Goal: Complete application form: Complete application form

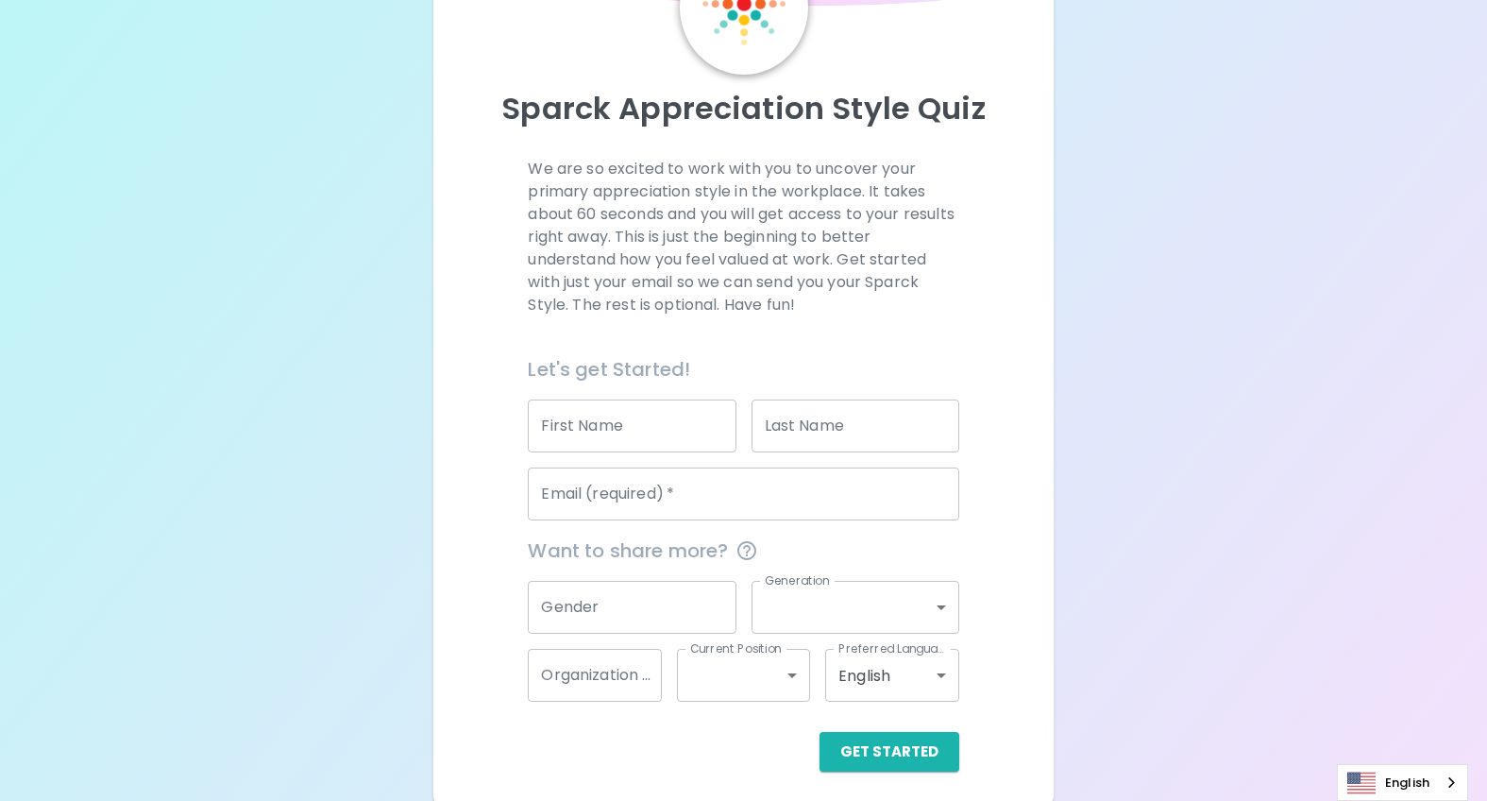
scroll to position [144, 0]
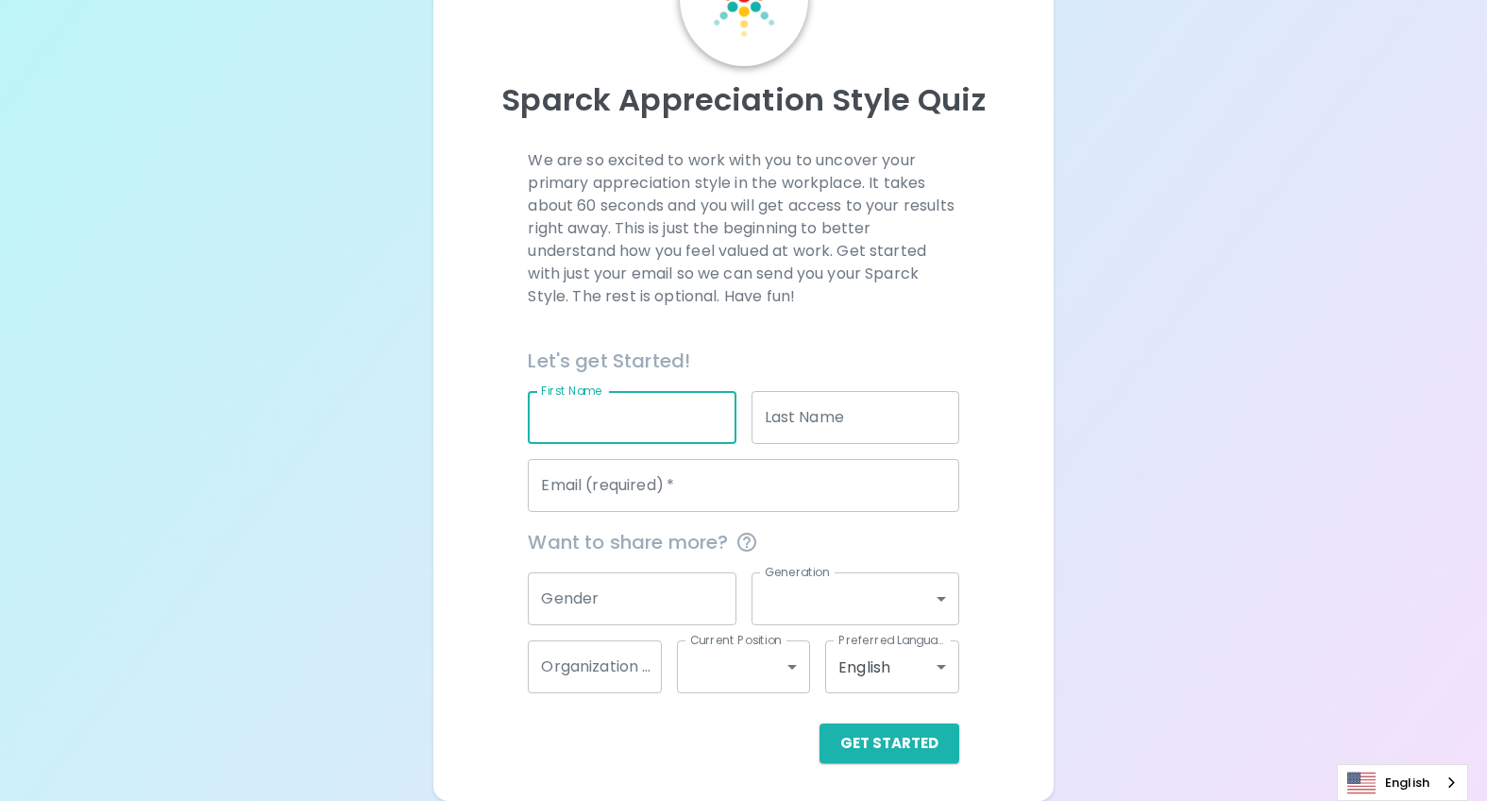
click at [622, 401] on input "First Name" at bounding box center [632, 417] width 208 height 53
type input "Siedah"
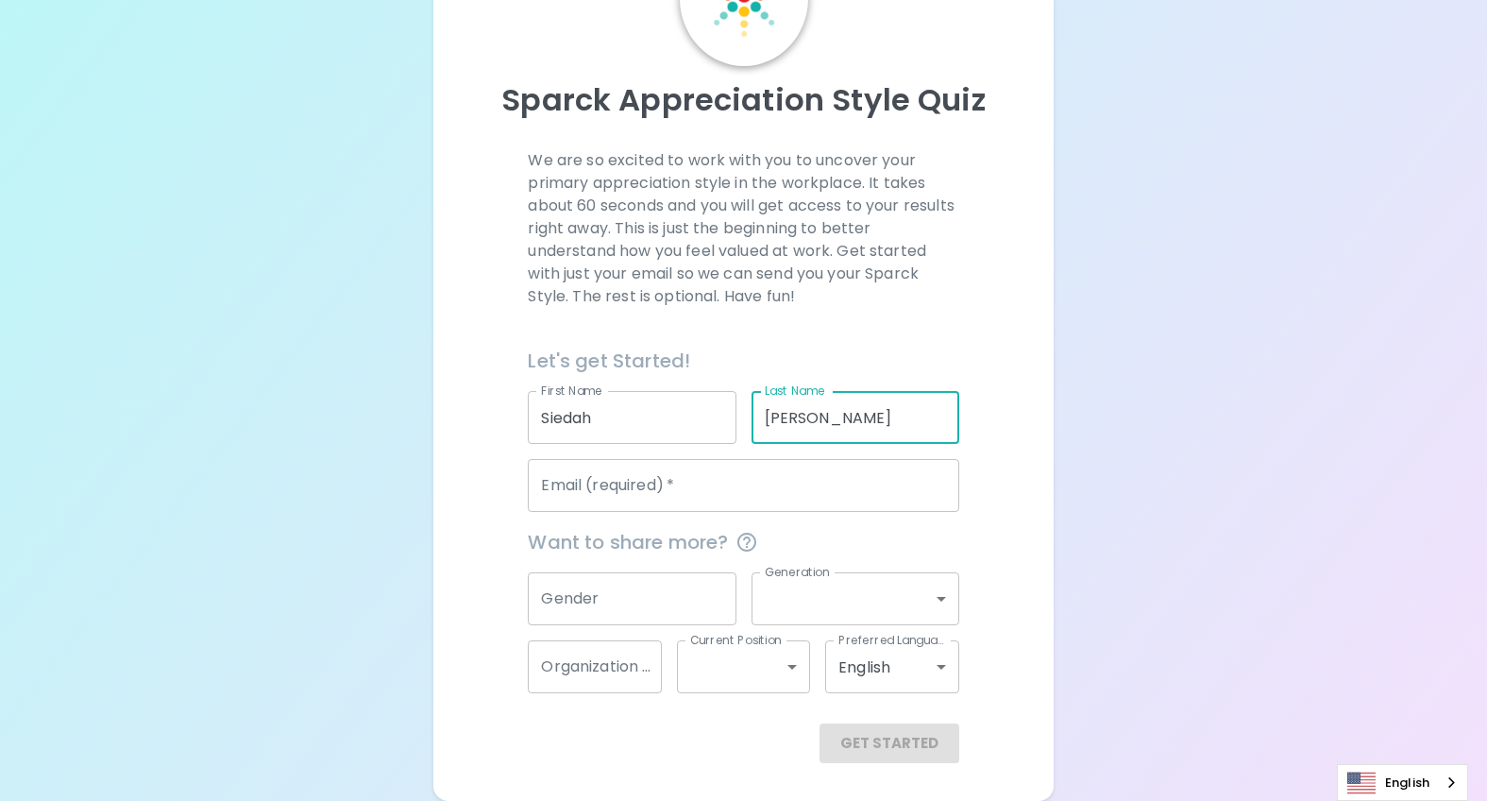
type input "[PERSON_NAME]"
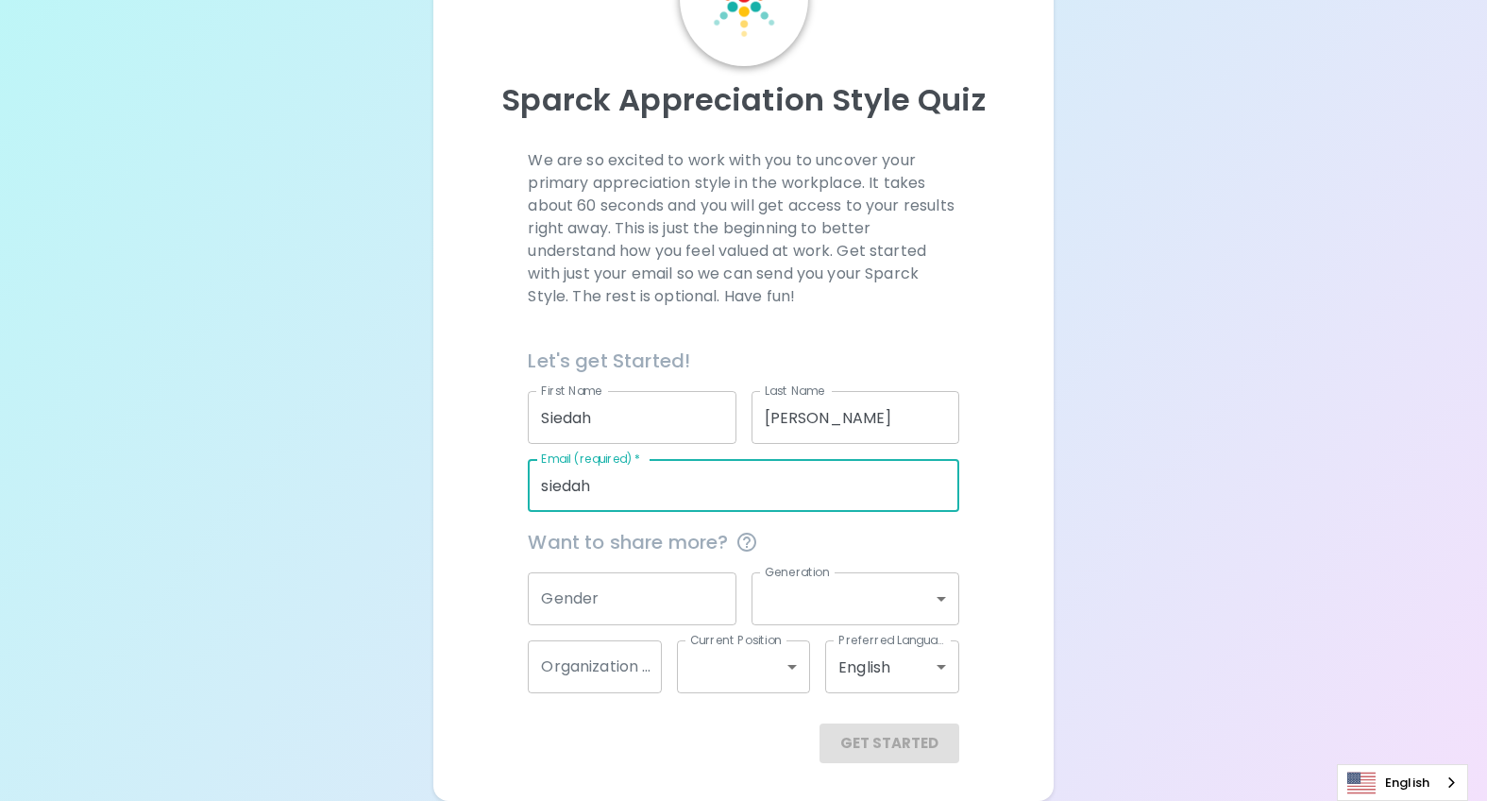
type input "[EMAIL_ADDRESS][PERSON_NAME][DOMAIN_NAME]"
type input "[GEOGRAPHIC_DATA]"
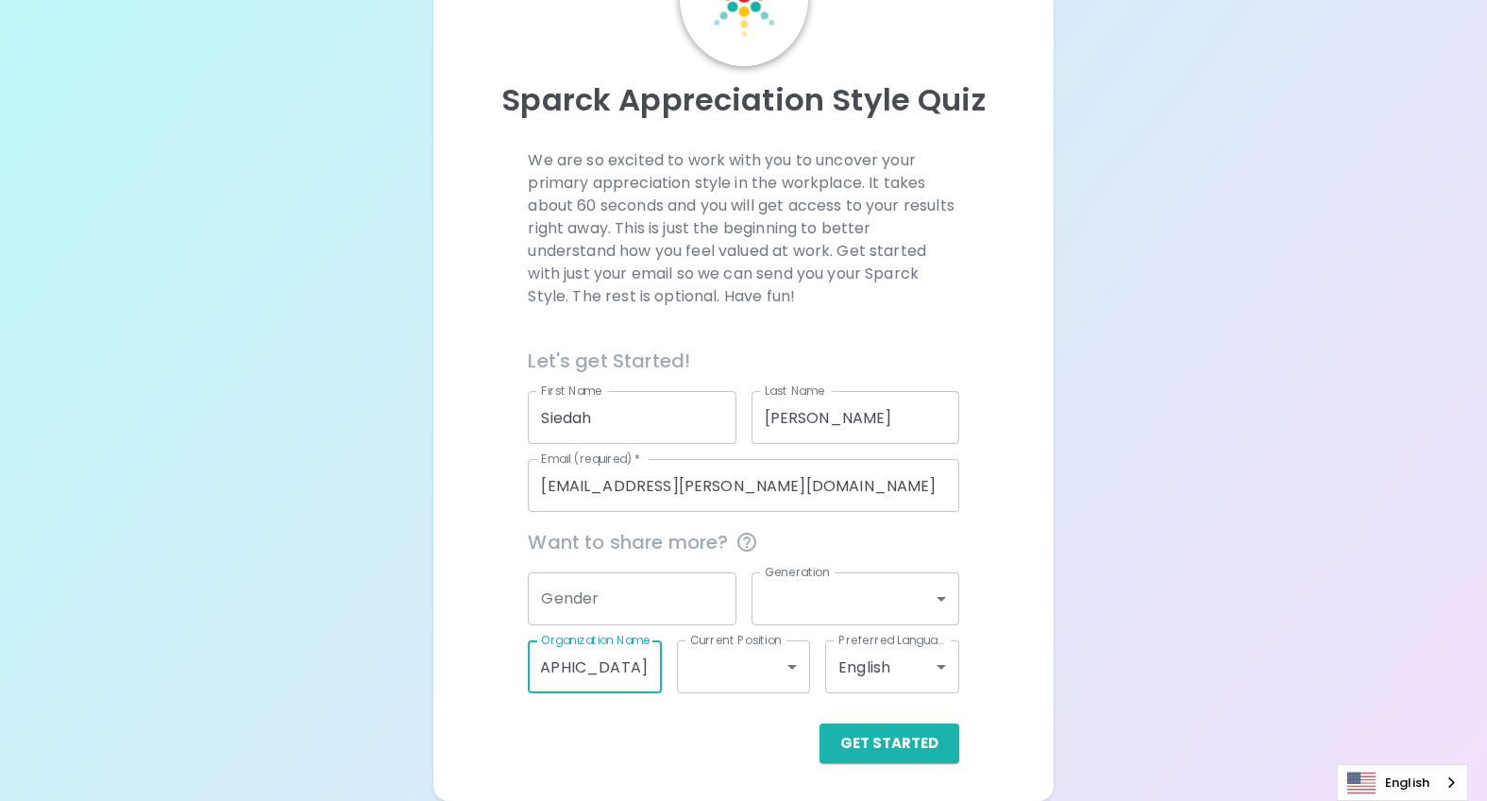
scroll to position [0, 176]
drag, startPoint x: 581, startPoint y: 674, endPoint x: 688, endPoint y: 674, distance: 107.6
click at [688, 674] on div "Want to share more? Gender Gender Generation ​ Generation Organization Name St.…" at bounding box center [736, 602] width 446 height 181
drag, startPoint x: 465, startPoint y: 631, endPoint x: 474, endPoint y: 629, distance: 9.6
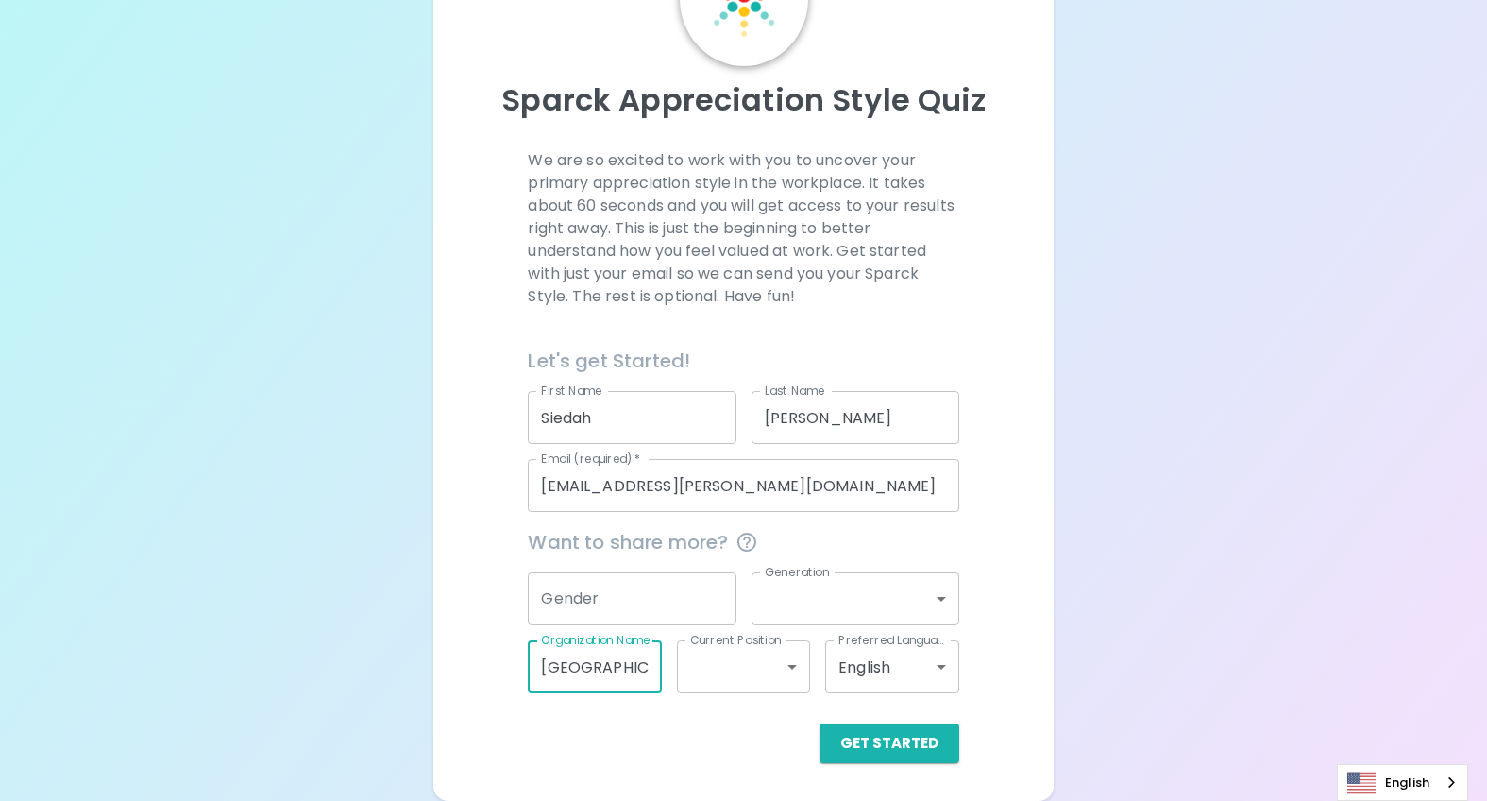
click at [465, 631] on div "We are so excited to work with you to uncover your primary appreciation style i…" at bounding box center [743, 456] width 574 height 614
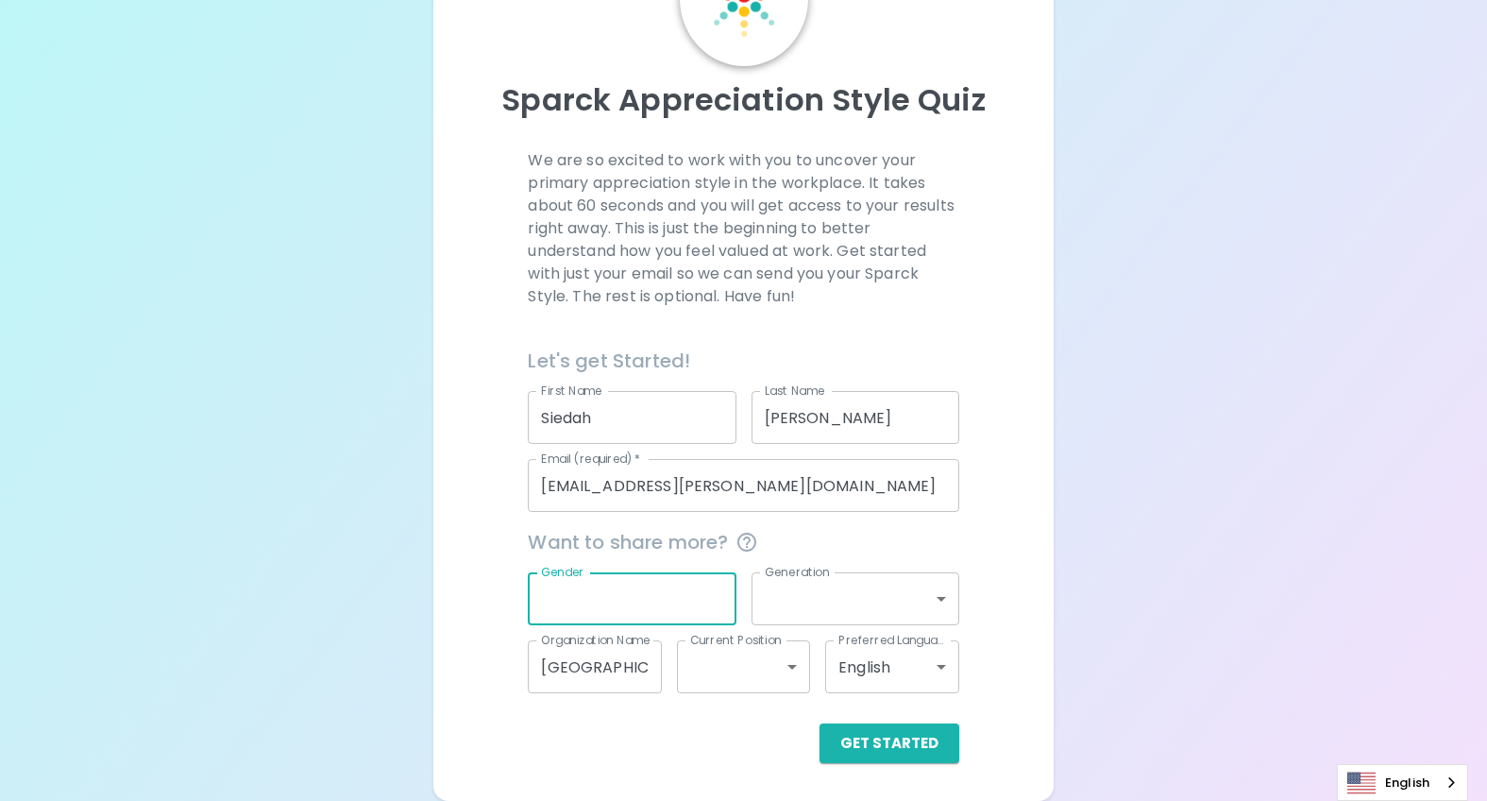
click at [547, 605] on input "Gender" at bounding box center [632, 598] width 208 height 53
type input "[DEMOGRAPHIC_DATA]"
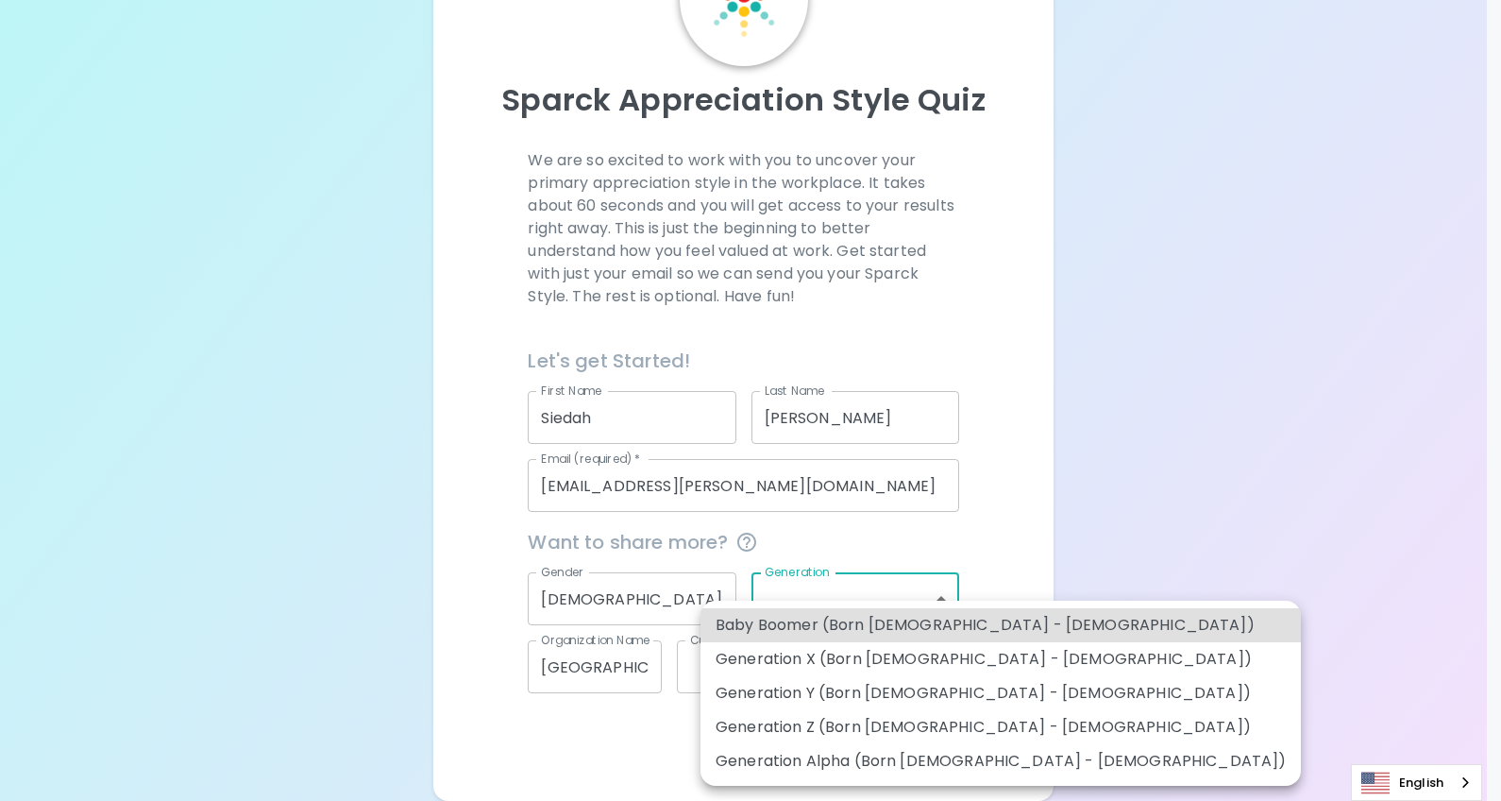
click at [845, 602] on body "Sparck Appreciation Style Quiz We are so excited to work with you to uncover yo…" at bounding box center [750, 328] width 1501 height 945
click at [875, 702] on li "Generation Y (Born [DEMOGRAPHIC_DATA] - [DEMOGRAPHIC_DATA])" at bounding box center [1001, 693] width 601 height 34
type input "generation_y"
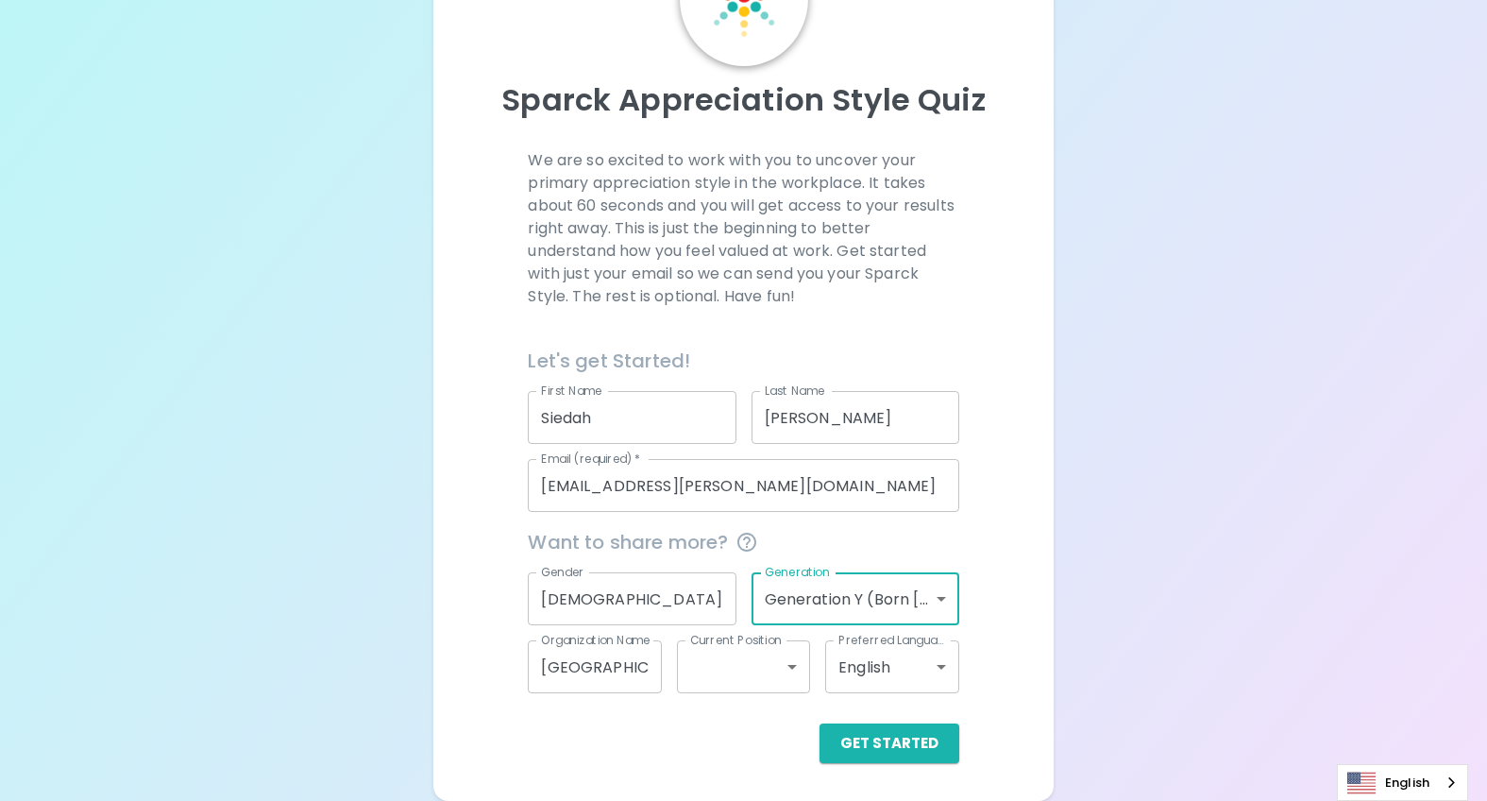
click at [727, 678] on body "Sparck Appreciation Style Quiz We are so excited to work with you to uncover yo…" at bounding box center [743, 328] width 1487 height 945
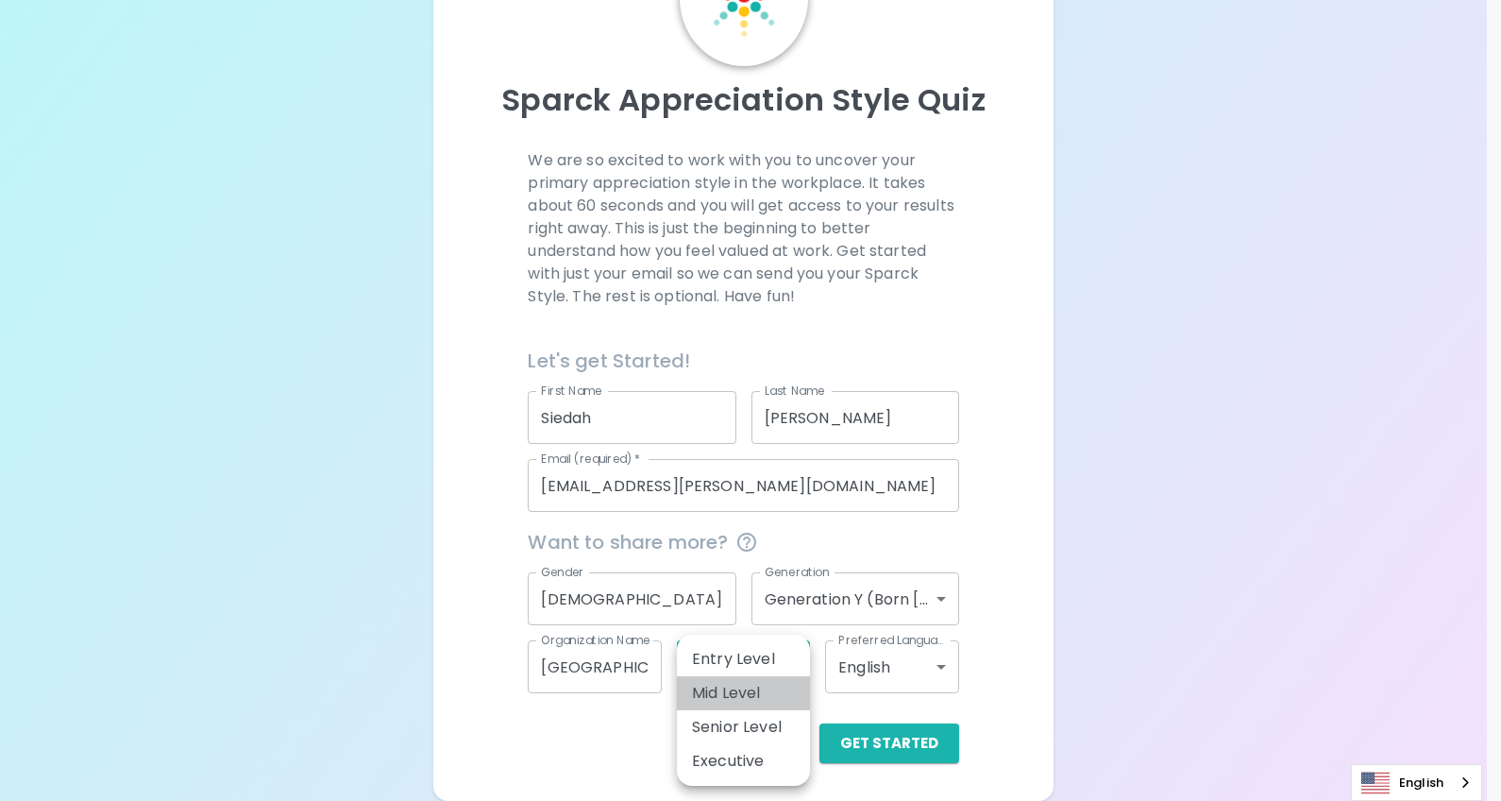
click at [738, 700] on li "Mid Level" at bounding box center [743, 693] width 133 height 34
type input "mid_level"
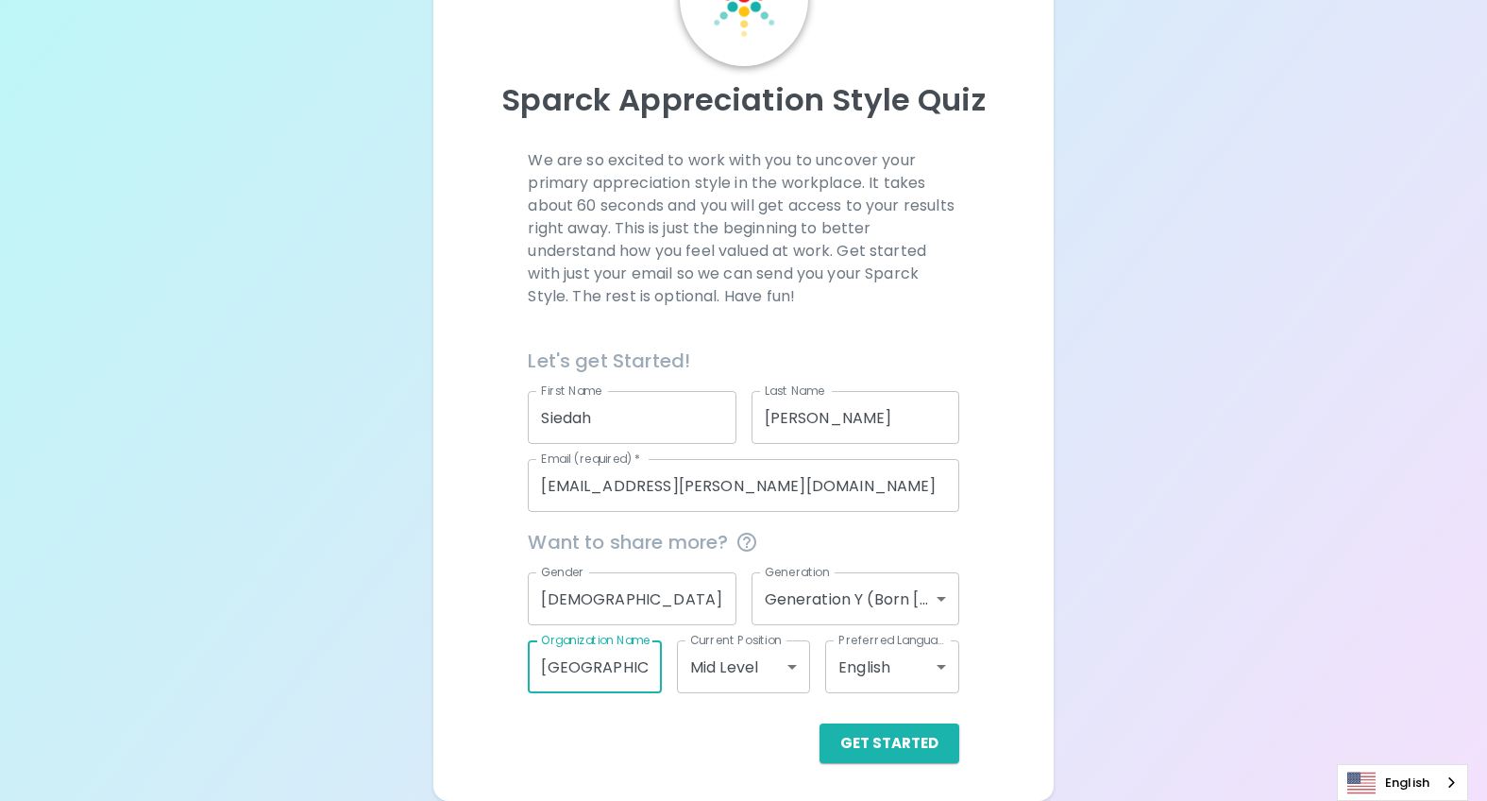
click at [614, 681] on input "[GEOGRAPHIC_DATA]" at bounding box center [594, 666] width 133 height 53
drag, startPoint x: 577, startPoint y: 672, endPoint x: 693, endPoint y: 674, distance: 116.2
click at [693, 674] on div "Want to share more? Gender [DEMOGRAPHIC_DATA] Gender Generation Generation Y (B…" at bounding box center [736, 602] width 446 height 181
click at [659, 710] on div "Get Started" at bounding box center [736, 728] width 446 height 70
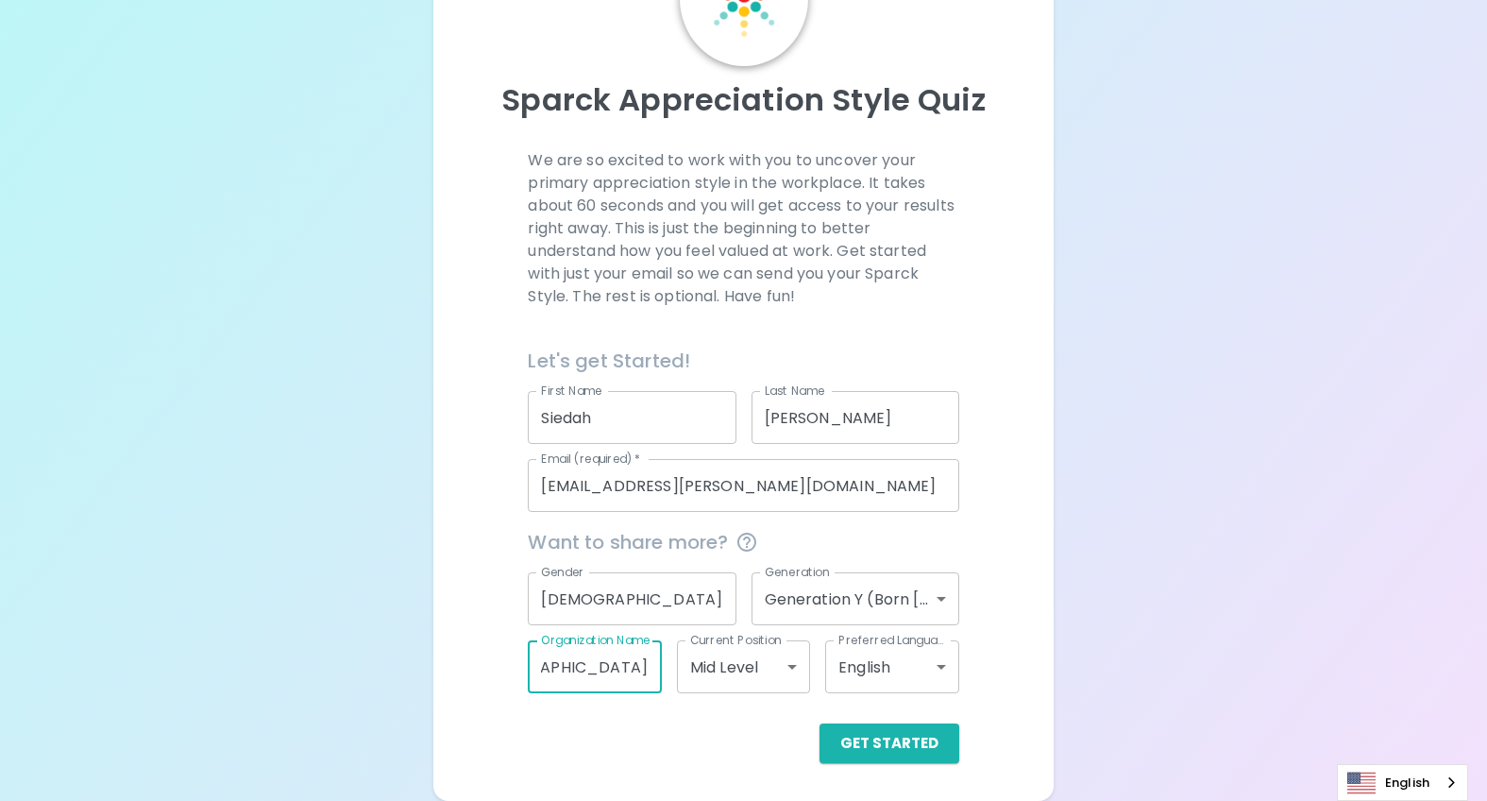
scroll to position [0, 0]
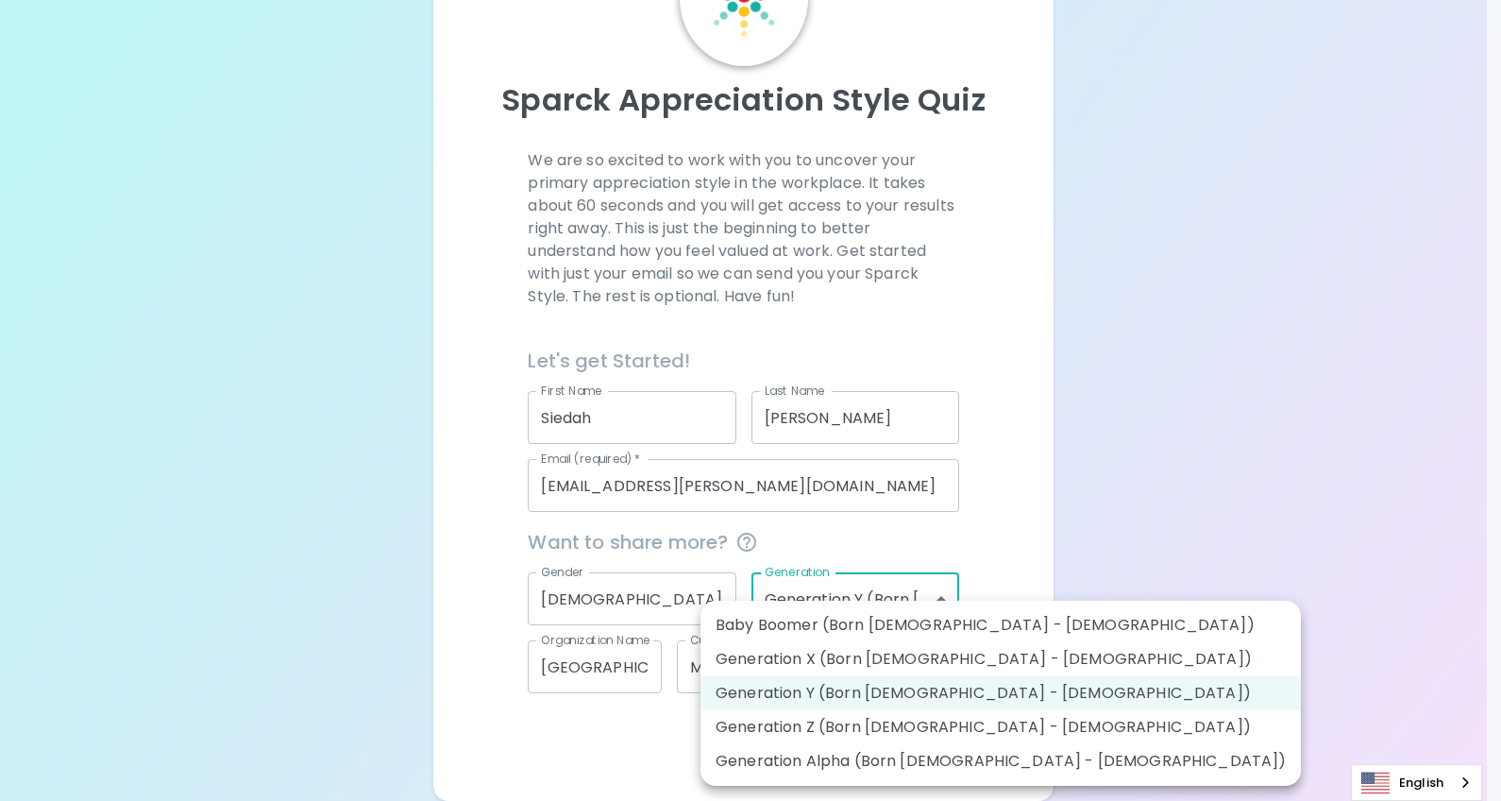
click at [908, 594] on body "Sparck Appreciation Style Quiz We are so excited to work with you to uncover yo…" at bounding box center [750, 328] width 1501 height 945
click at [908, 594] on div at bounding box center [750, 400] width 1501 height 801
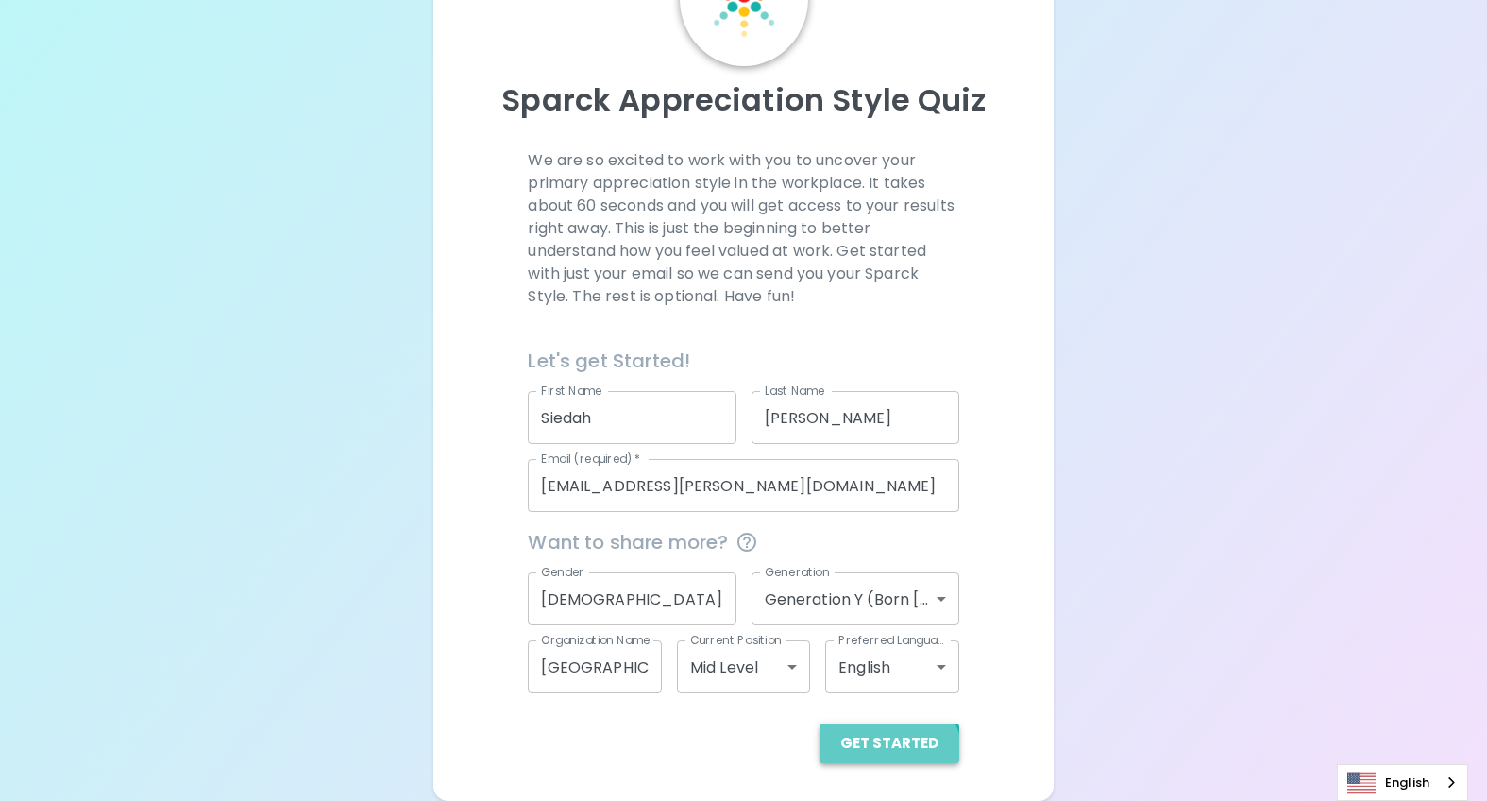
click at [891, 757] on button "Get Started" at bounding box center [890, 743] width 140 height 40
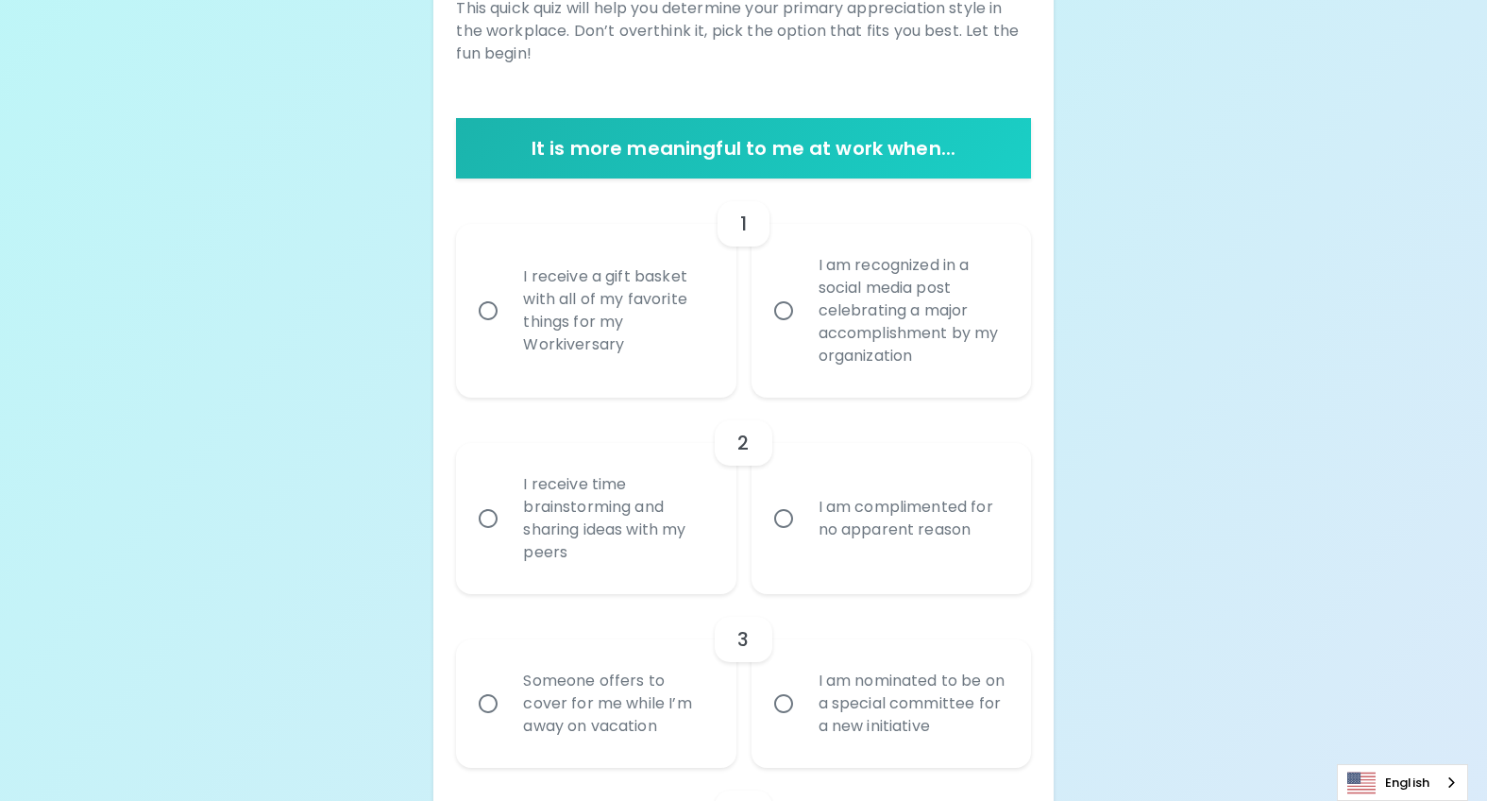
scroll to position [333, 0]
click at [791, 311] on input "I am recognized in a social media post celebrating a major accomplishment by my…" at bounding box center [784, 312] width 40 height 40
radio input "true"
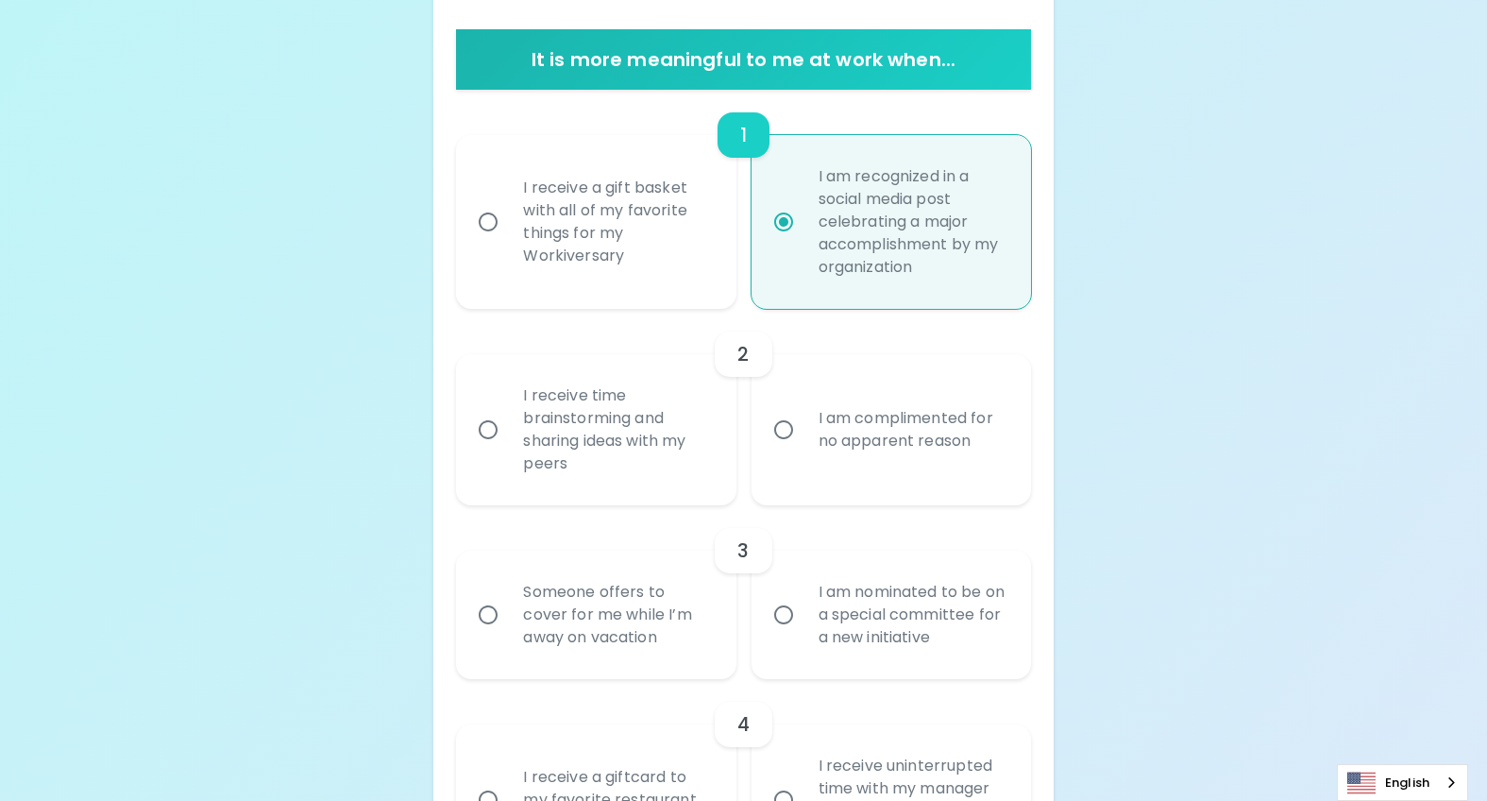
scroll to position [484, 0]
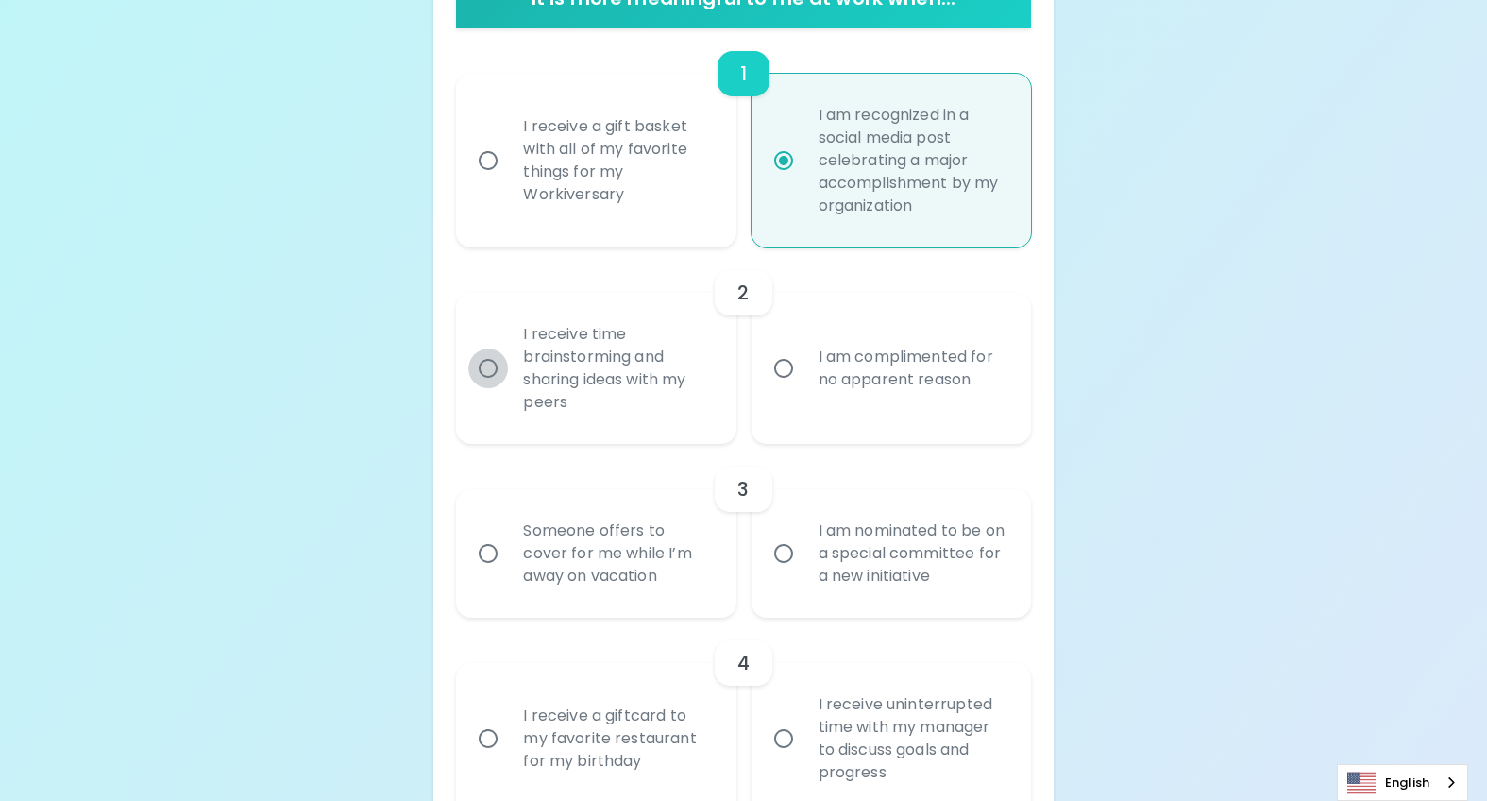
click at [501, 375] on input "I receive time brainstorming and sharing ideas with my peers" at bounding box center [488, 368] width 40 height 40
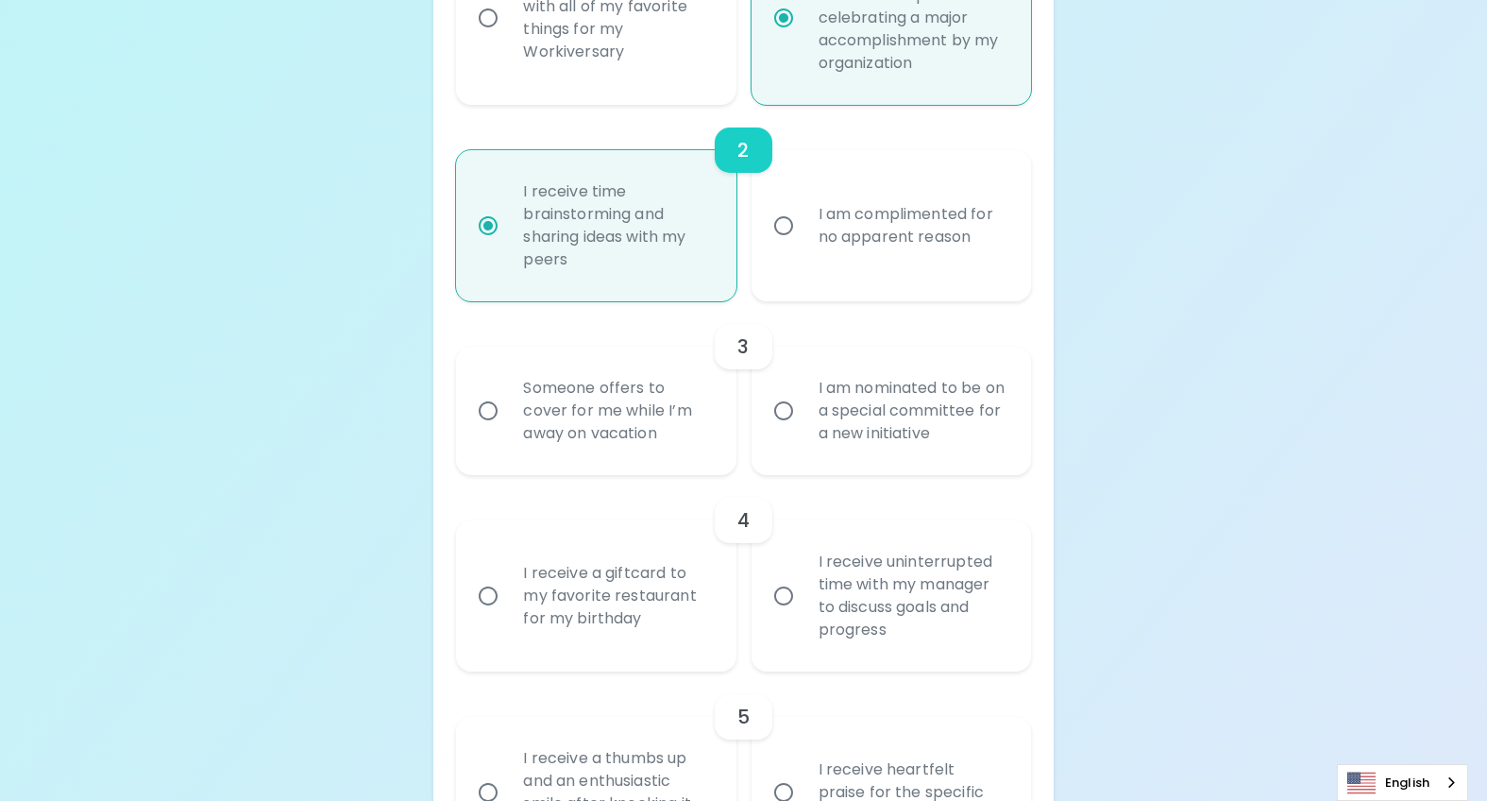
scroll to position [635, 0]
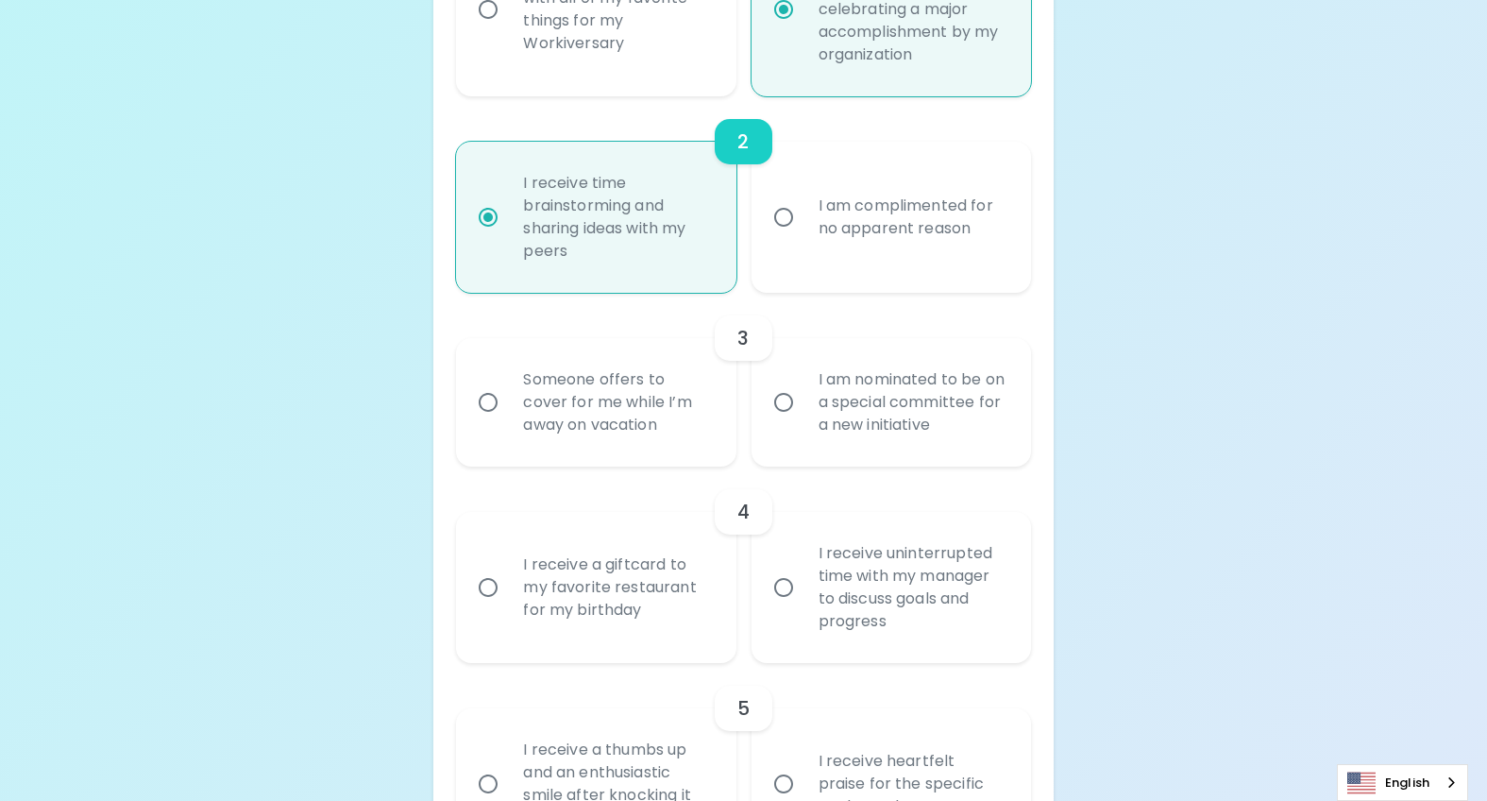
radio input "true"
click at [474, 415] on input "Someone offers to cover for me while I’m away on vacation" at bounding box center [488, 402] width 40 height 40
radio input "false"
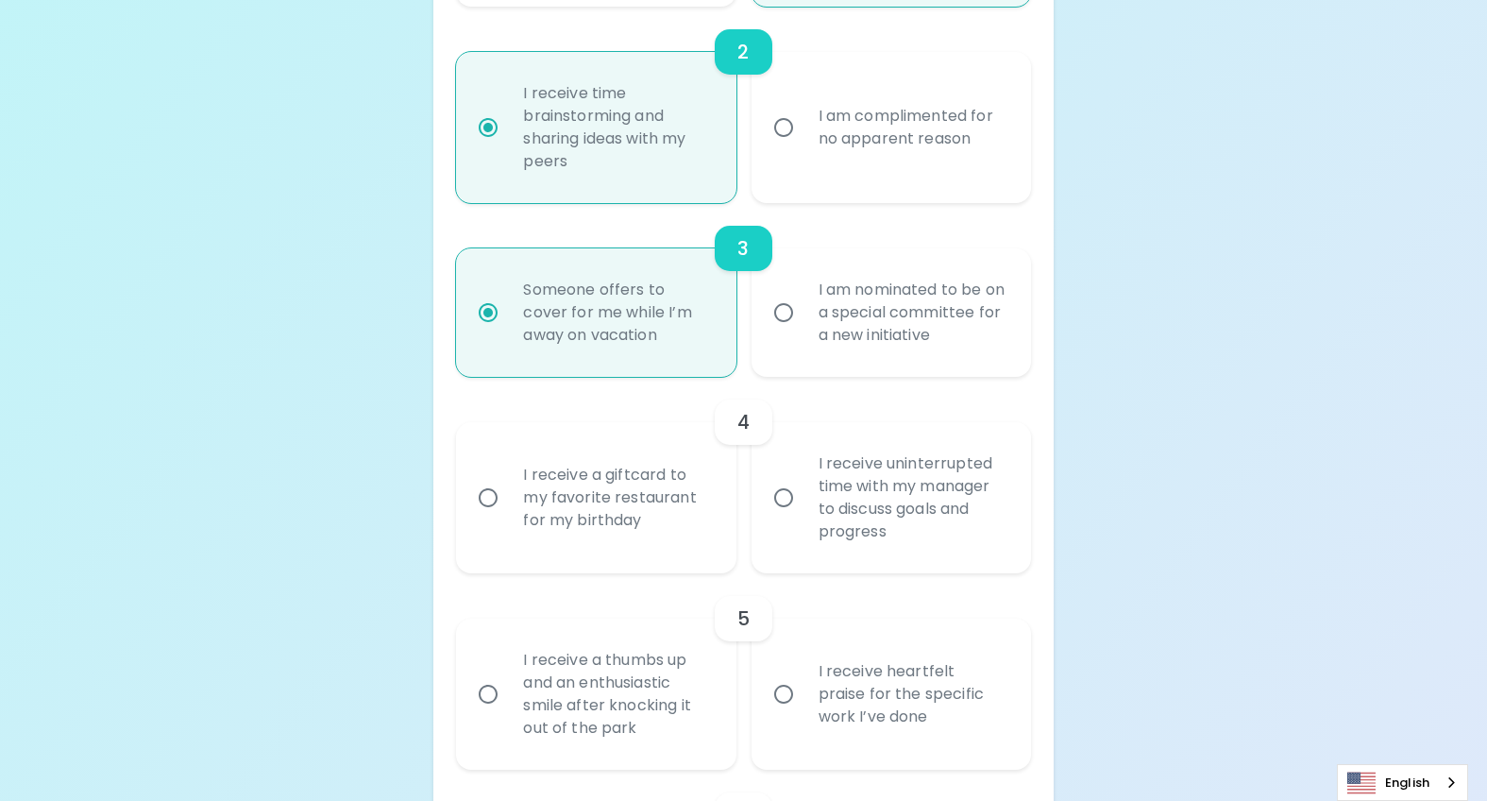
scroll to position [787, 0]
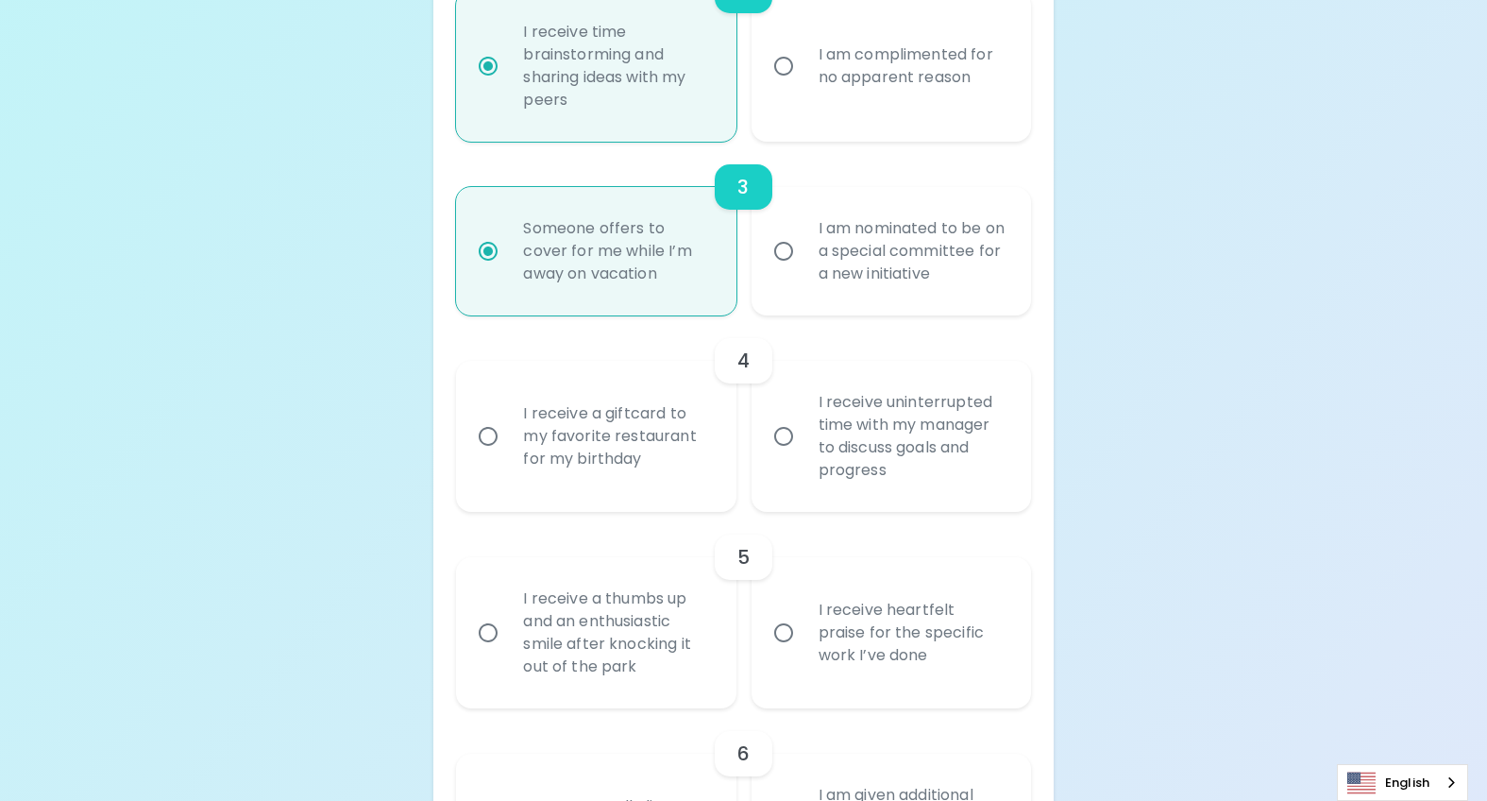
radio input "true"
click at [600, 448] on div "I receive a giftcard to my favorite restaurant for my birthday" at bounding box center [616, 436] width 217 height 113
click at [508, 448] on input "I receive a giftcard to my favorite restaurant for my birthday" at bounding box center [488, 436] width 40 height 40
radio input "false"
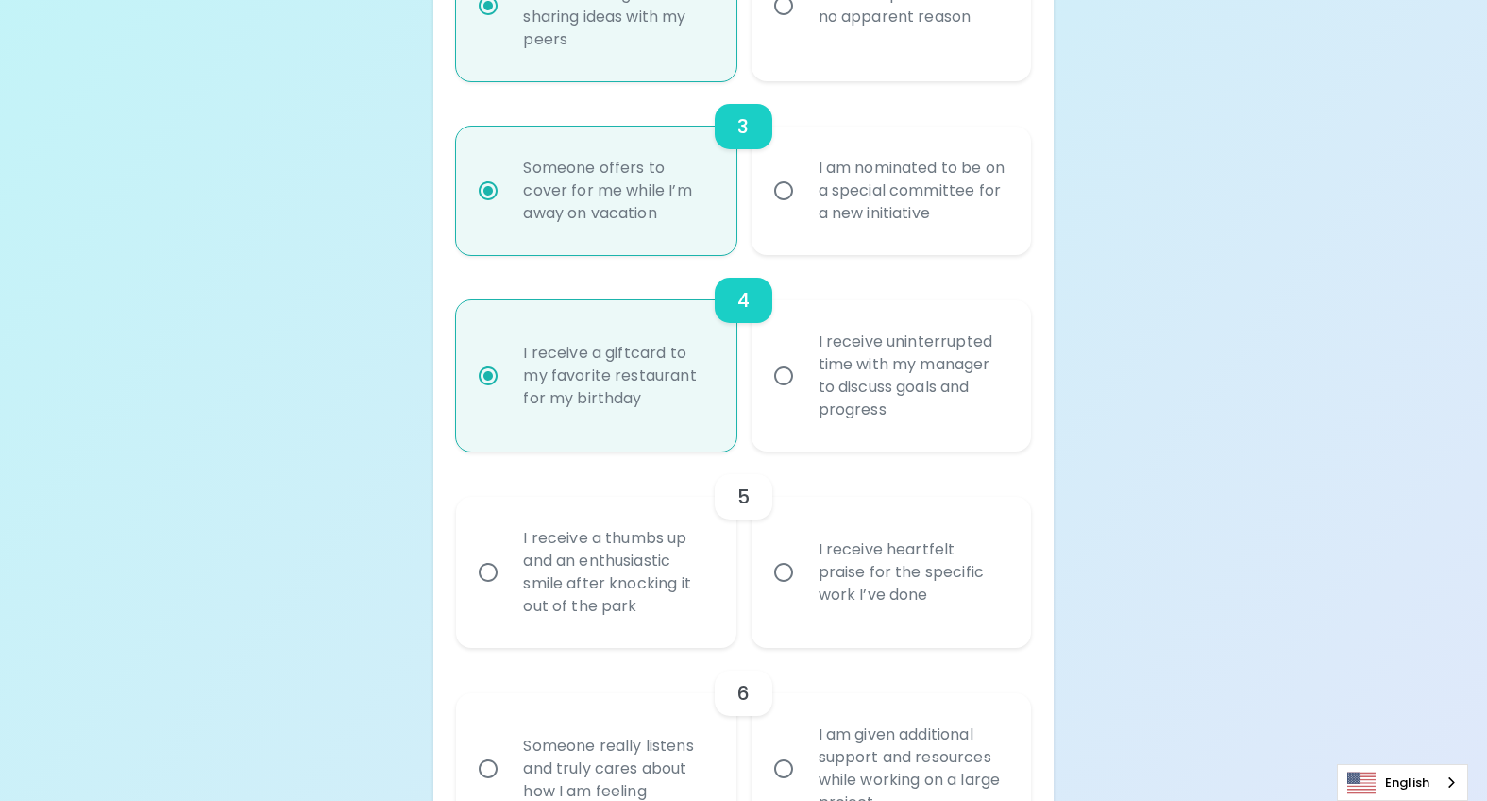
scroll to position [1126, 0]
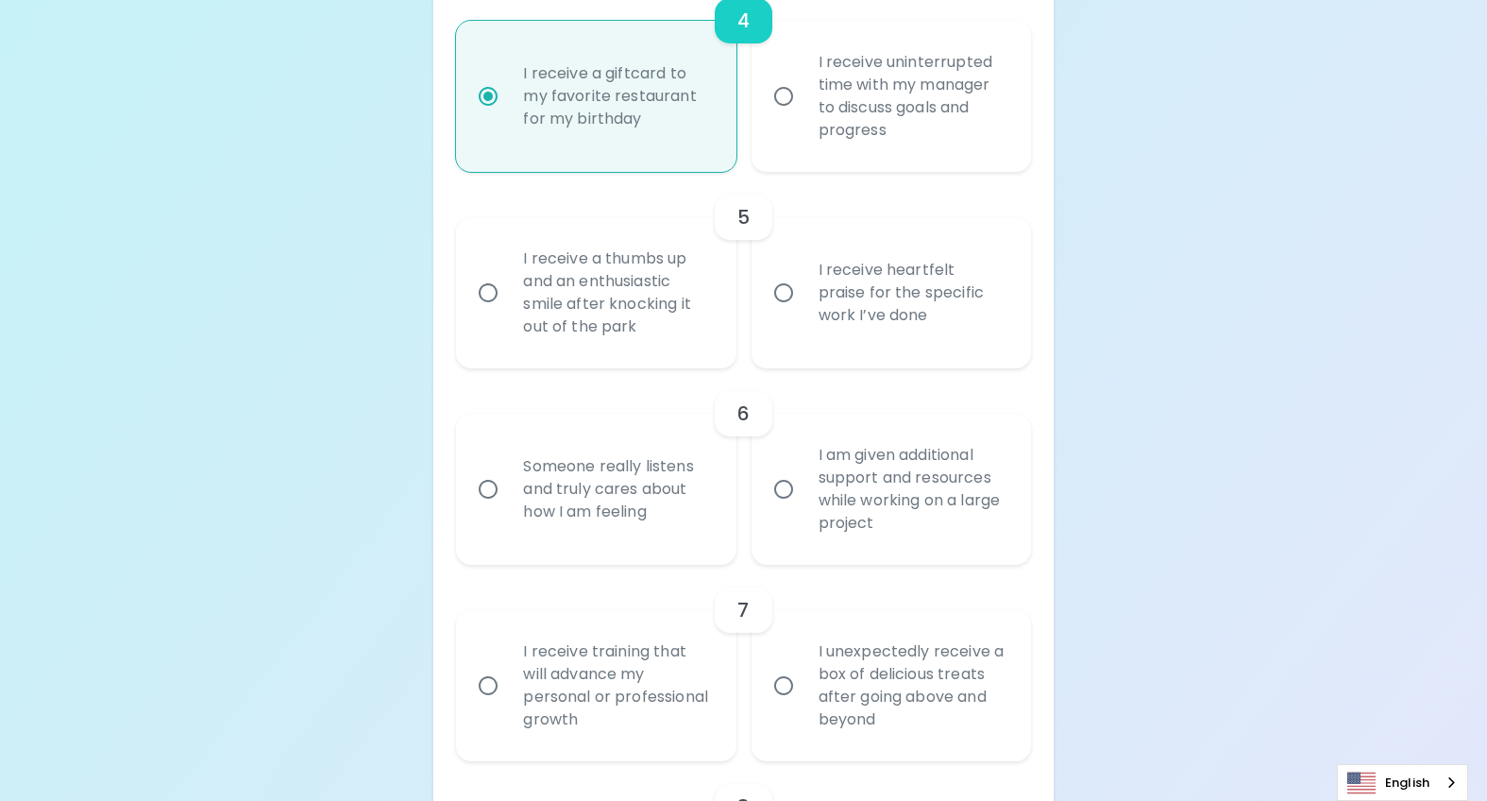
radio input "true"
click at [925, 298] on div "I receive heartfelt praise for the specific work I’ve done" at bounding box center [912, 292] width 217 height 113
click at [804, 298] on input "I receive heartfelt praise for the specific work I’ve done" at bounding box center [784, 293] width 40 height 40
radio input "false"
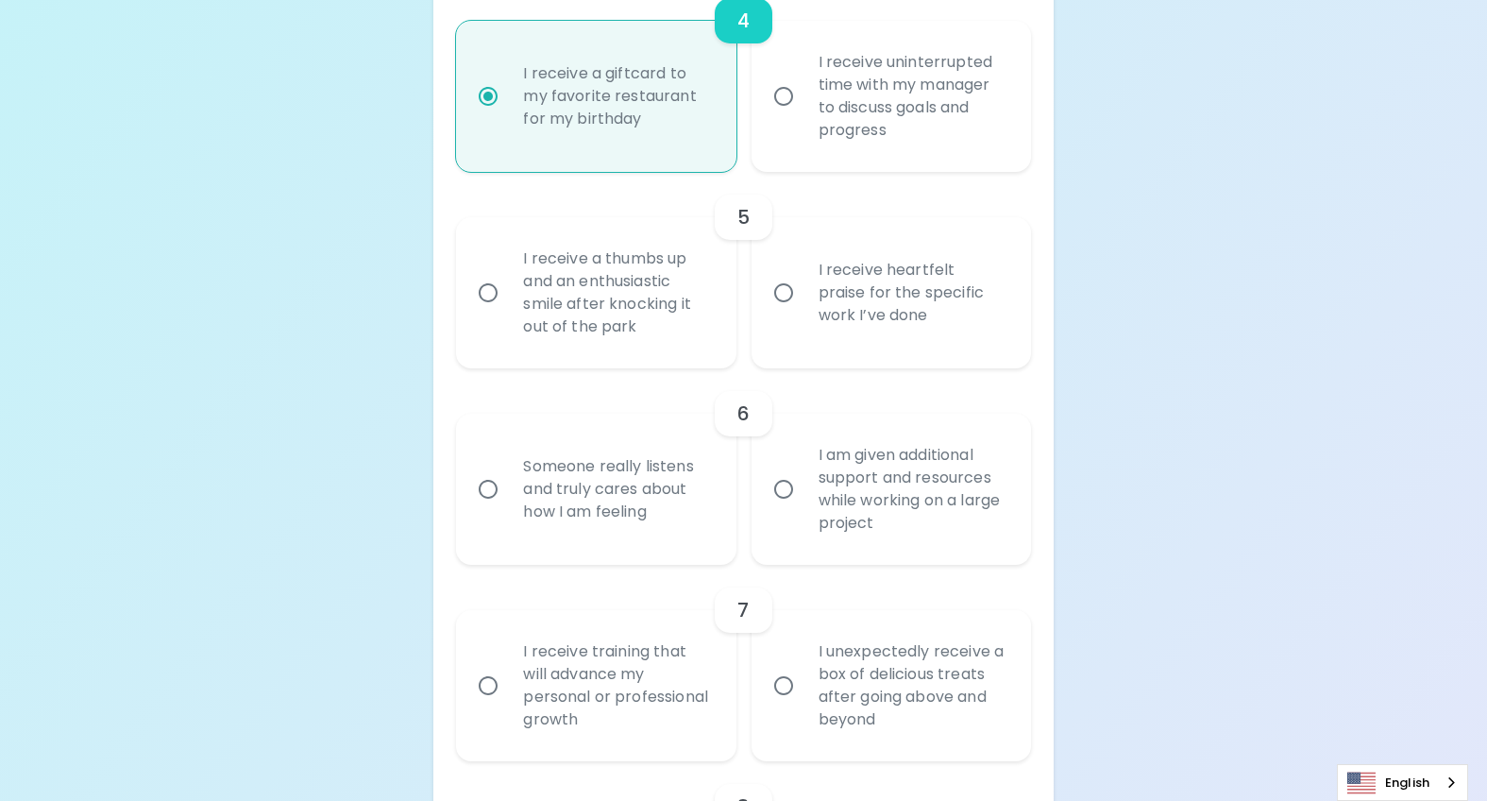
radio input "false"
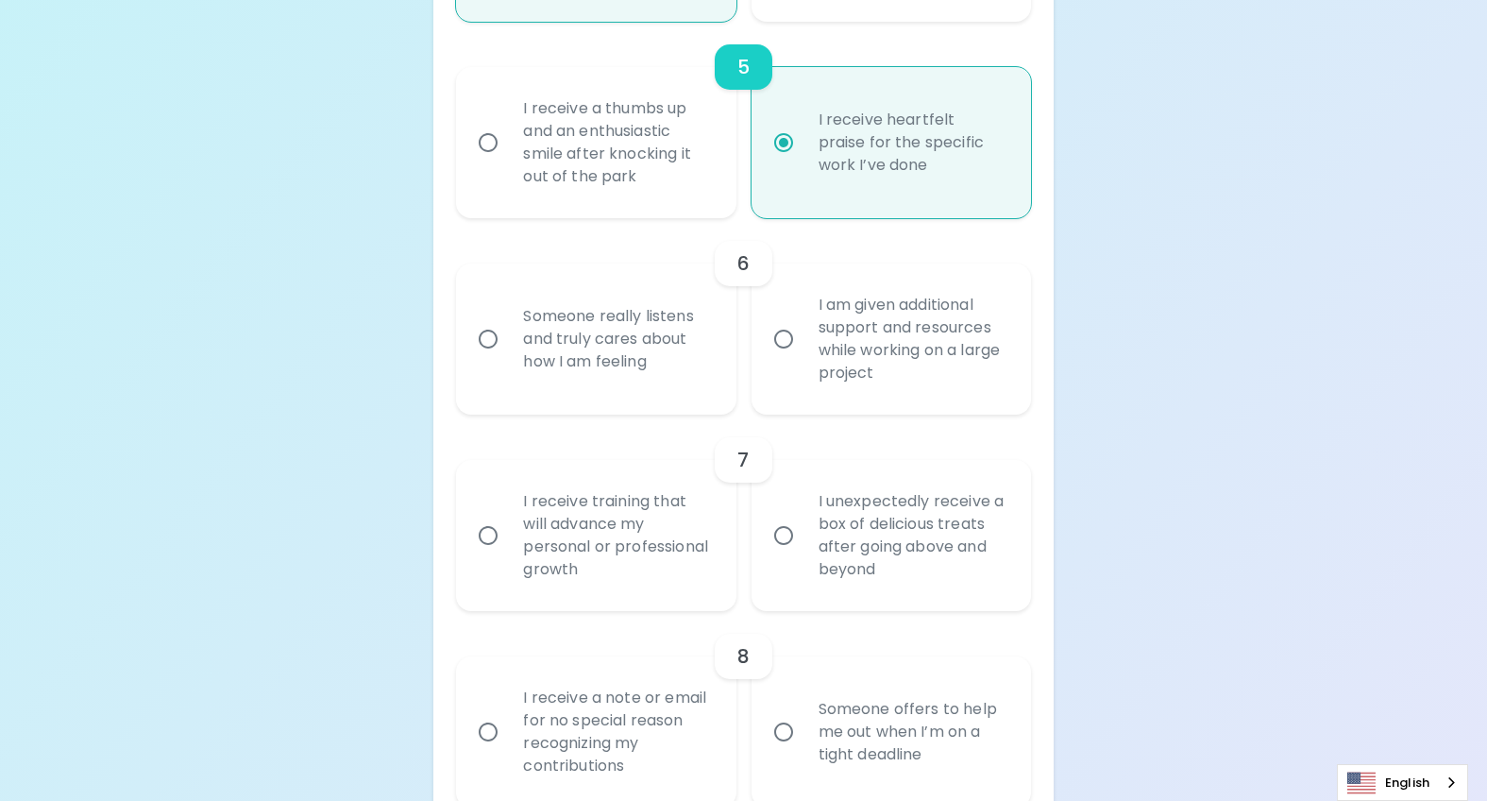
scroll to position [1277, 0]
radio input "true"
click at [581, 367] on div "Someone really listens and truly cares about how I am feeling" at bounding box center [616, 337] width 217 height 113
click at [508, 358] on input "Someone really listens and truly cares about how I am feeling" at bounding box center [488, 338] width 40 height 40
radio input "false"
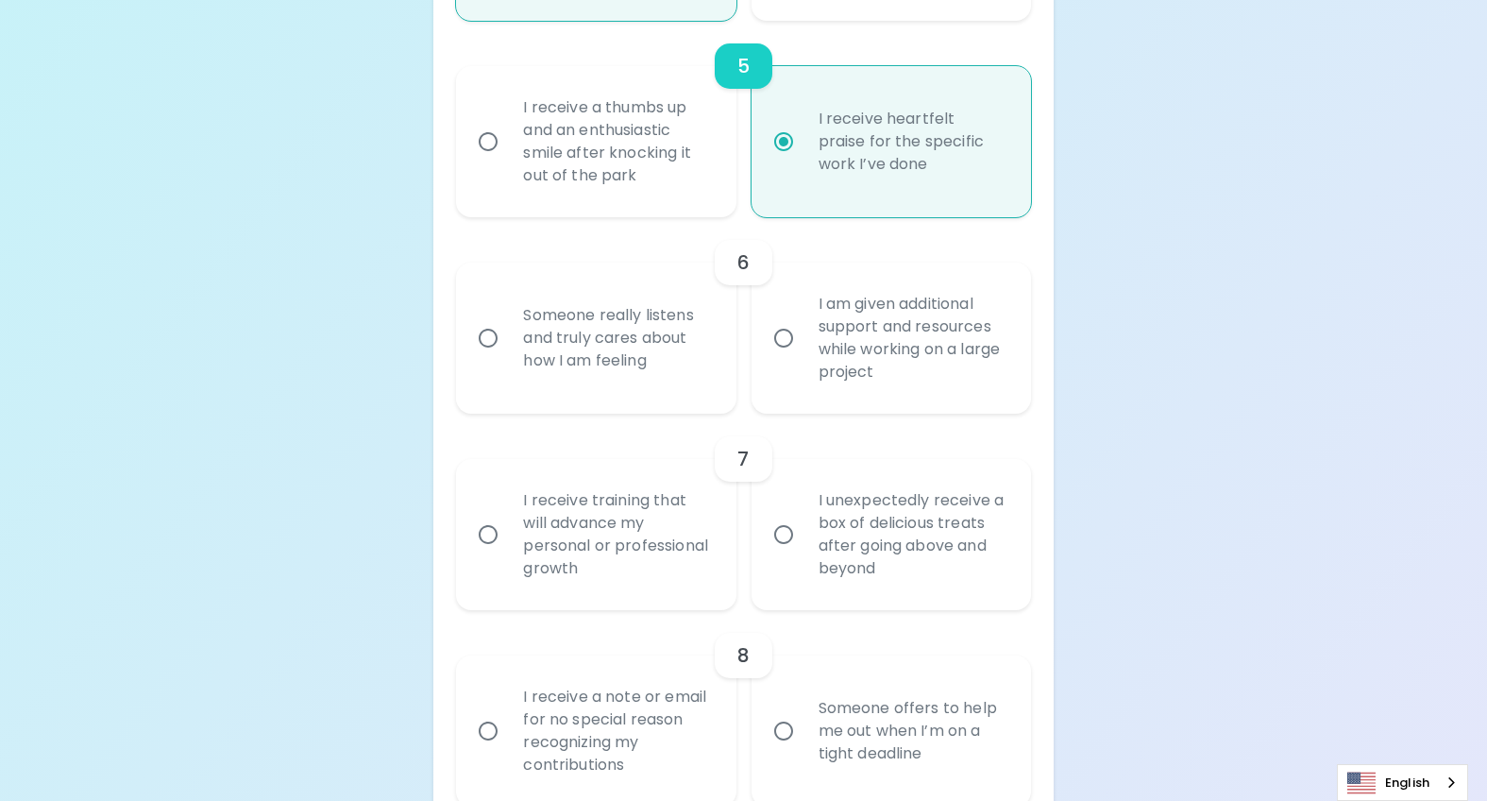
radio input "false"
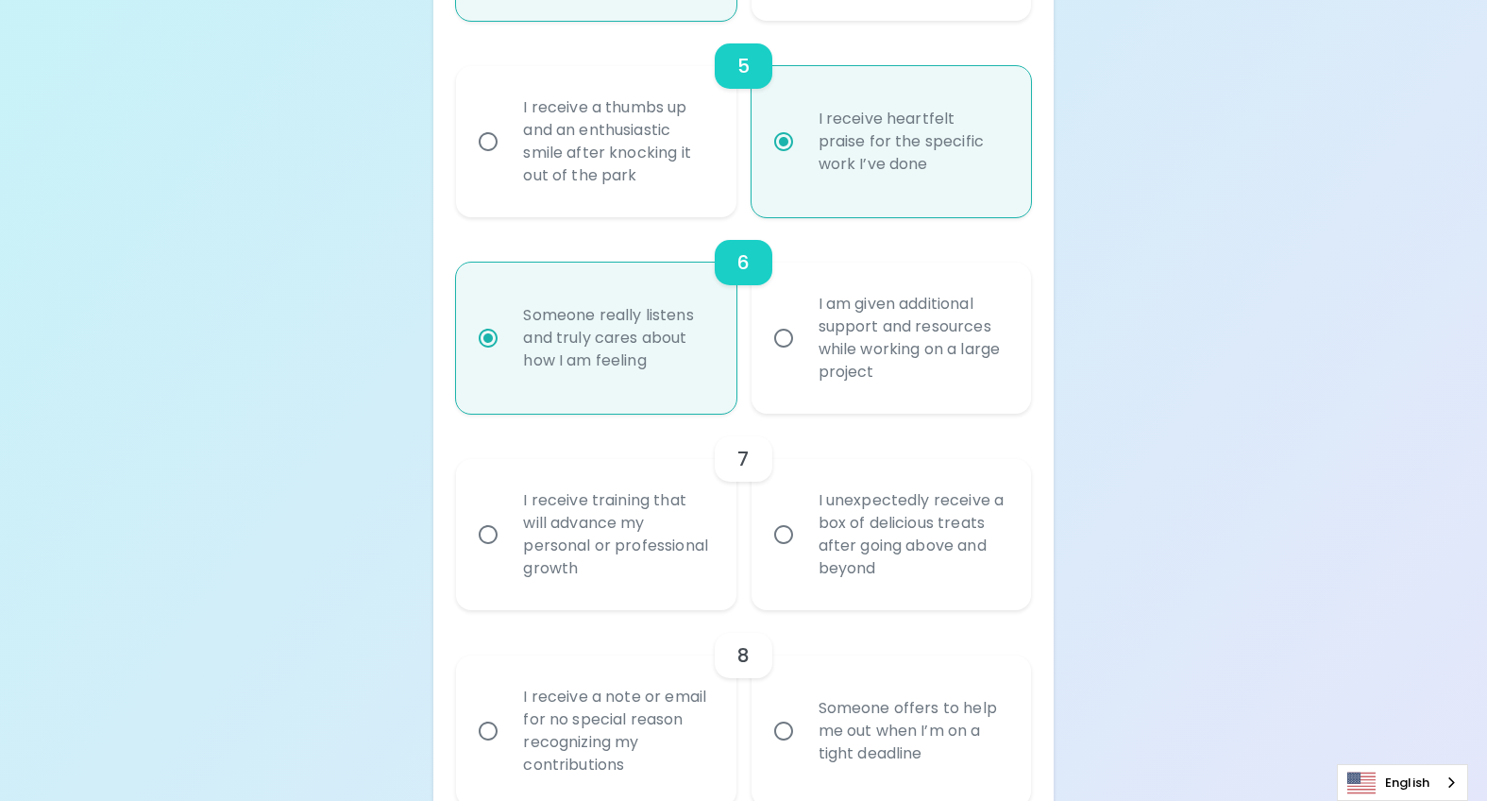
scroll to position [1429, 0]
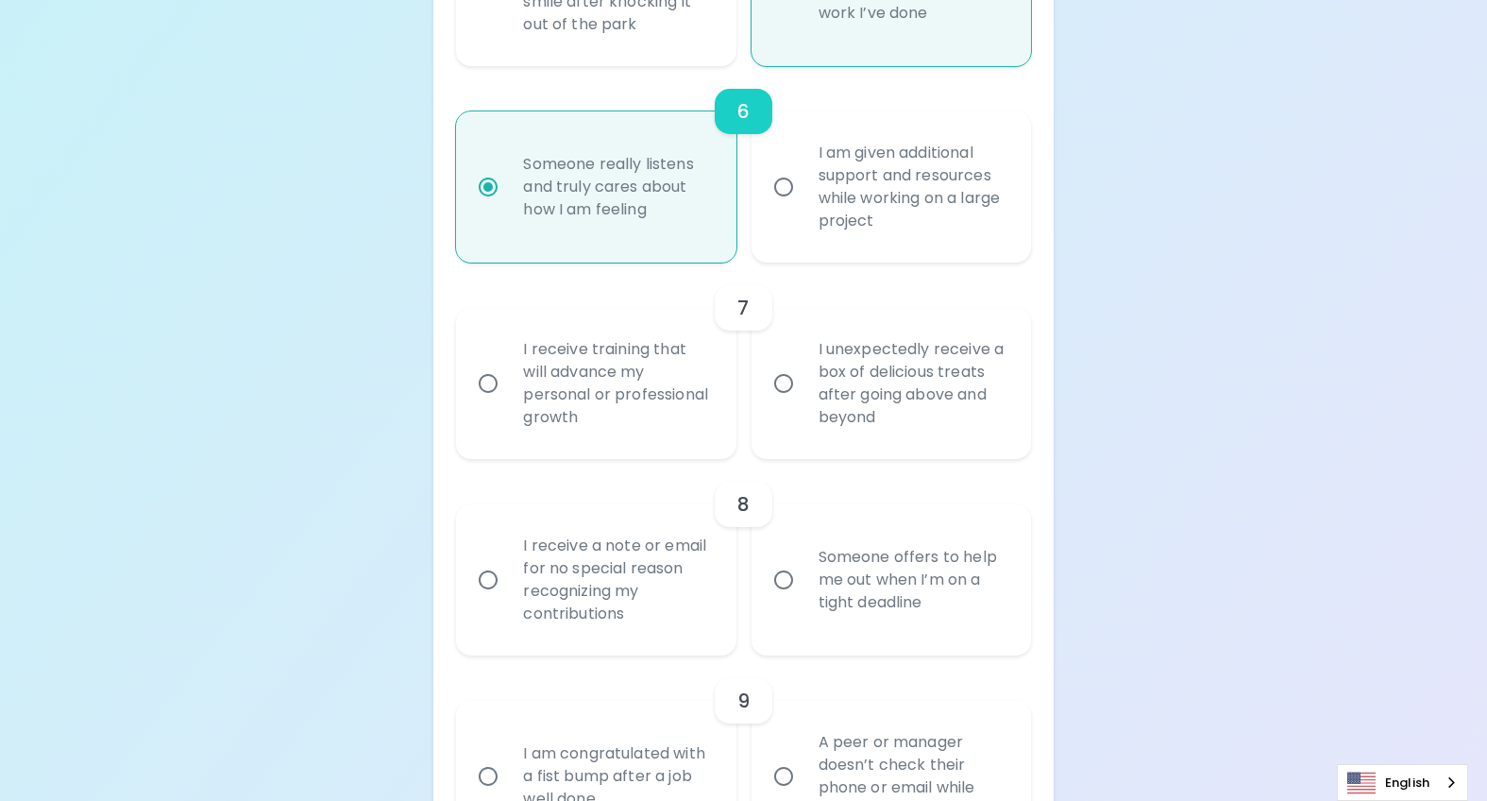
radio input "true"
click at [589, 405] on div "I receive training that will advance my personal or professional growth" at bounding box center [616, 383] width 217 height 136
click at [508, 403] on input "I receive training that will advance my personal or professional growth" at bounding box center [488, 384] width 40 height 40
radio input "false"
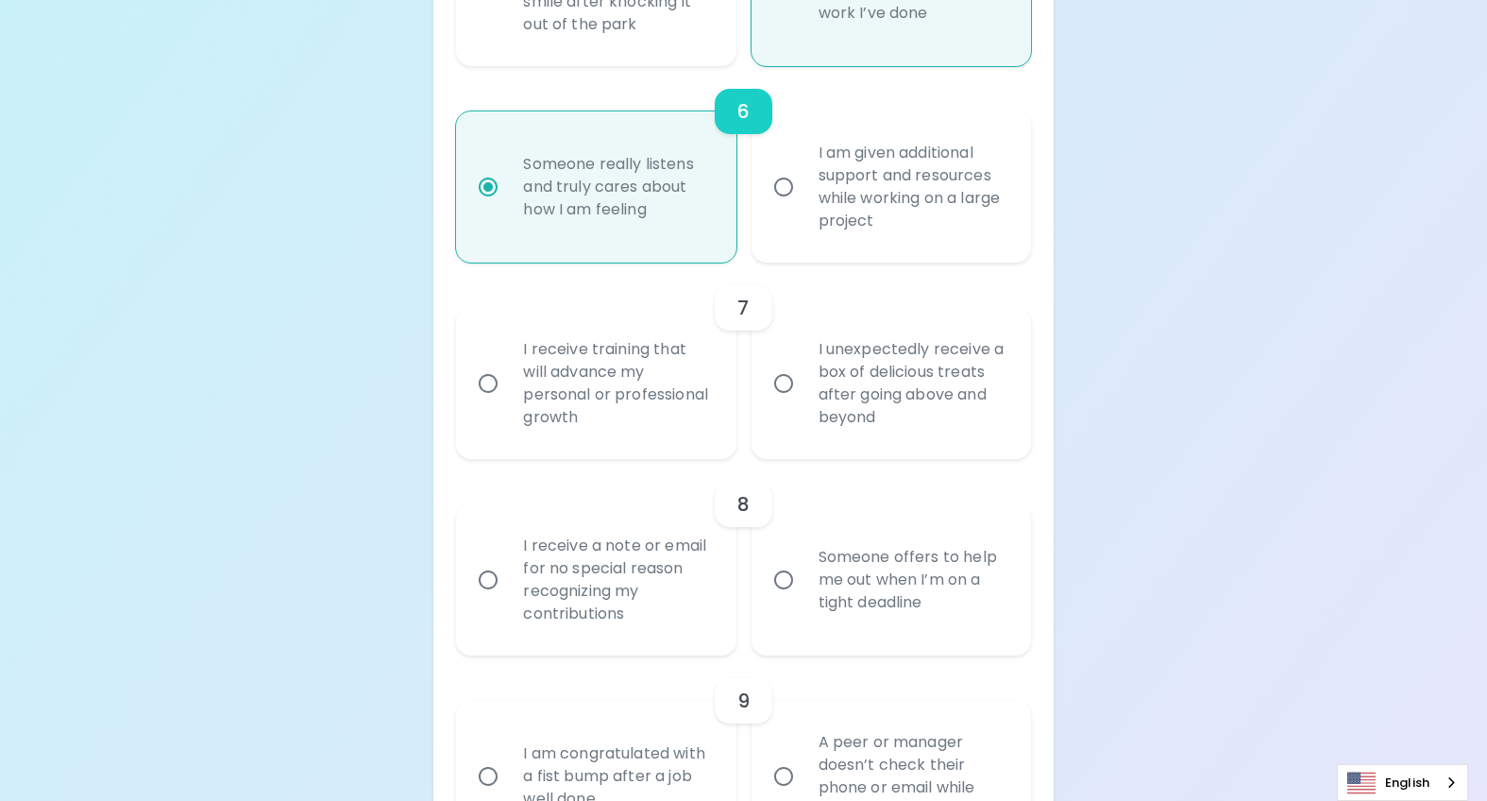
radio input "false"
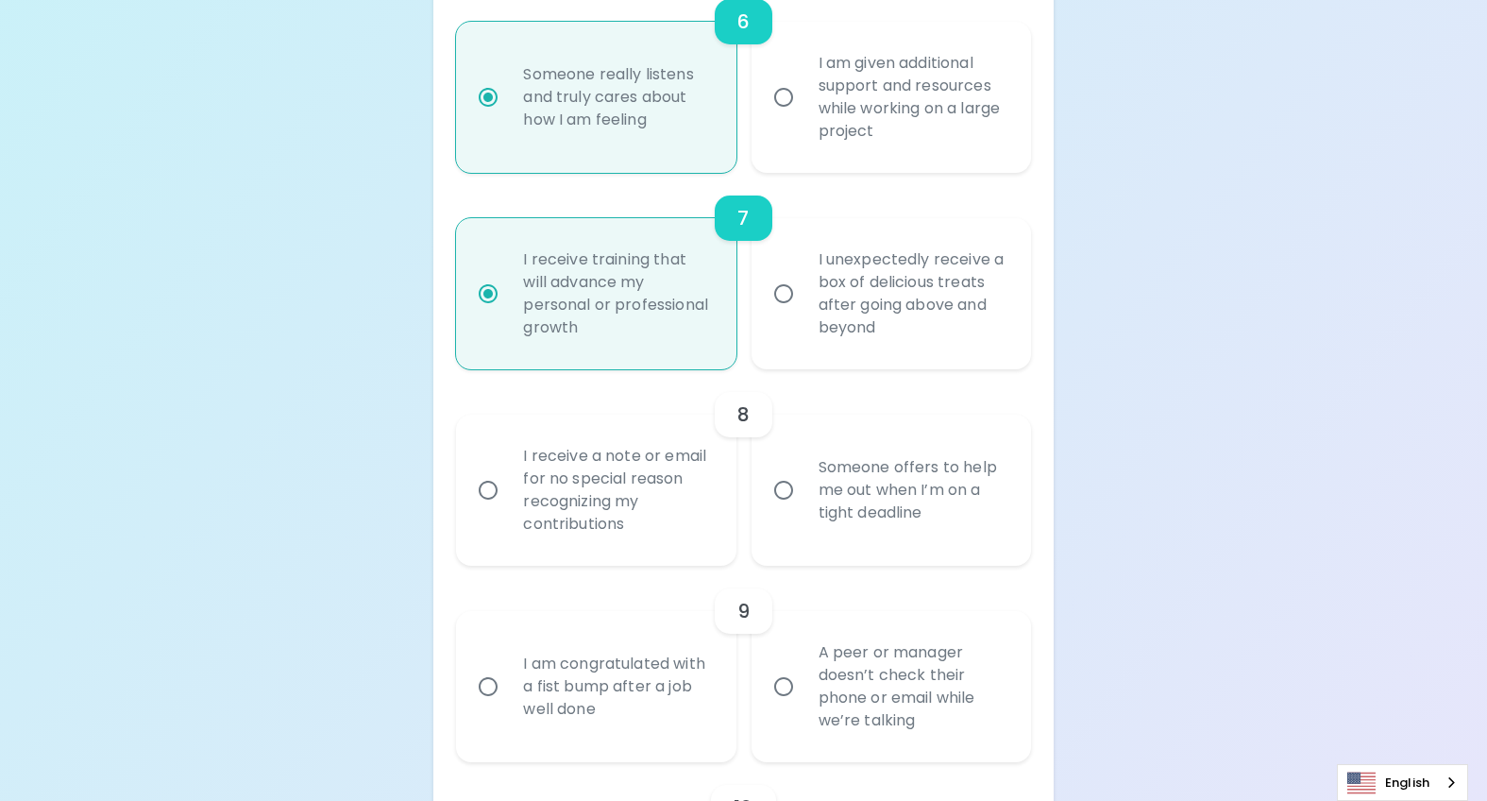
scroll to position [1580, 0]
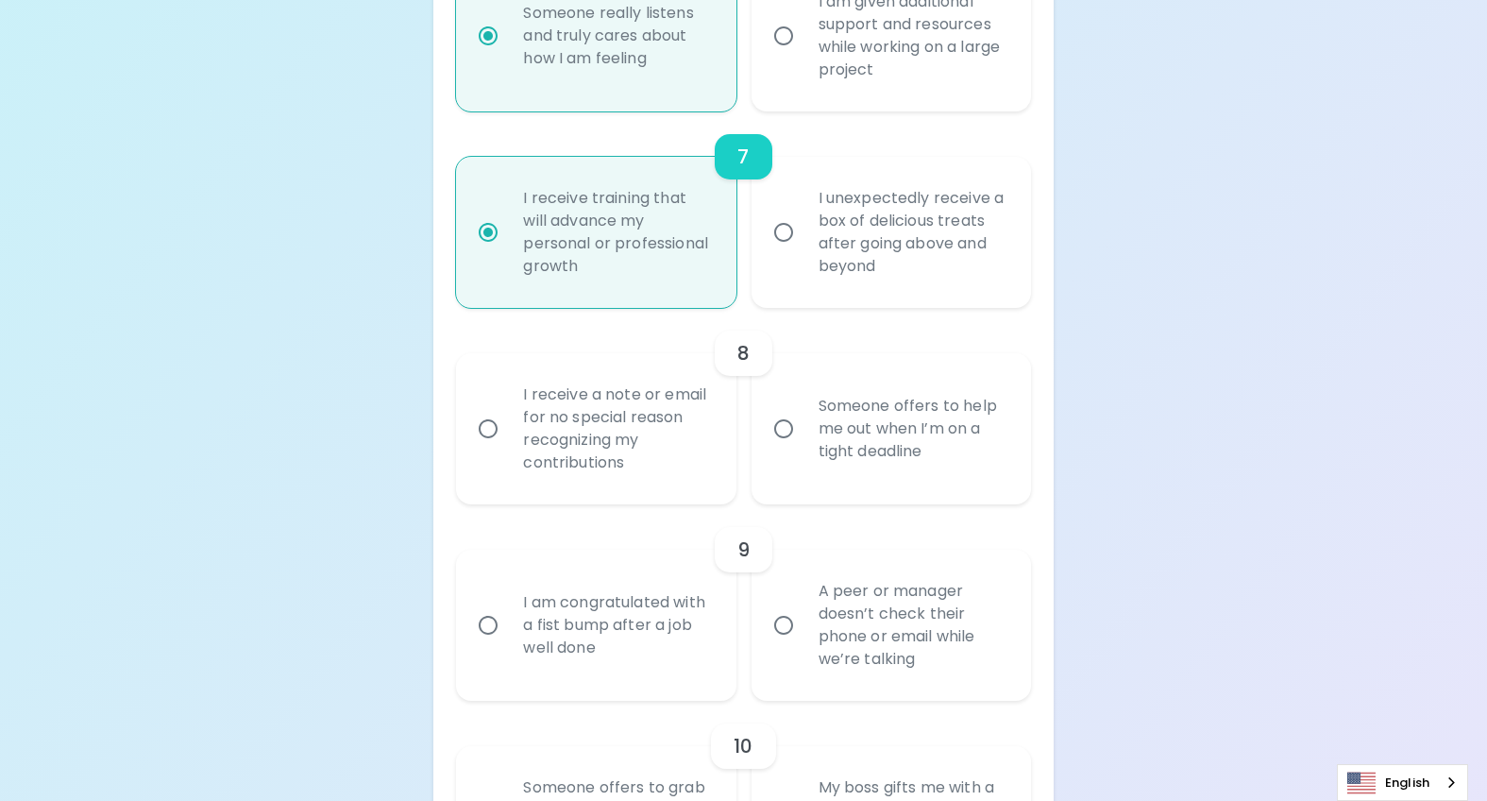
radio input "true"
click at [591, 463] on div "I receive a note or email for no special reason recognizing my contributions" at bounding box center [616, 429] width 217 height 136
click at [508, 448] on input "I receive a note or email for no special reason recognizing my contributions" at bounding box center [488, 429] width 40 height 40
radio input "false"
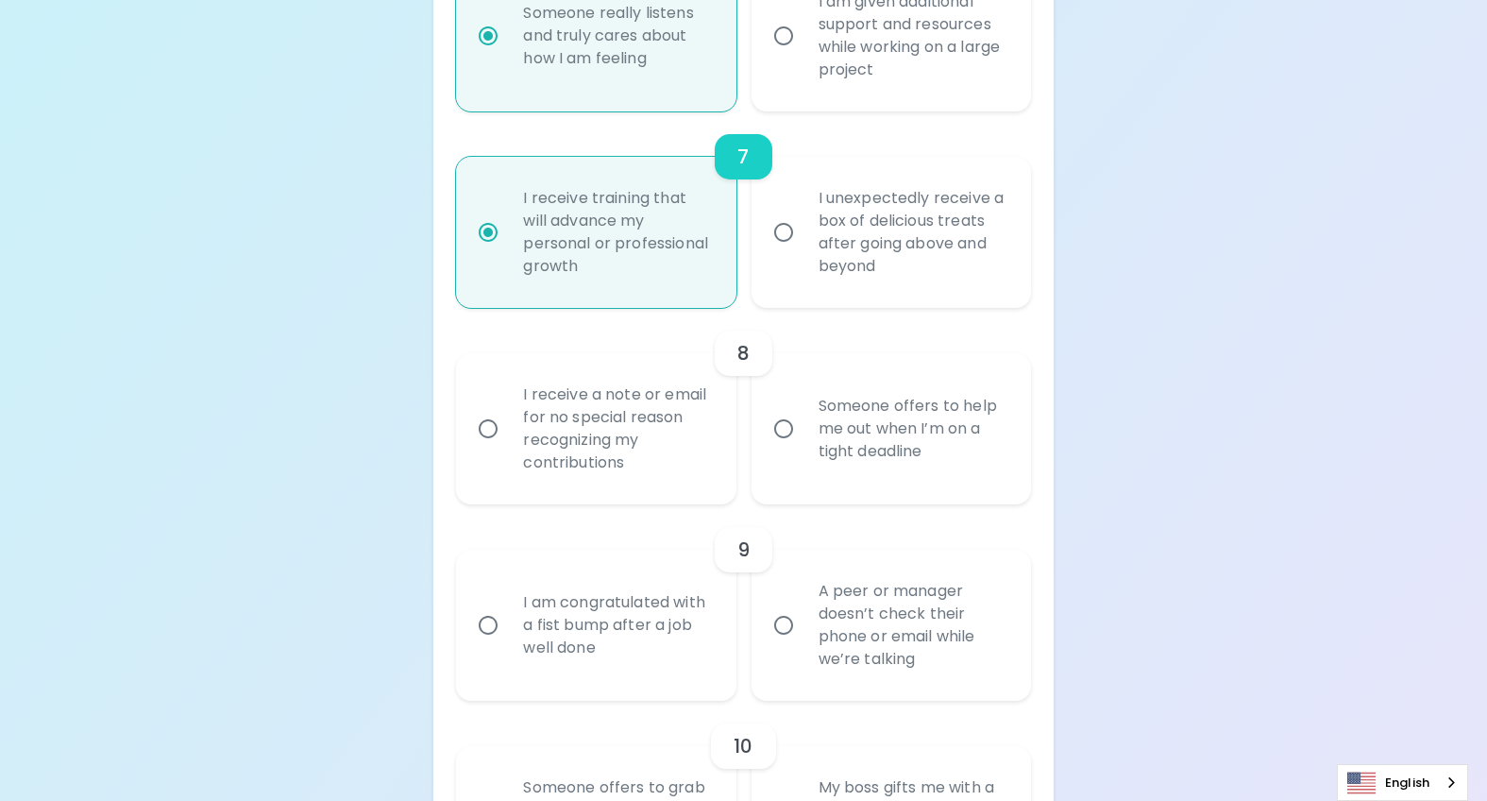
radio input "false"
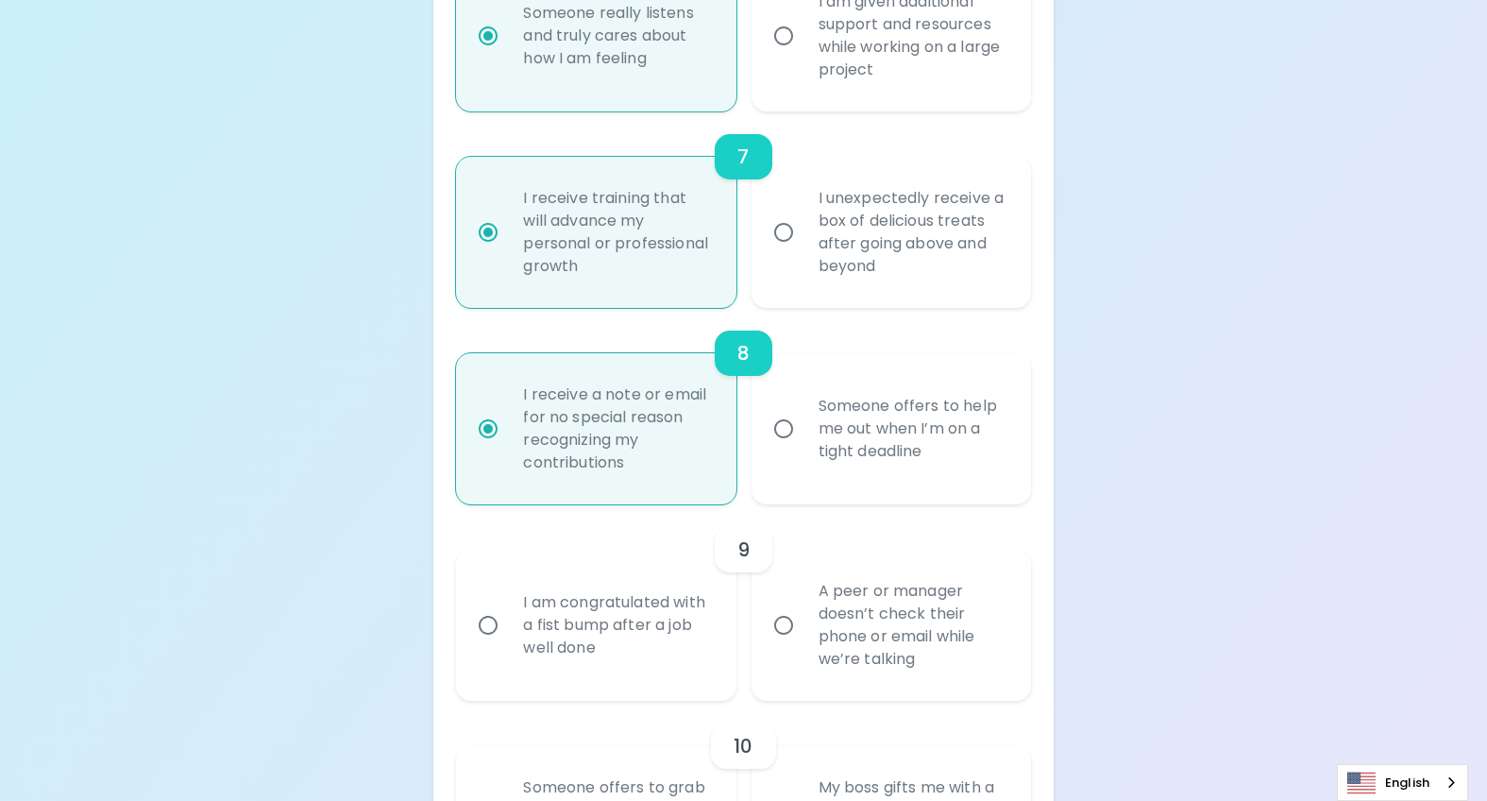
scroll to position [1731, 0]
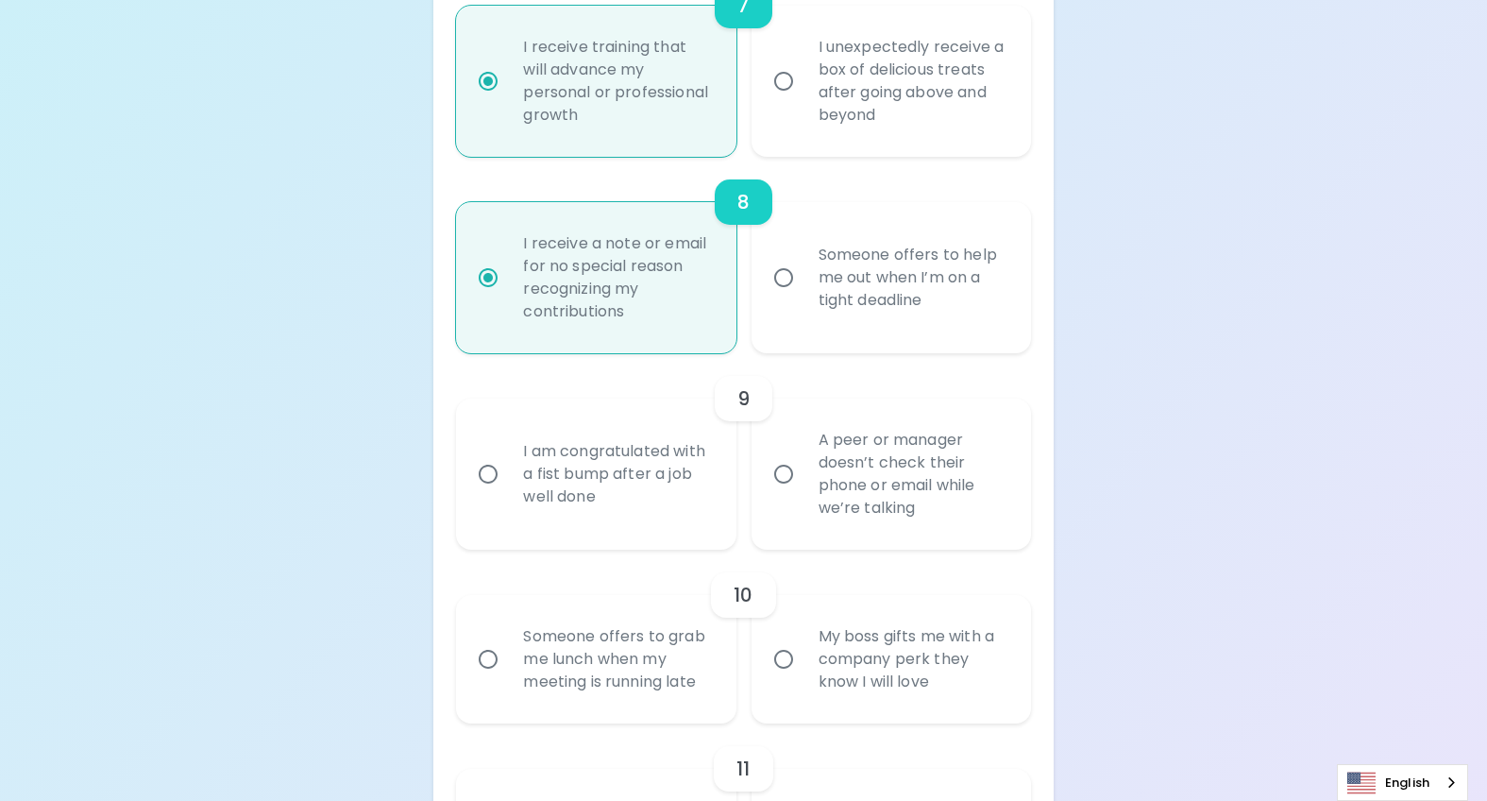
radio input "true"
click at [696, 511] on div "I am congratulated with a fist bump after a job well done" at bounding box center [616, 473] width 217 height 113
click at [508, 494] on input "I am congratulated with a fist bump after a job well done" at bounding box center [488, 474] width 40 height 40
radio input "false"
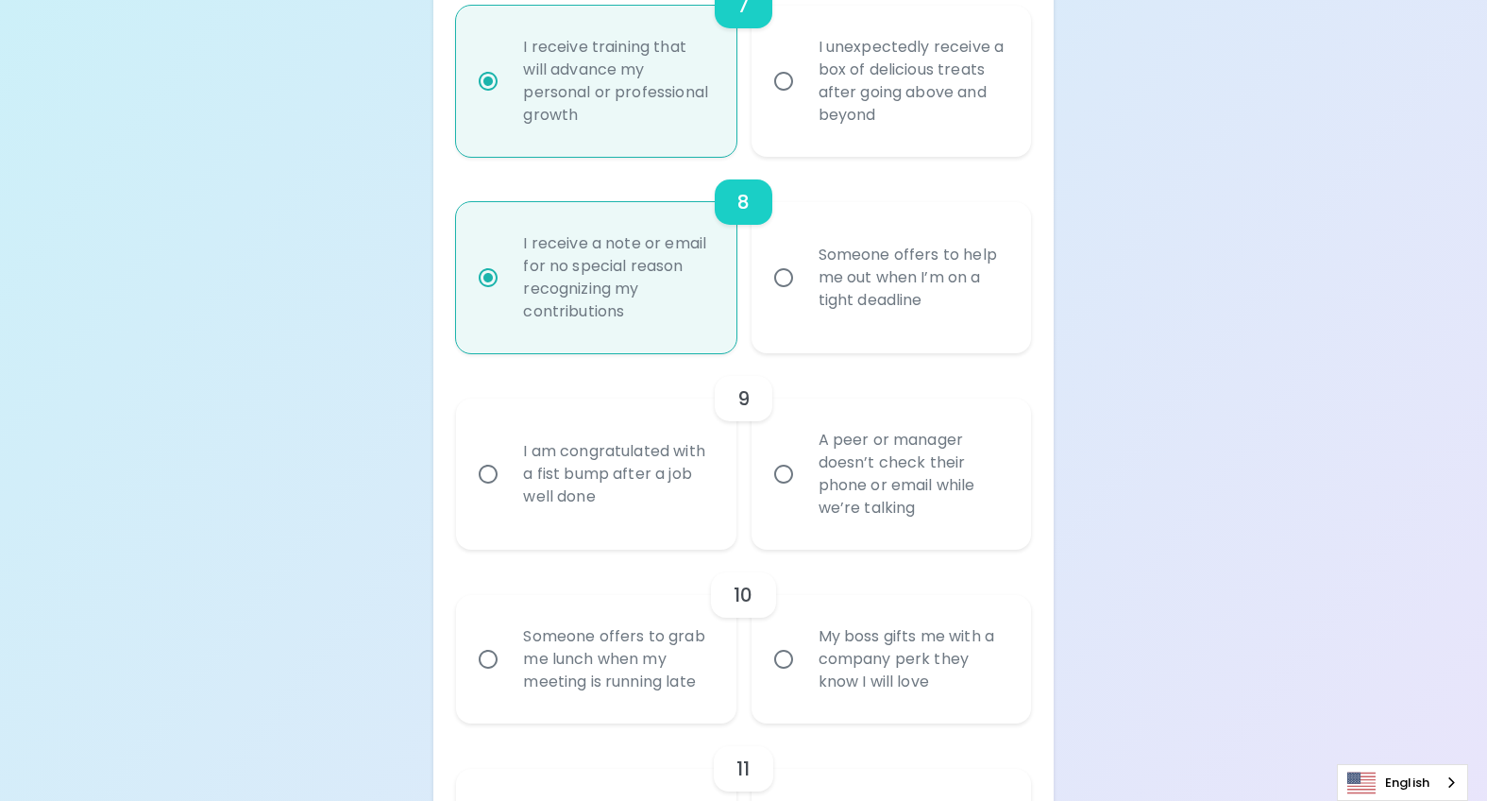
radio input "false"
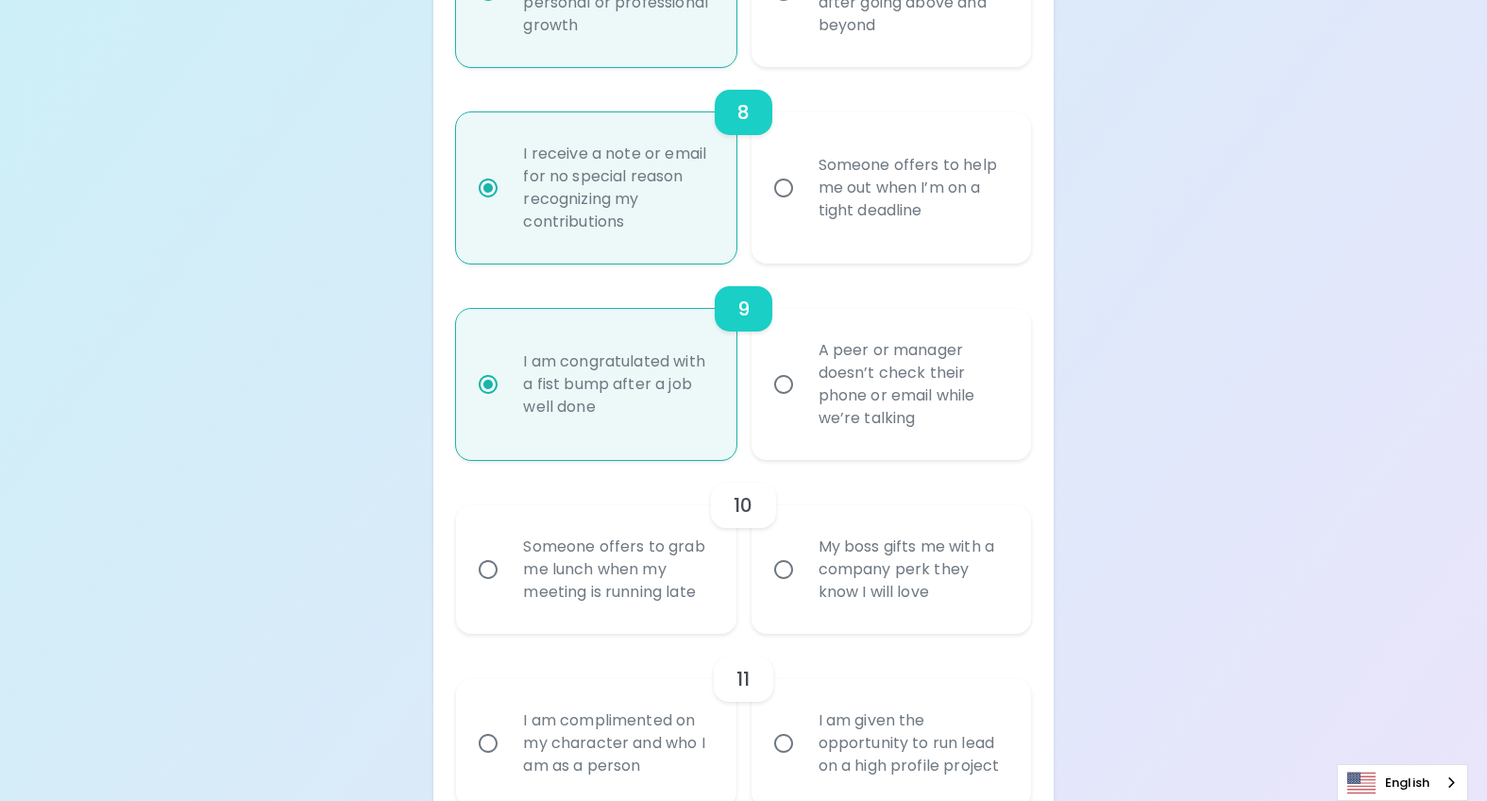
scroll to position [1882, 0]
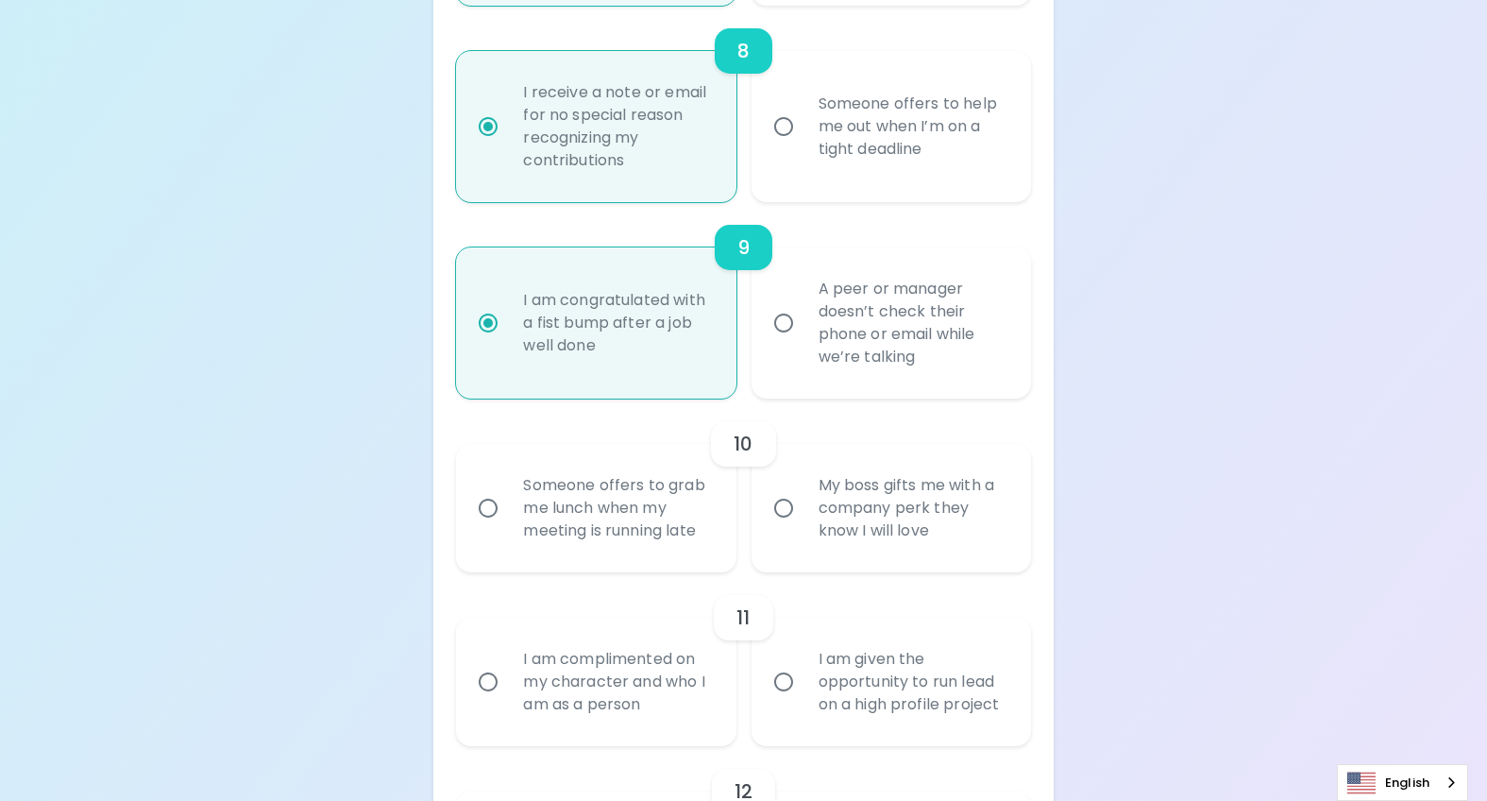
radio input "true"
click at [888, 550] on div "My boss gifts me with a company perk they know I will love" at bounding box center [912, 507] width 217 height 113
click at [804, 528] on input "My boss gifts me with a company perk they know I will love" at bounding box center [784, 508] width 40 height 40
radio input "false"
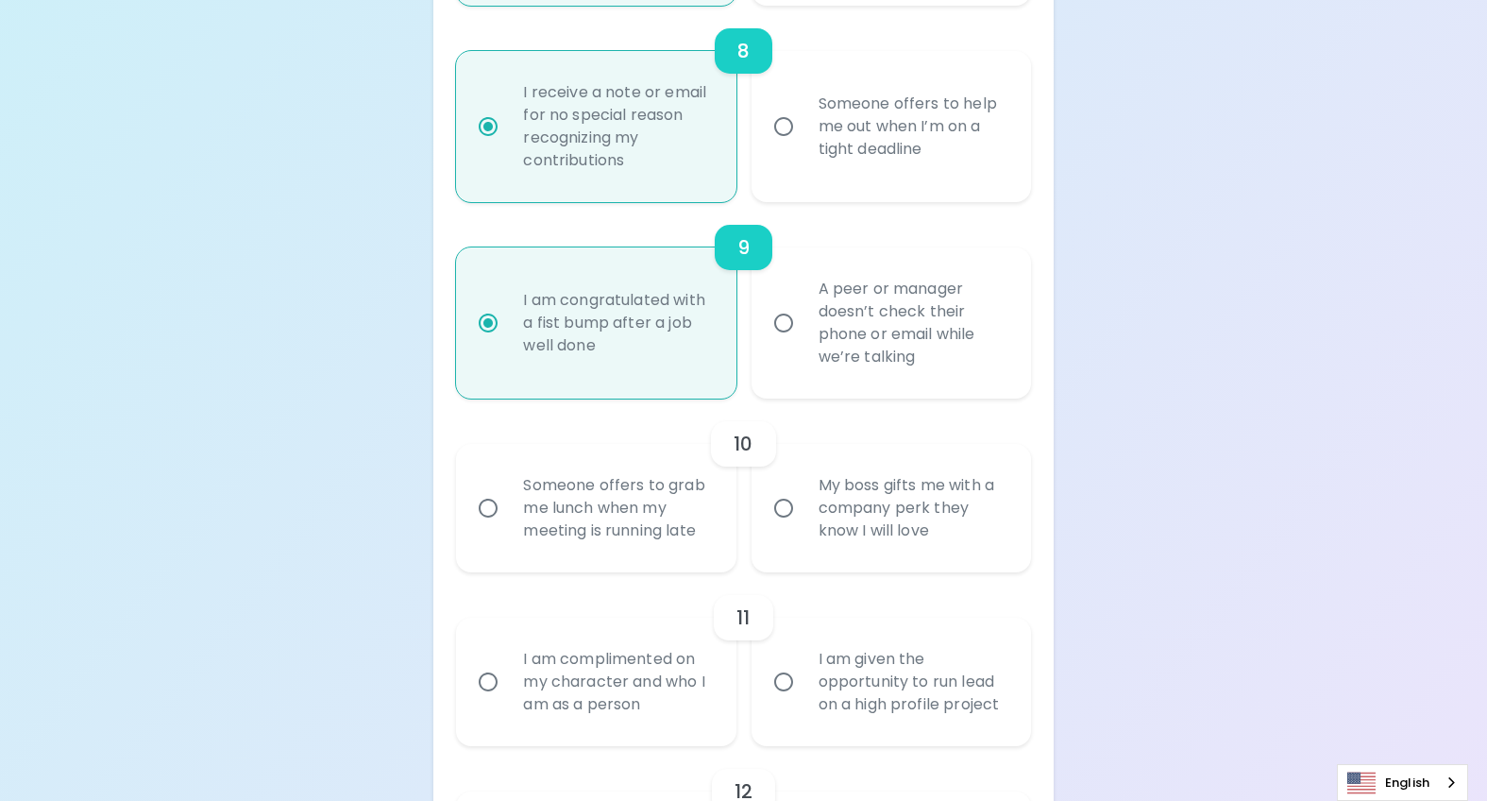
radio input "false"
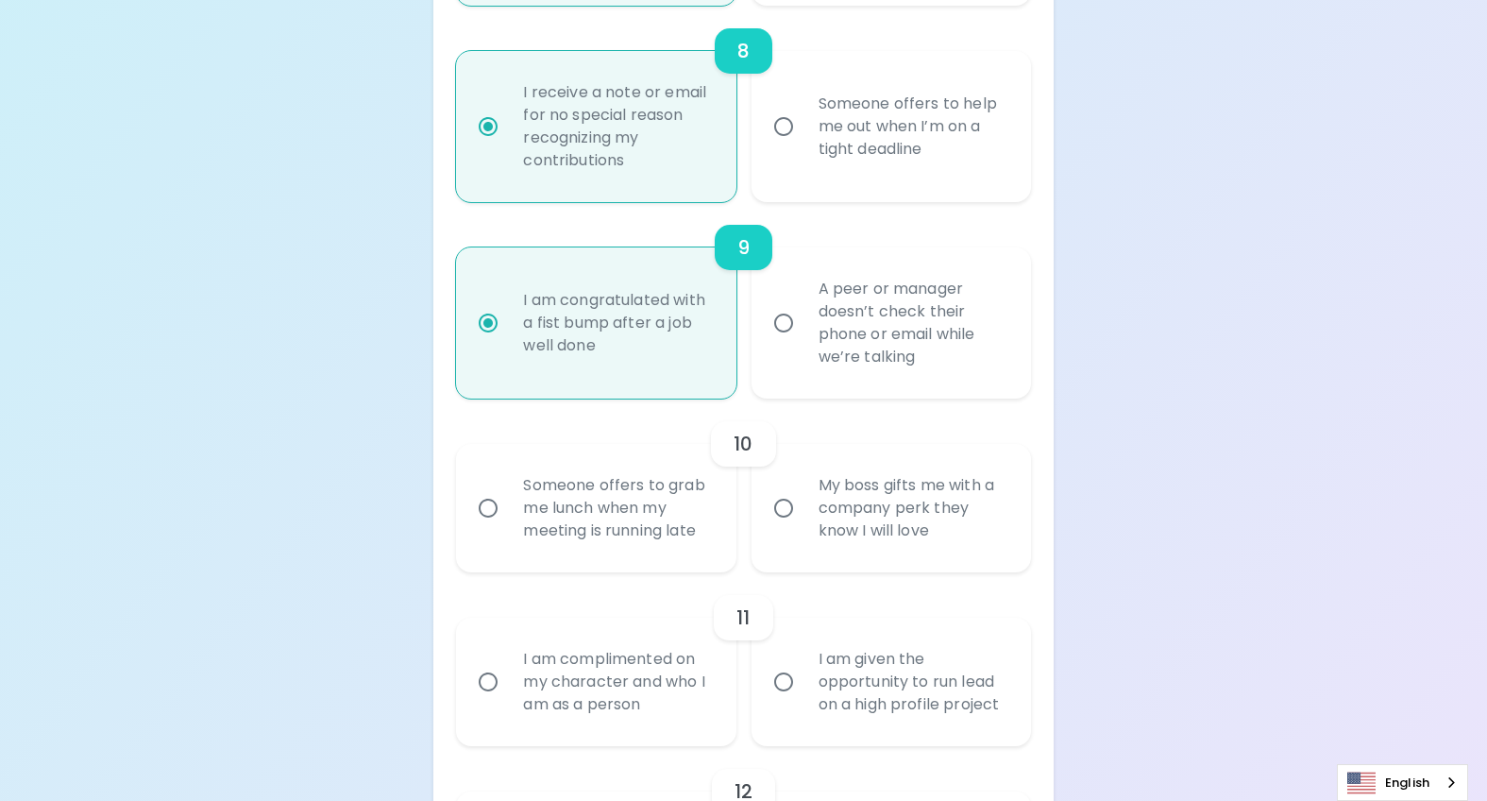
radio input "false"
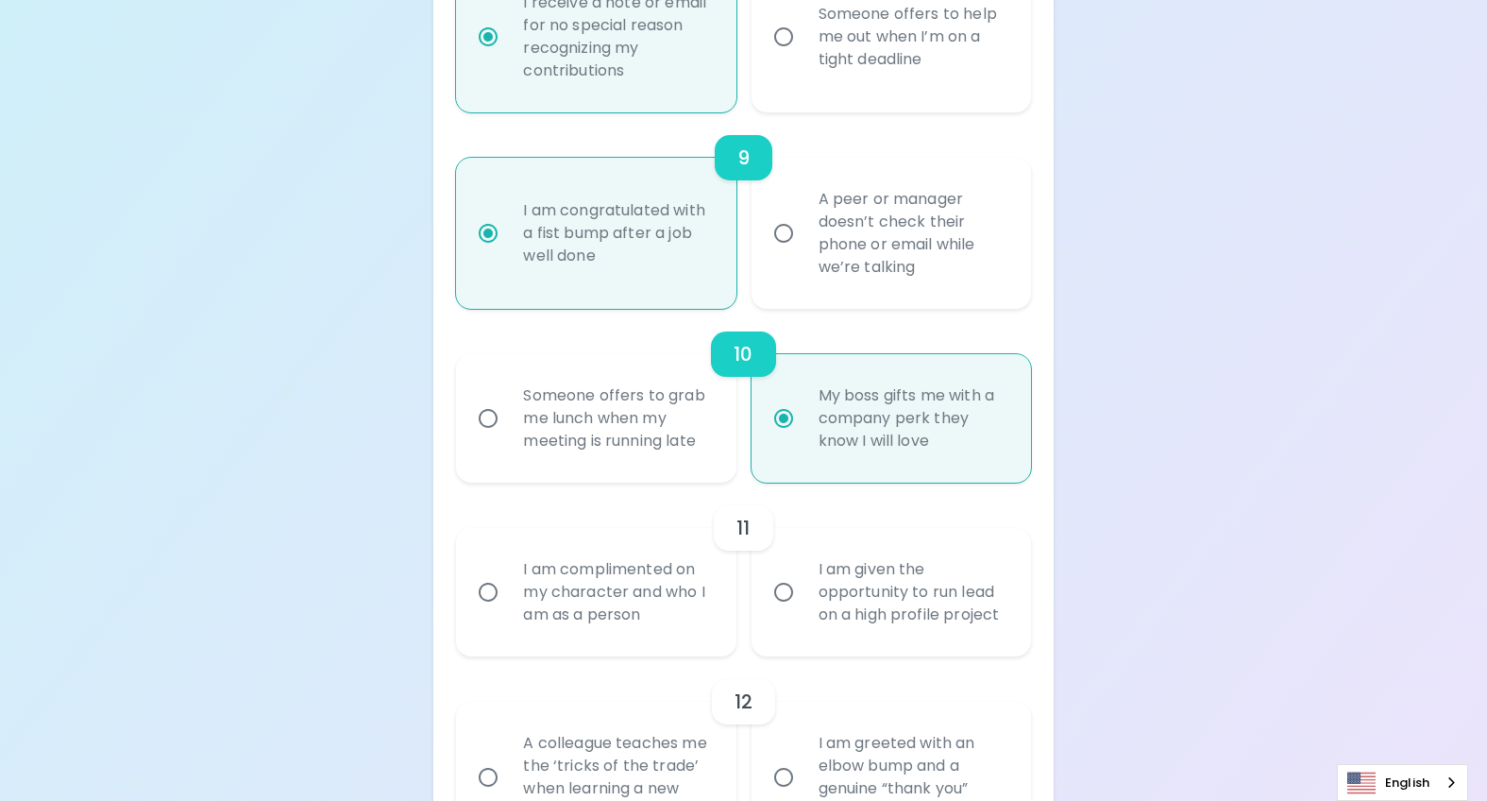
scroll to position [2033, 0]
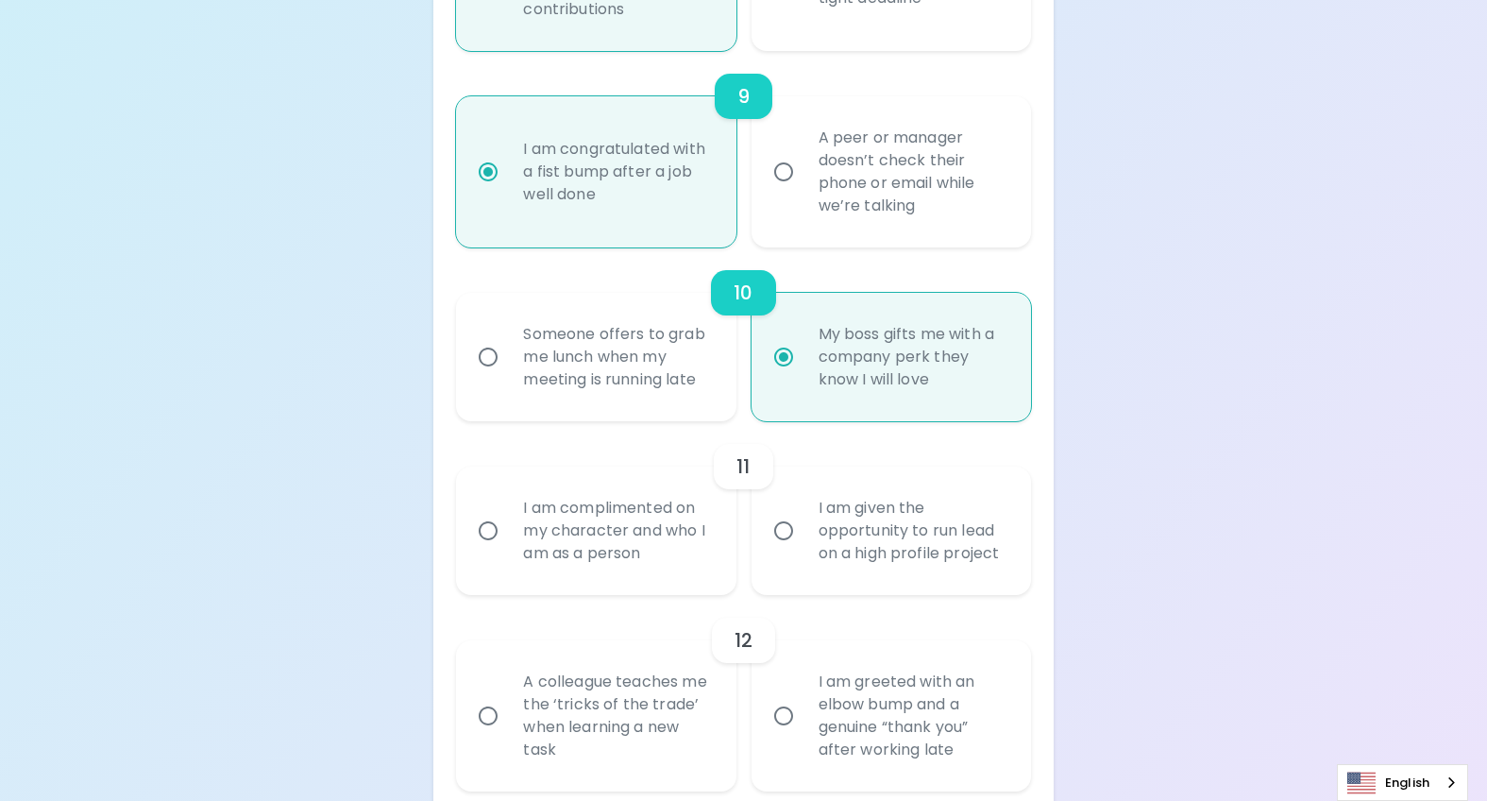
radio input "true"
click at [898, 538] on div "I am given the opportunity to run lead on a high profile project" at bounding box center [912, 530] width 217 height 113
click at [804, 538] on input "I am given the opportunity to run lead on a high profile project" at bounding box center [784, 531] width 40 height 40
radio input "false"
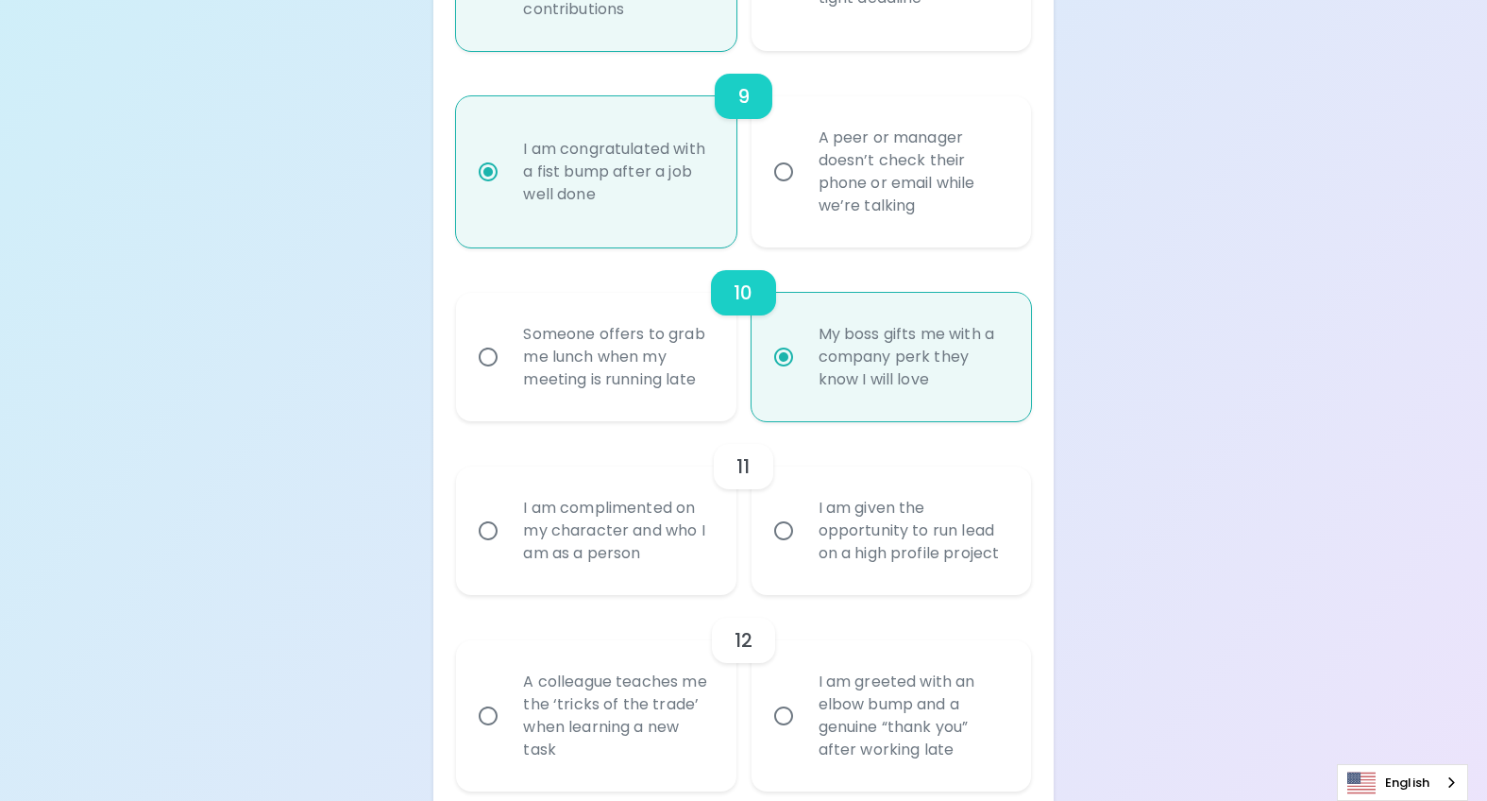
radio input "false"
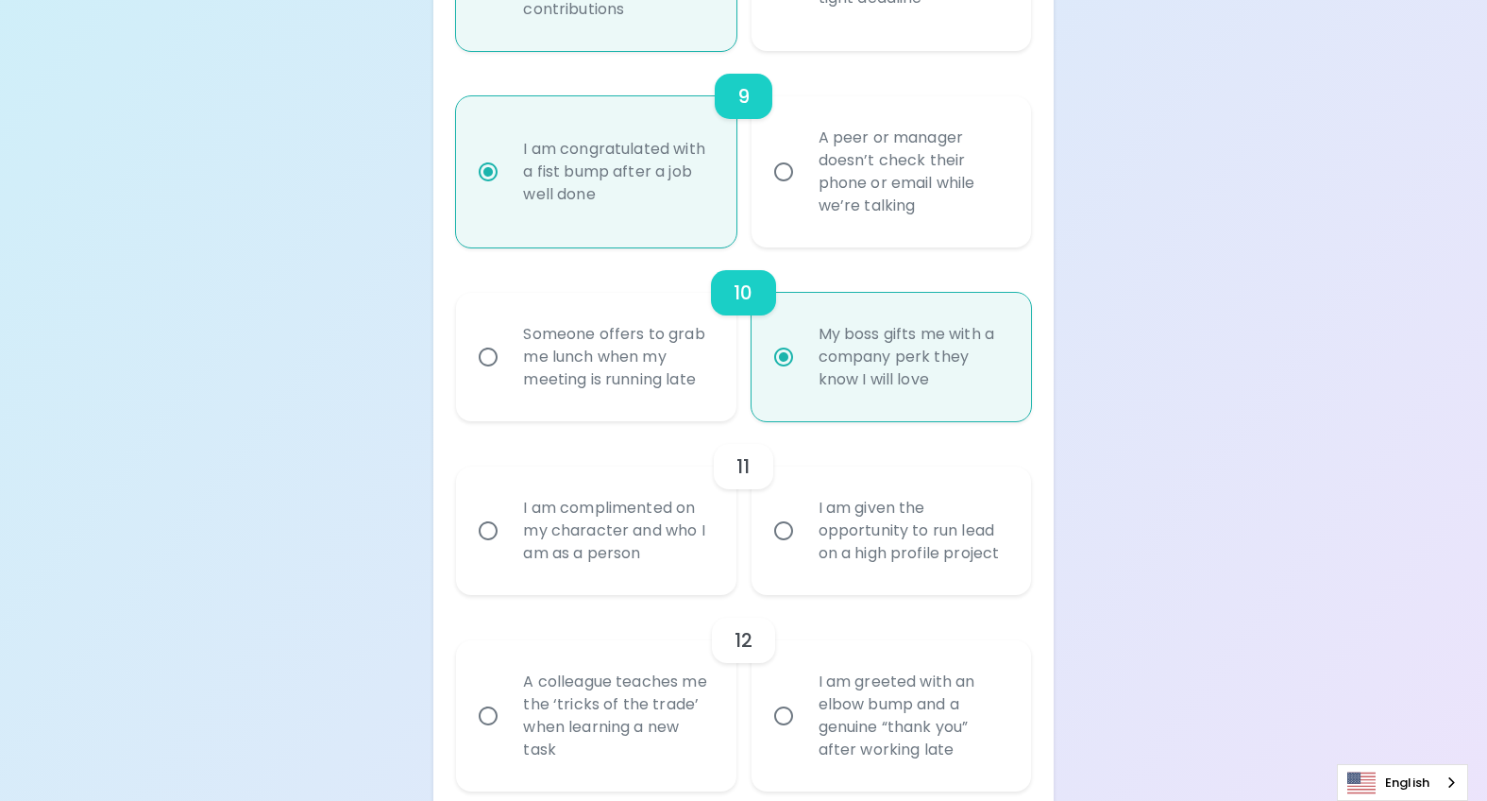
radio input "false"
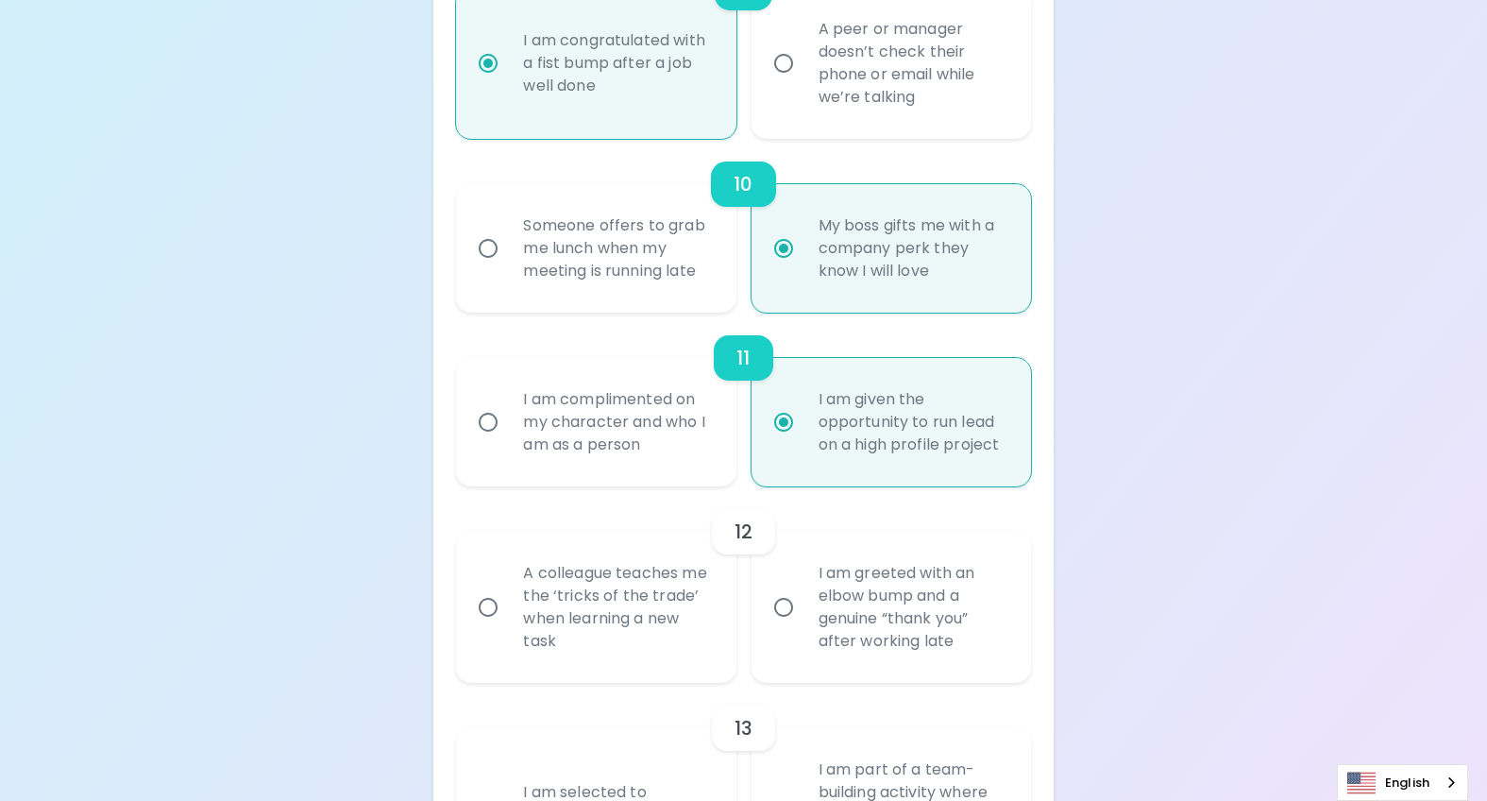
scroll to position [2184, 0]
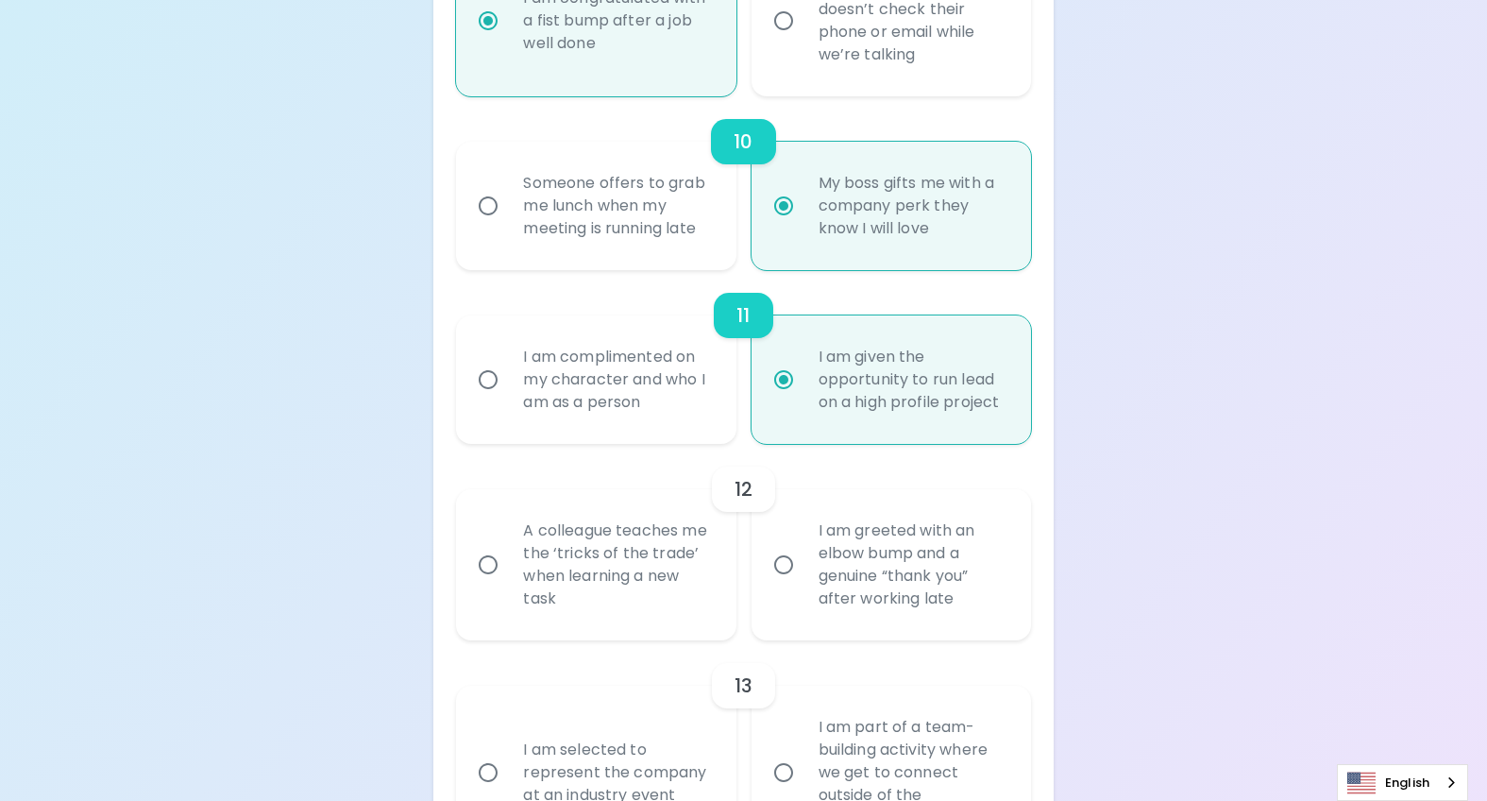
radio input "true"
click at [673, 598] on div "A colleague teaches me the ‘tricks of the trade’ when learning a new task" at bounding box center [616, 565] width 217 height 136
click at [508, 584] on input "A colleague teaches me the ‘tricks of the trade’ when learning a new task" at bounding box center [488, 565] width 40 height 40
radio input "false"
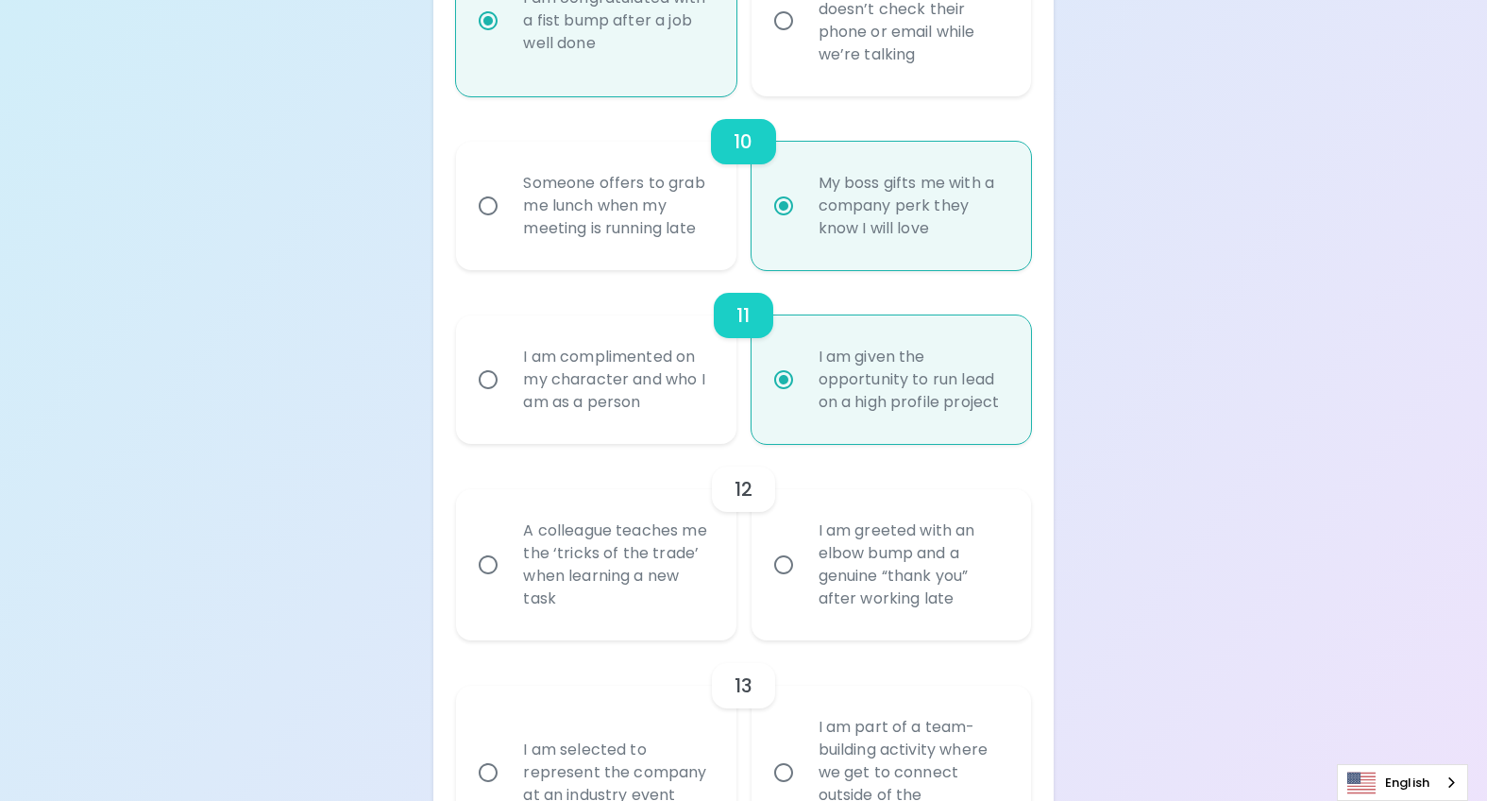
radio input "false"
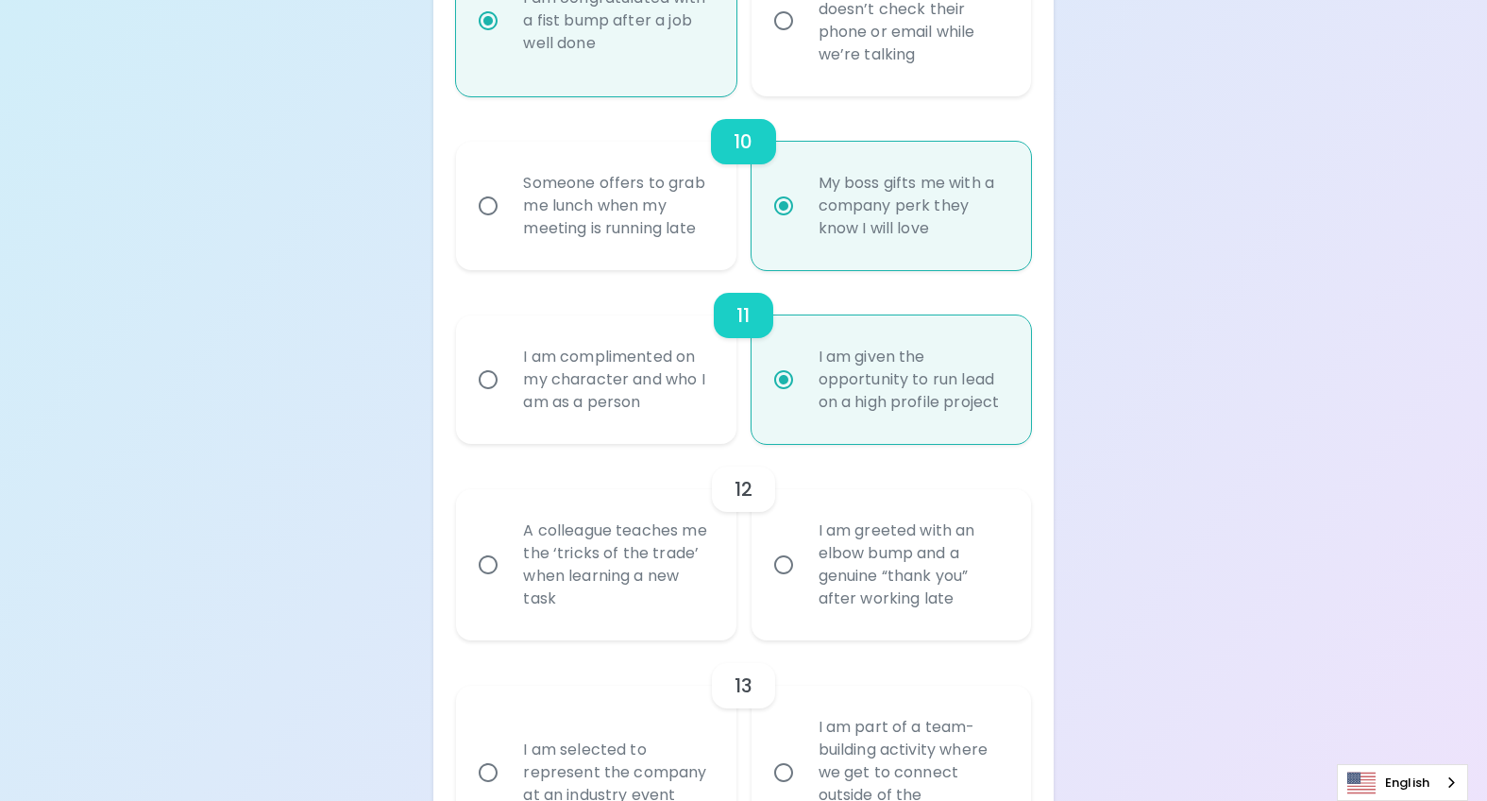
radio input "false"
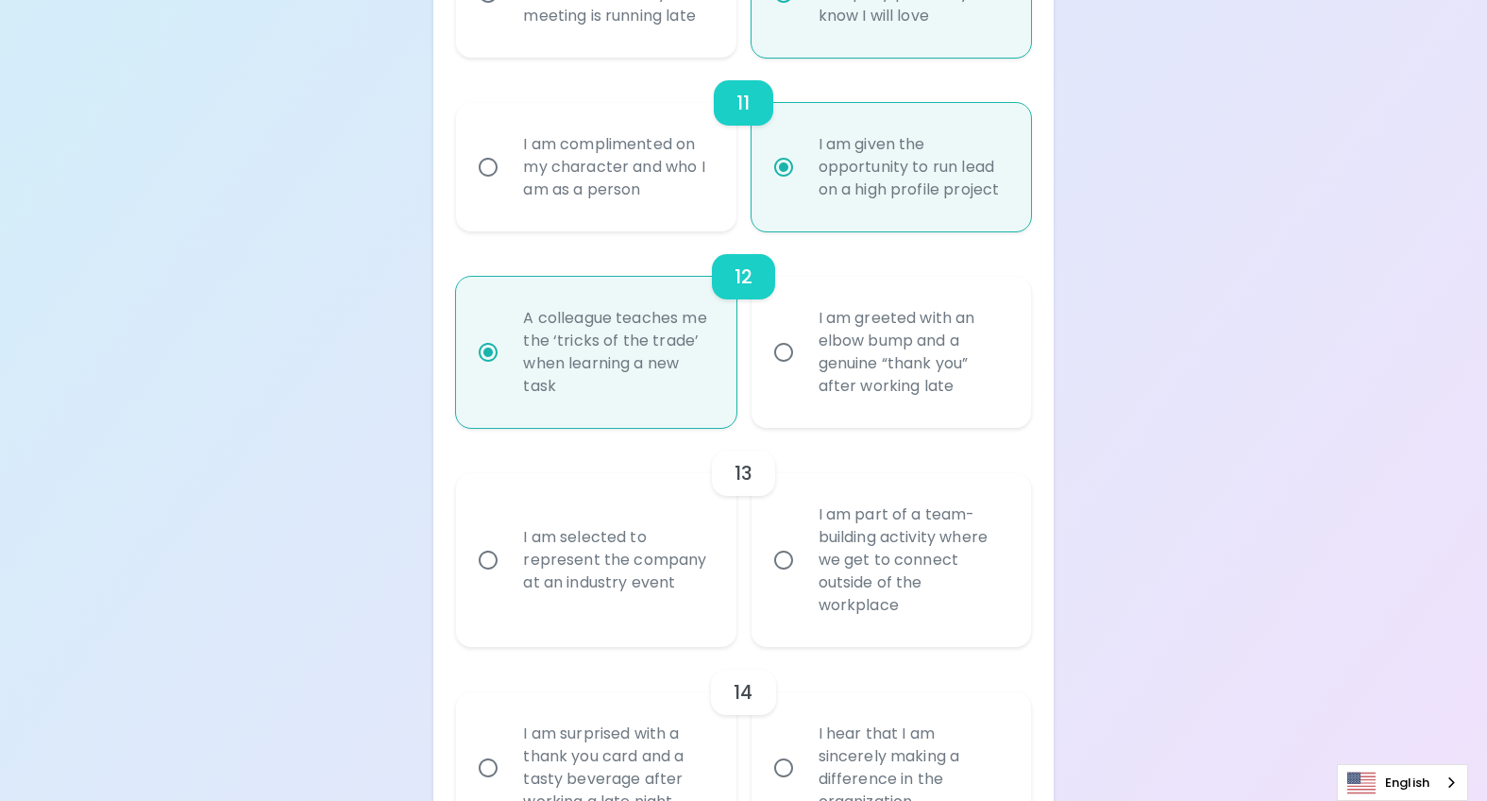
scroll to position [2429, 0]
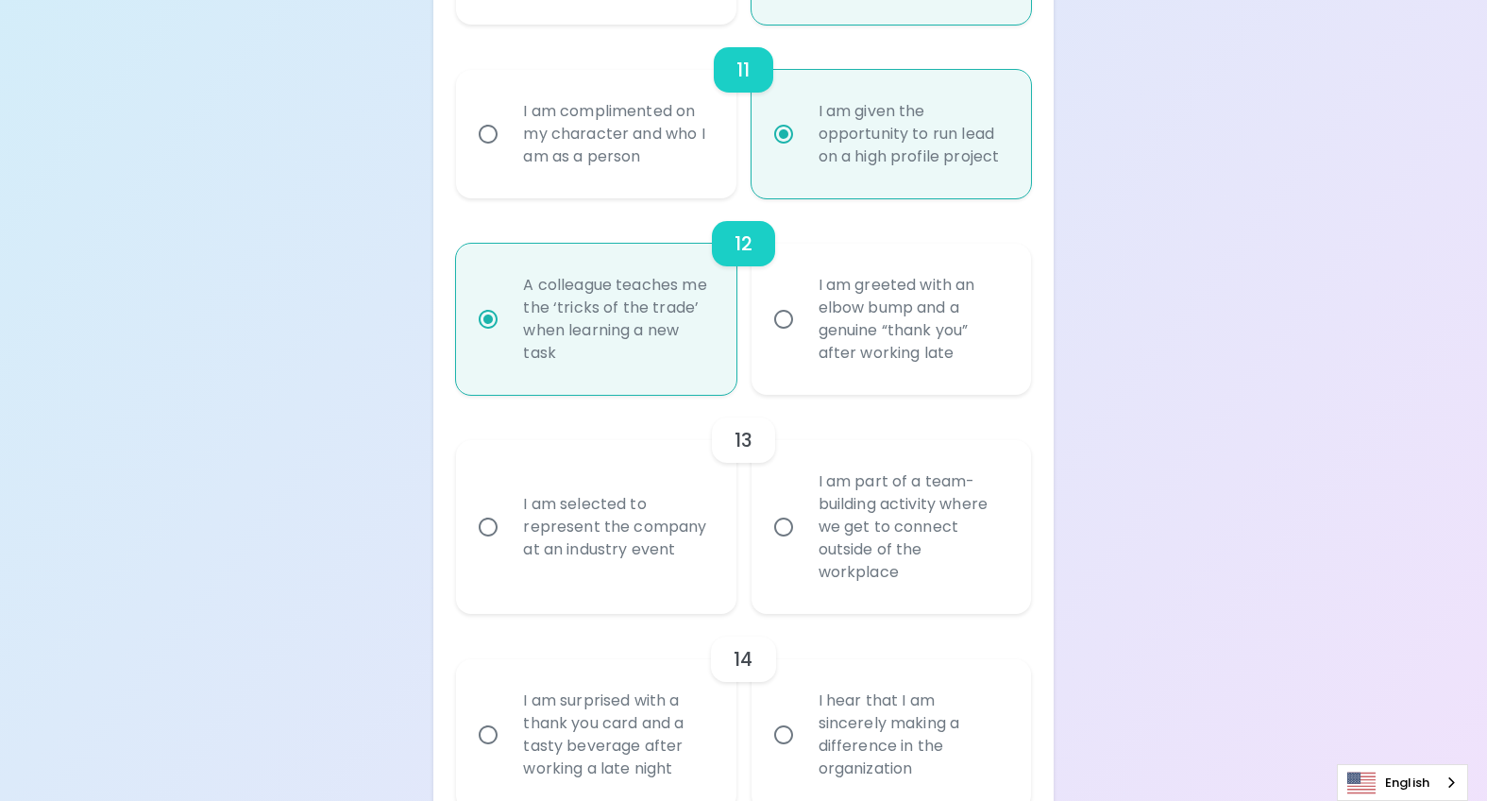
radio input "true"
click at [706, 583] on div "I am selected to represent the company at an industry event" at bounding box center [616, 526] width 217 height 113
click at [508, 547] on input "I am selected to represent the company at an industry event" at bounding box center [488, 527] width 40 height 40
radio input "false"
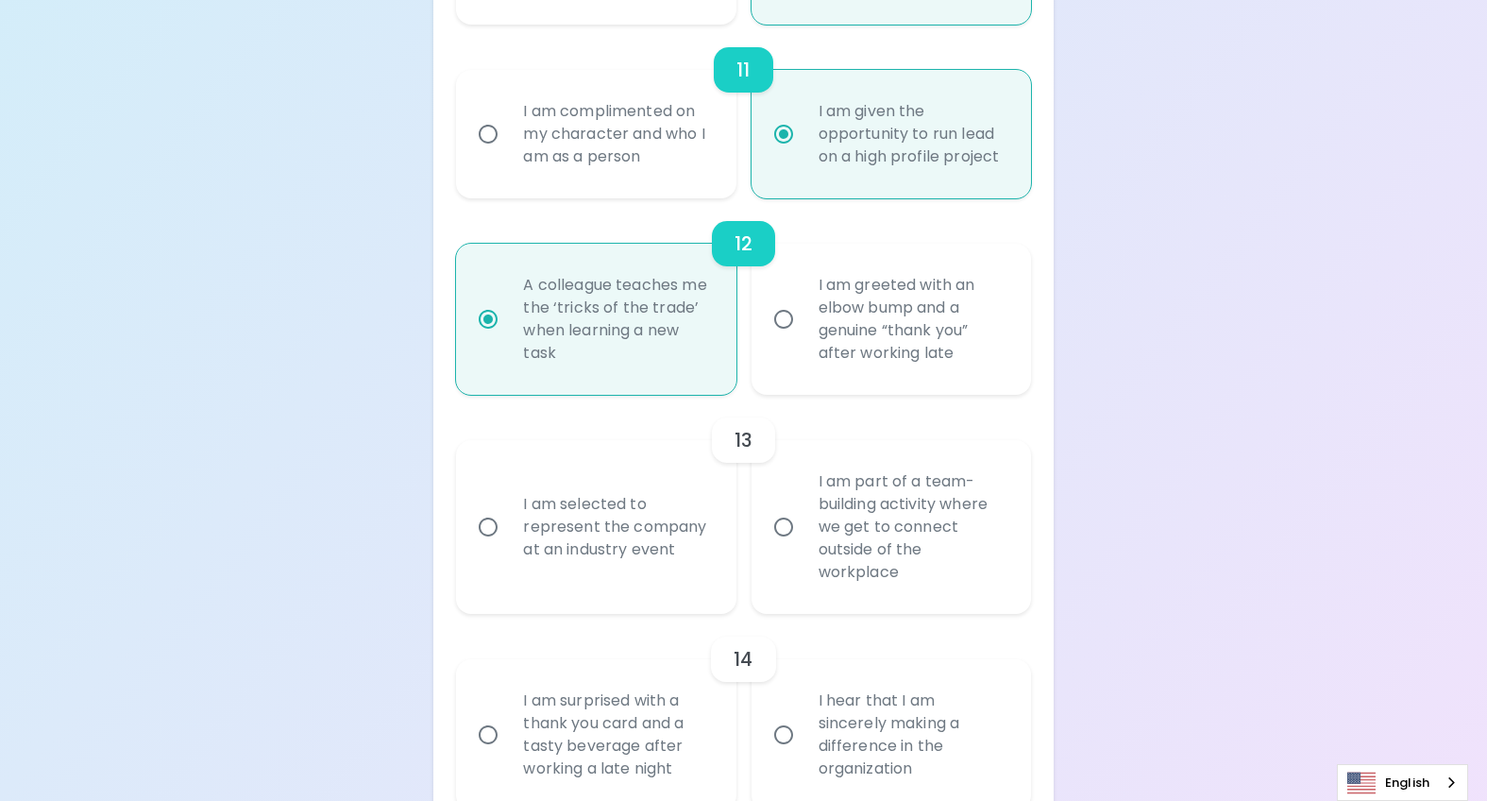
radio input "false"
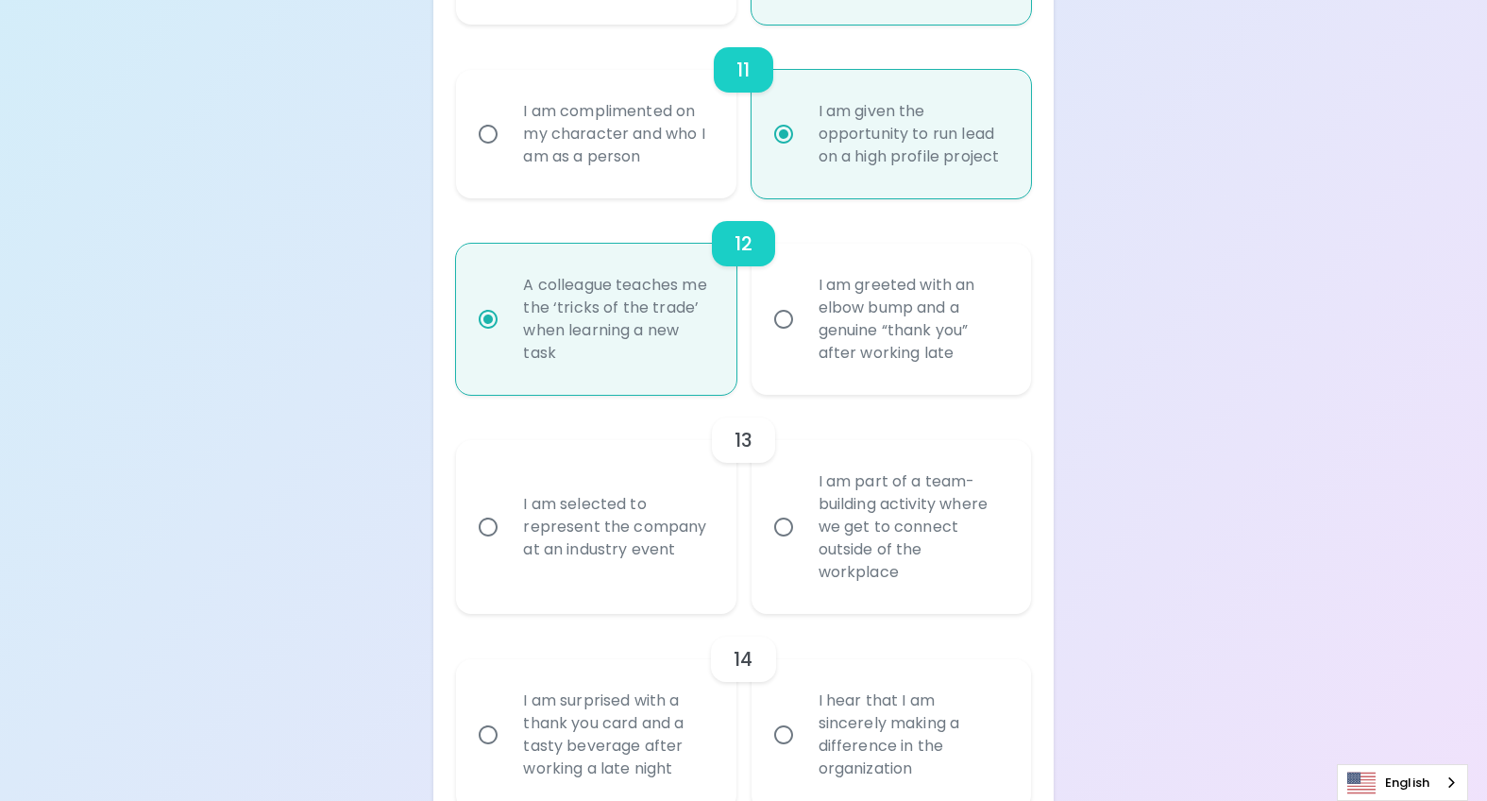
radio input "false"
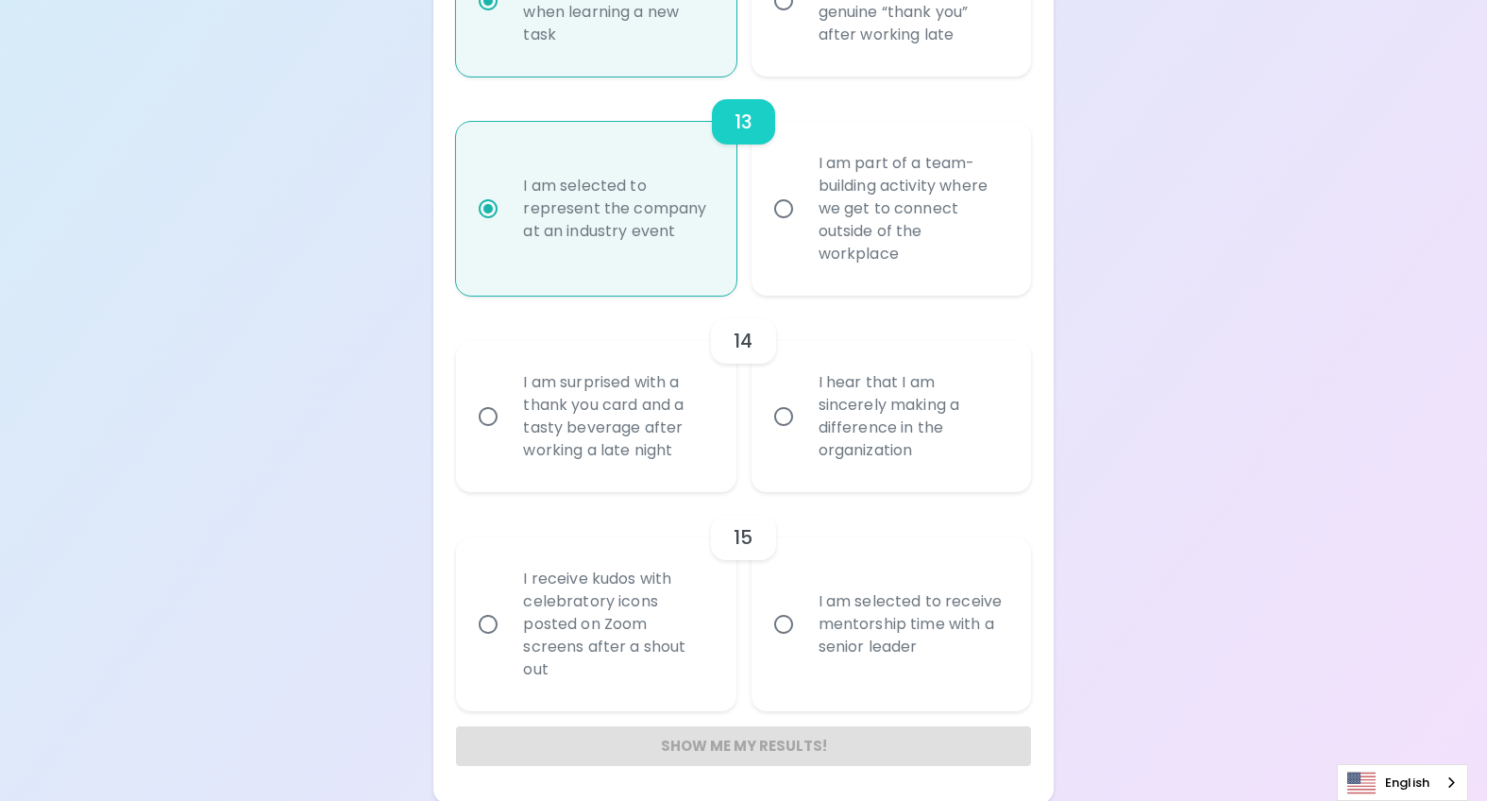
scroll to position [2750, 0]
radio input "true"
click at [975, 431] on div "I hear that I am sincerely making a difference in the organization" at bounding box center [912, 414] width 217 height 136
click at [804, 431] on input "I hear that I am sincerely making a difference in the organization" at bounding box center [784, 414] width 40 height 40
radio input "false"
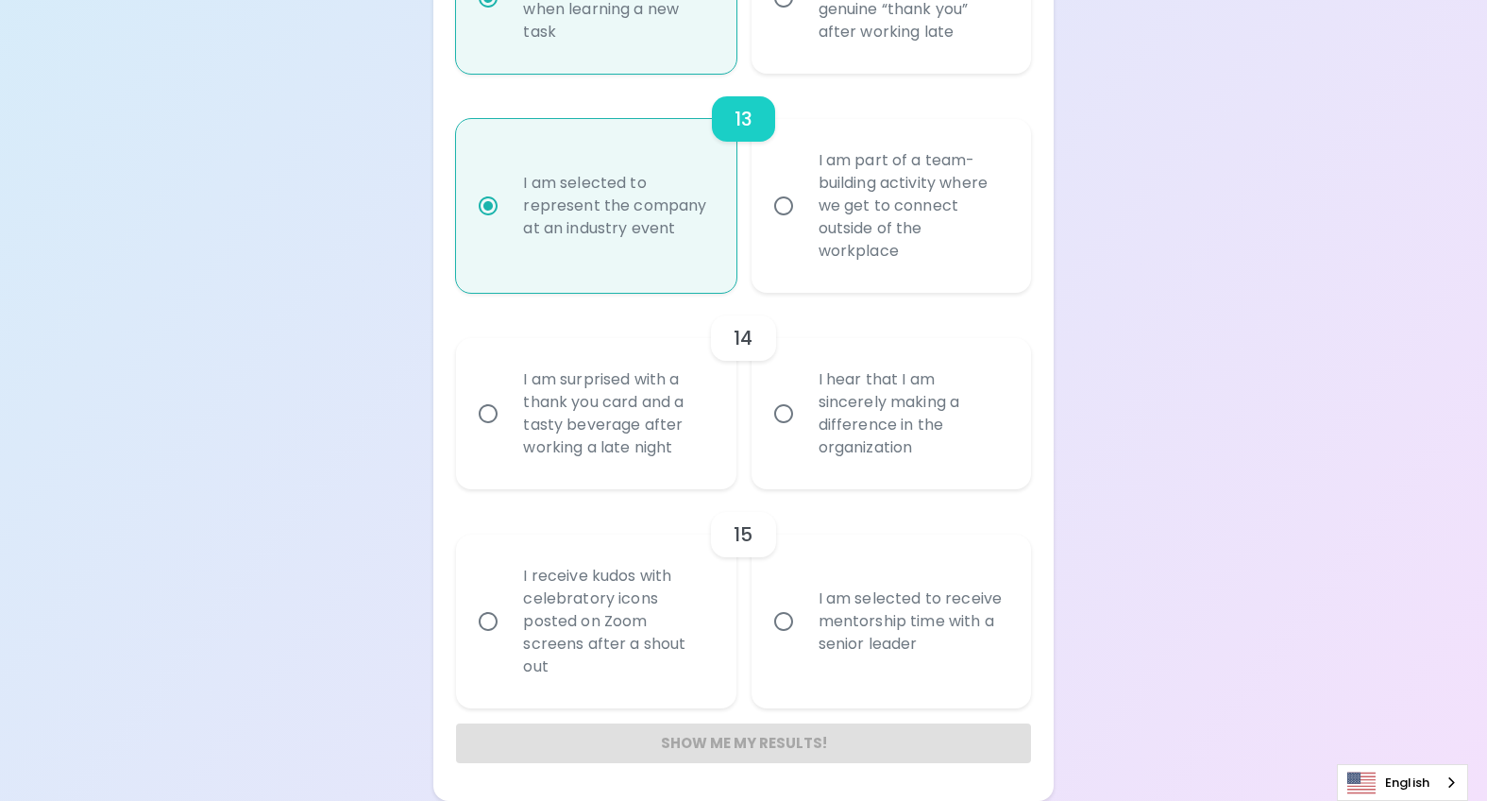
radio input "false"
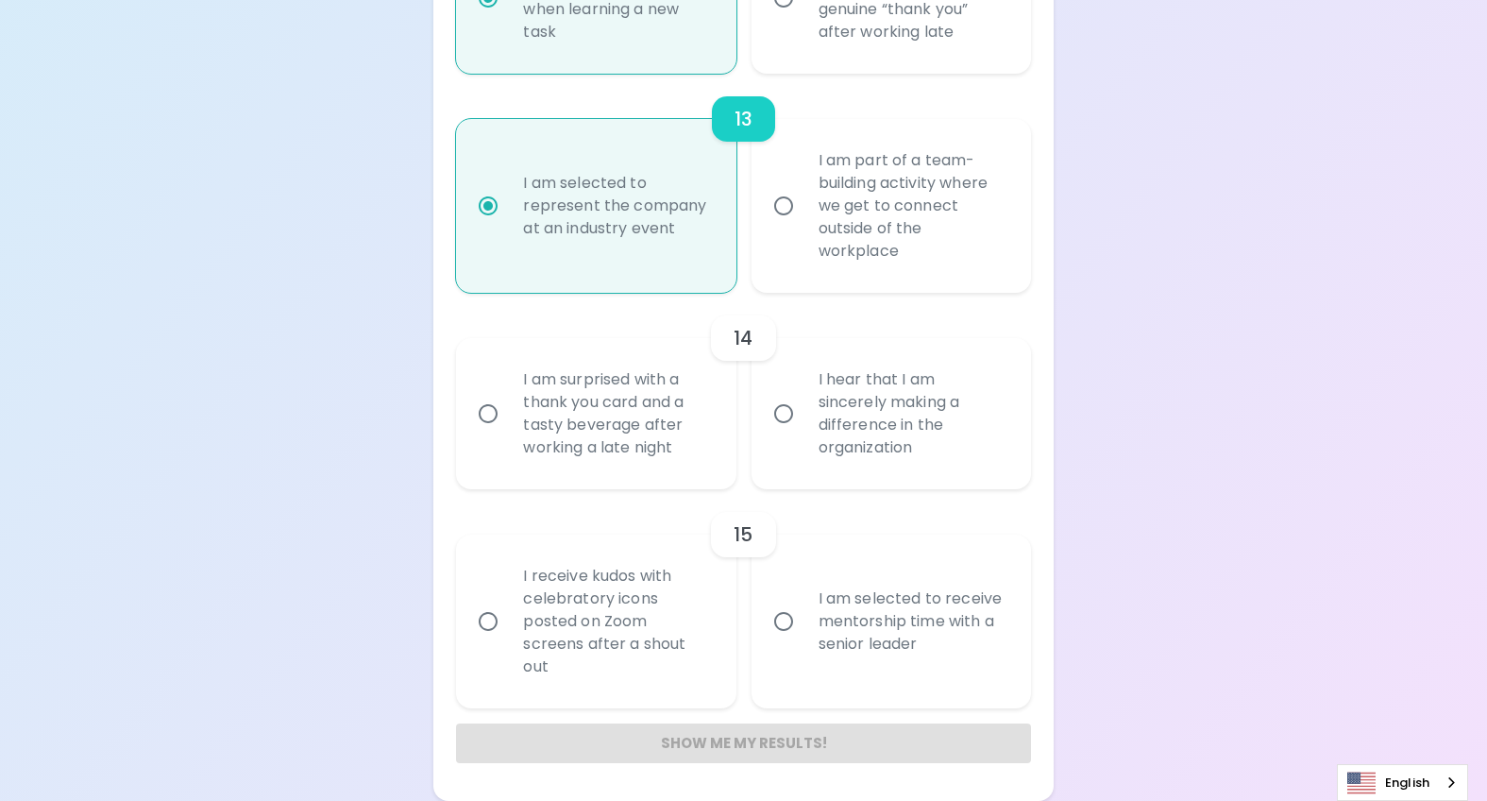
radio input "false"
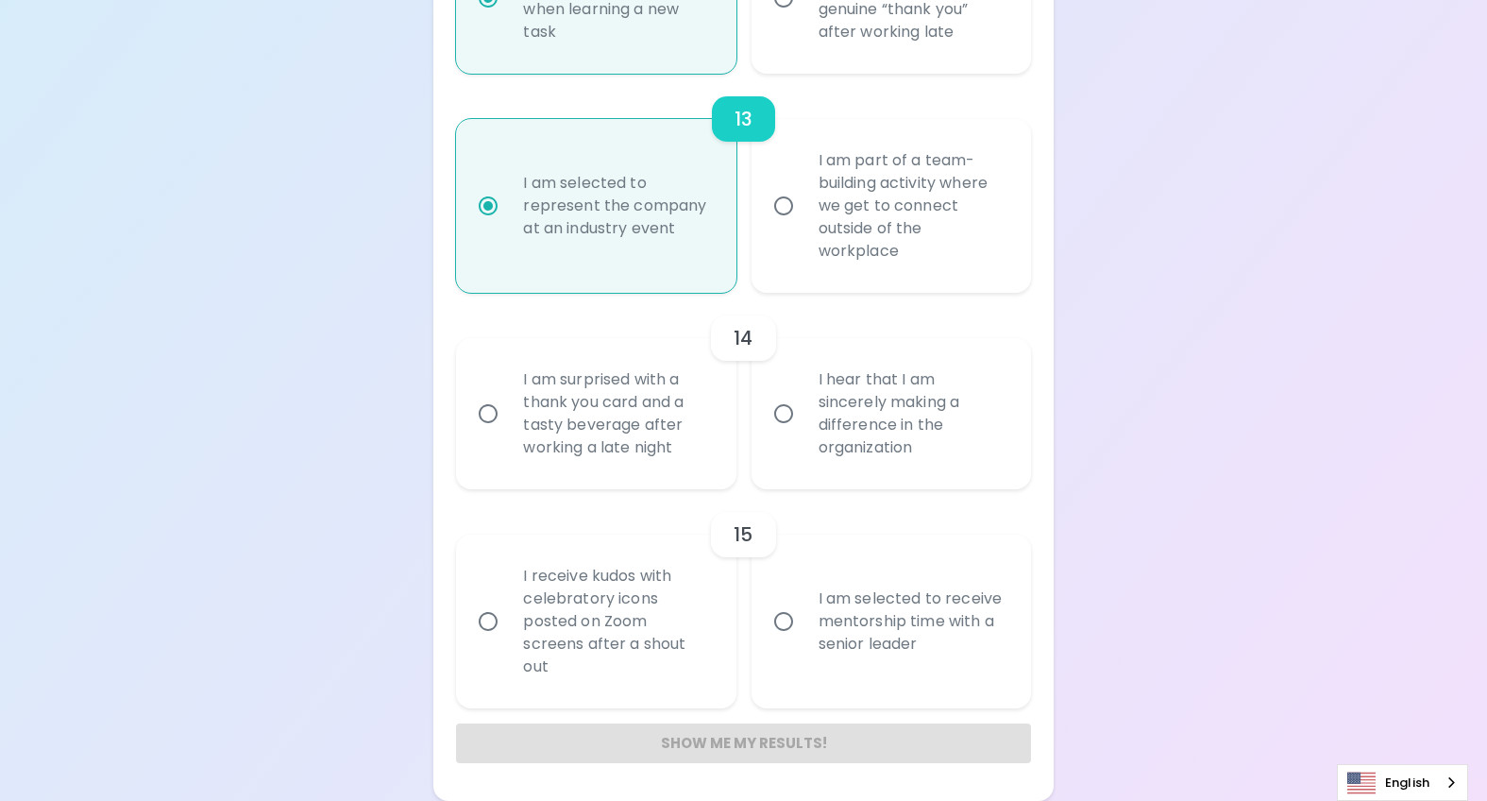
radio input "false"
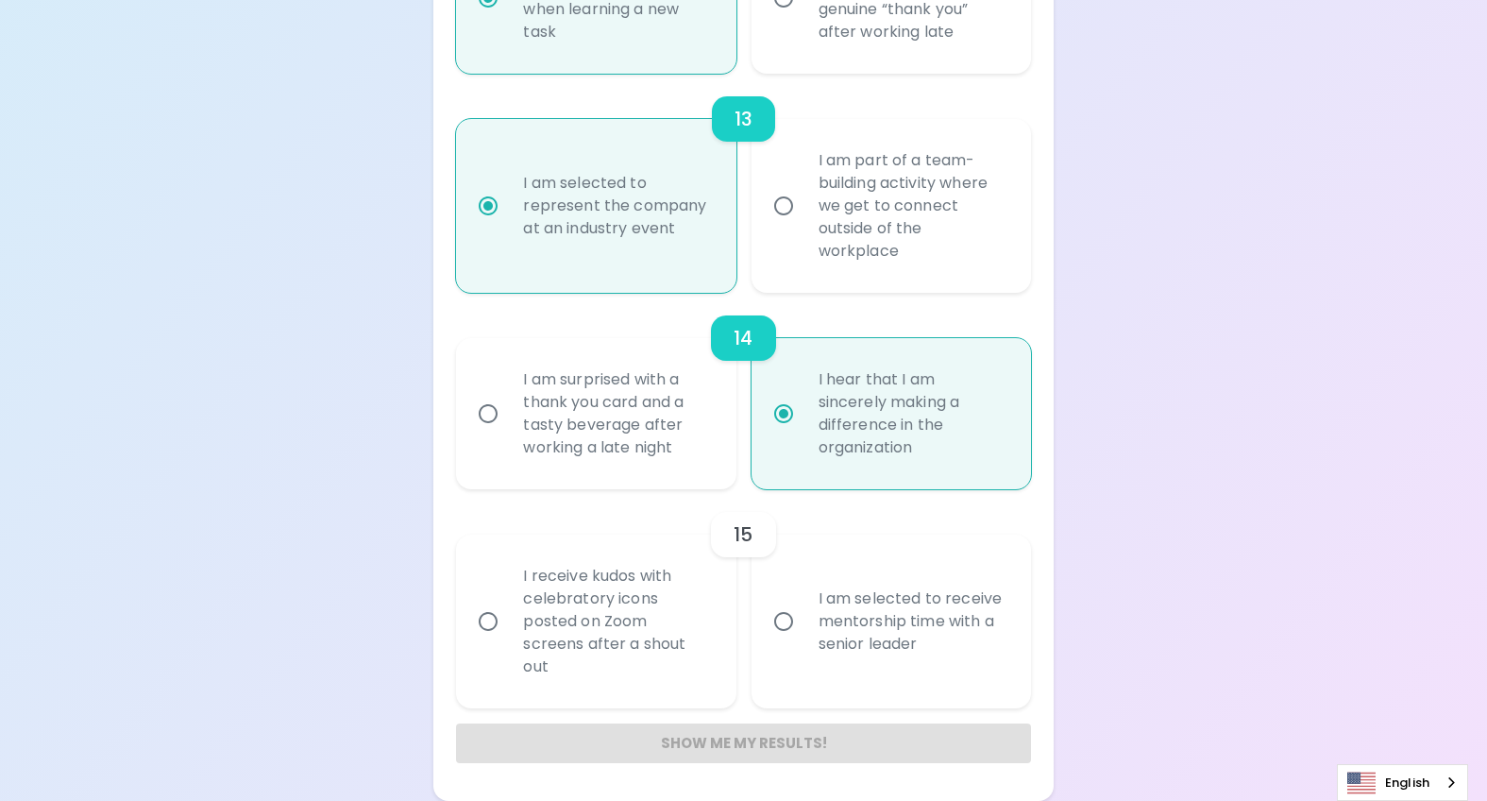
radio input "true"
click at [618, 644] on div "I receive kudos with celebratory icons posted on Zoom screens after a shout out" at bounding box center [616, 621] width 217 height 159
click at [508, 641] on input "I receive kudos with celebratory icons posted on Zoom screens after a shout out" at bounding box center [488, 621] width 40 height 40
radio input "false"
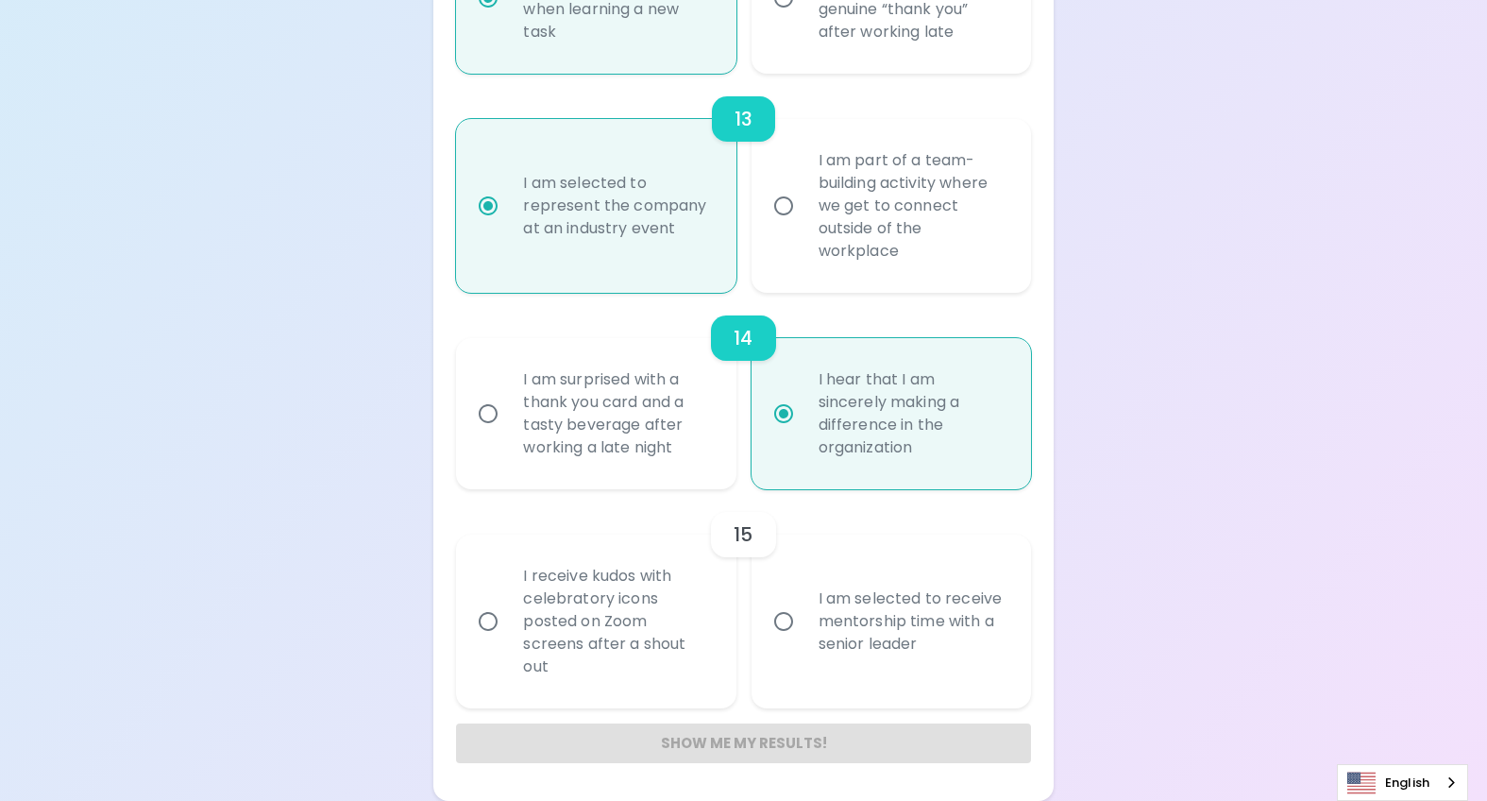
radio input "false"
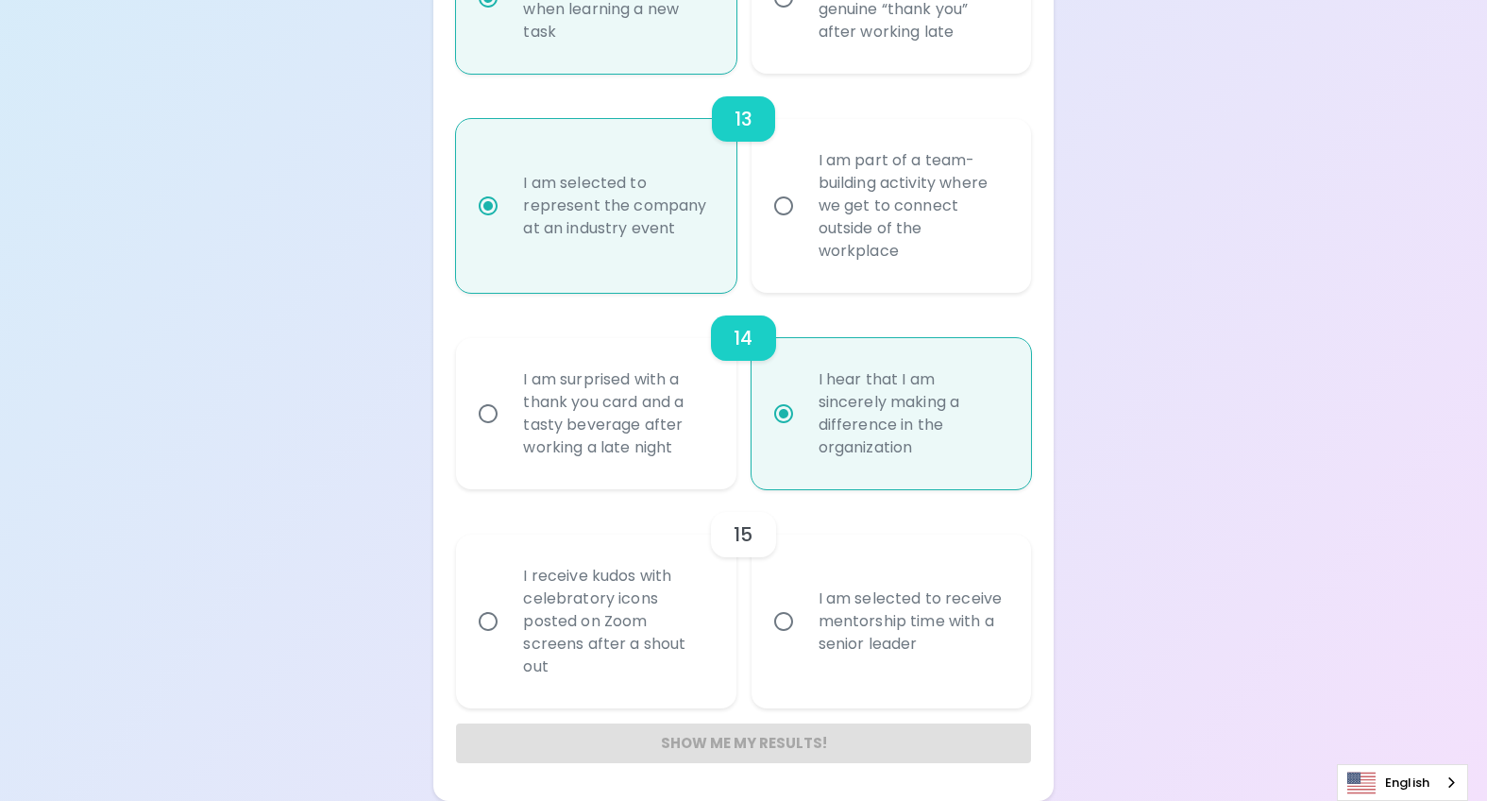
radio input "false"
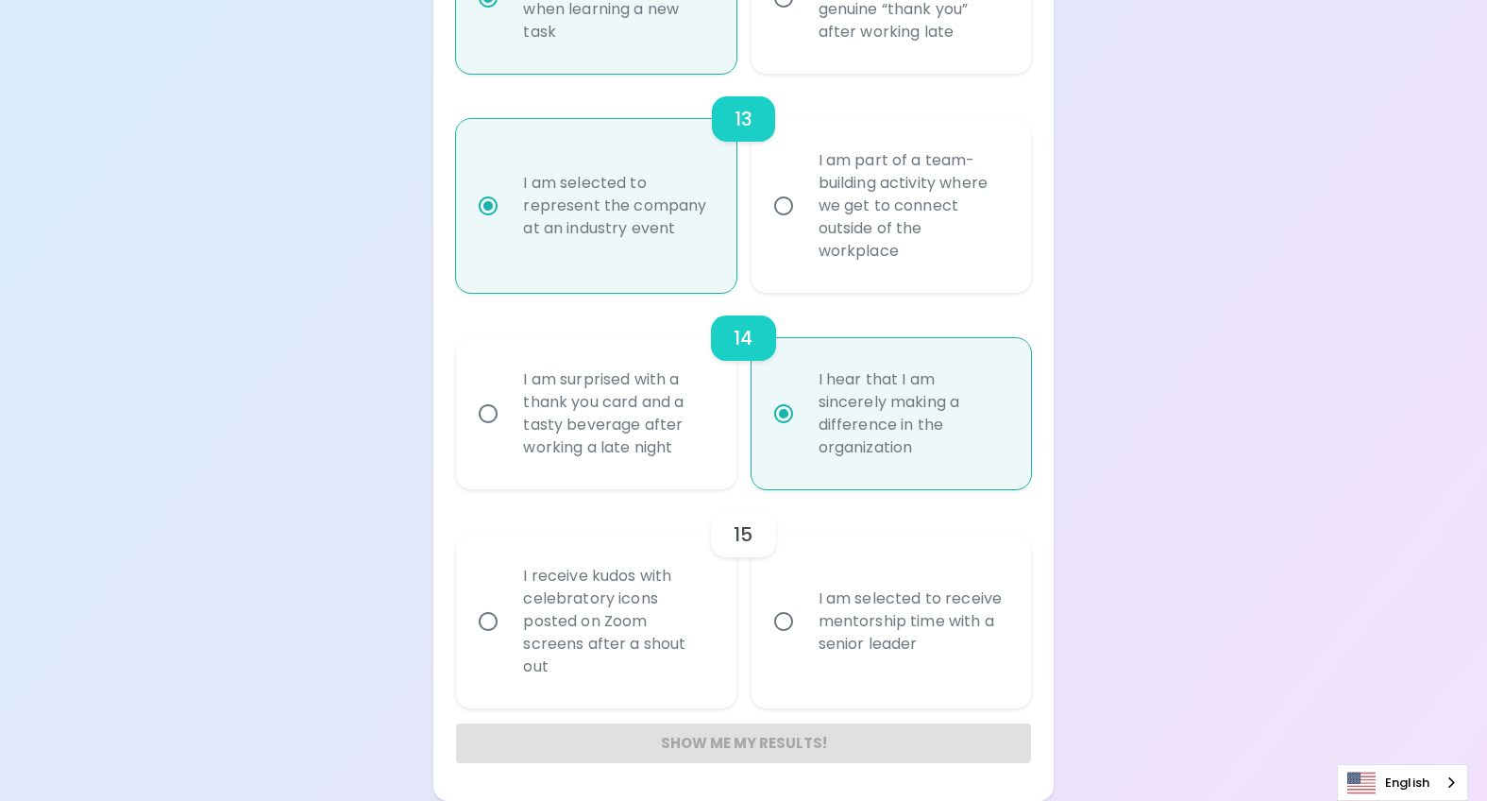
radio input "false"
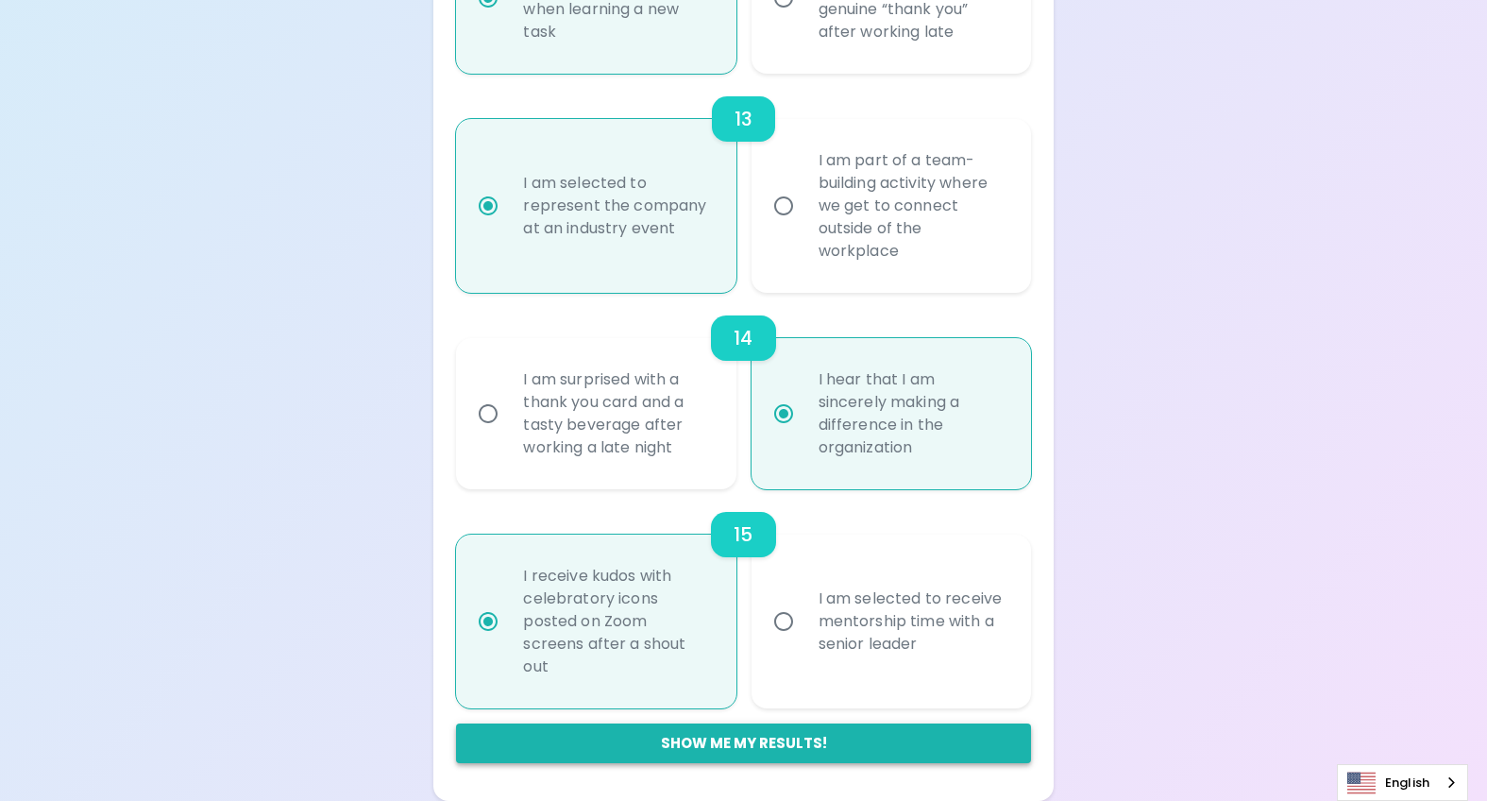
radio input "true"
click at [804, 741] on button "Show me my results!" at bounding box center [743, 743] width 574 height 40
radio input "false"
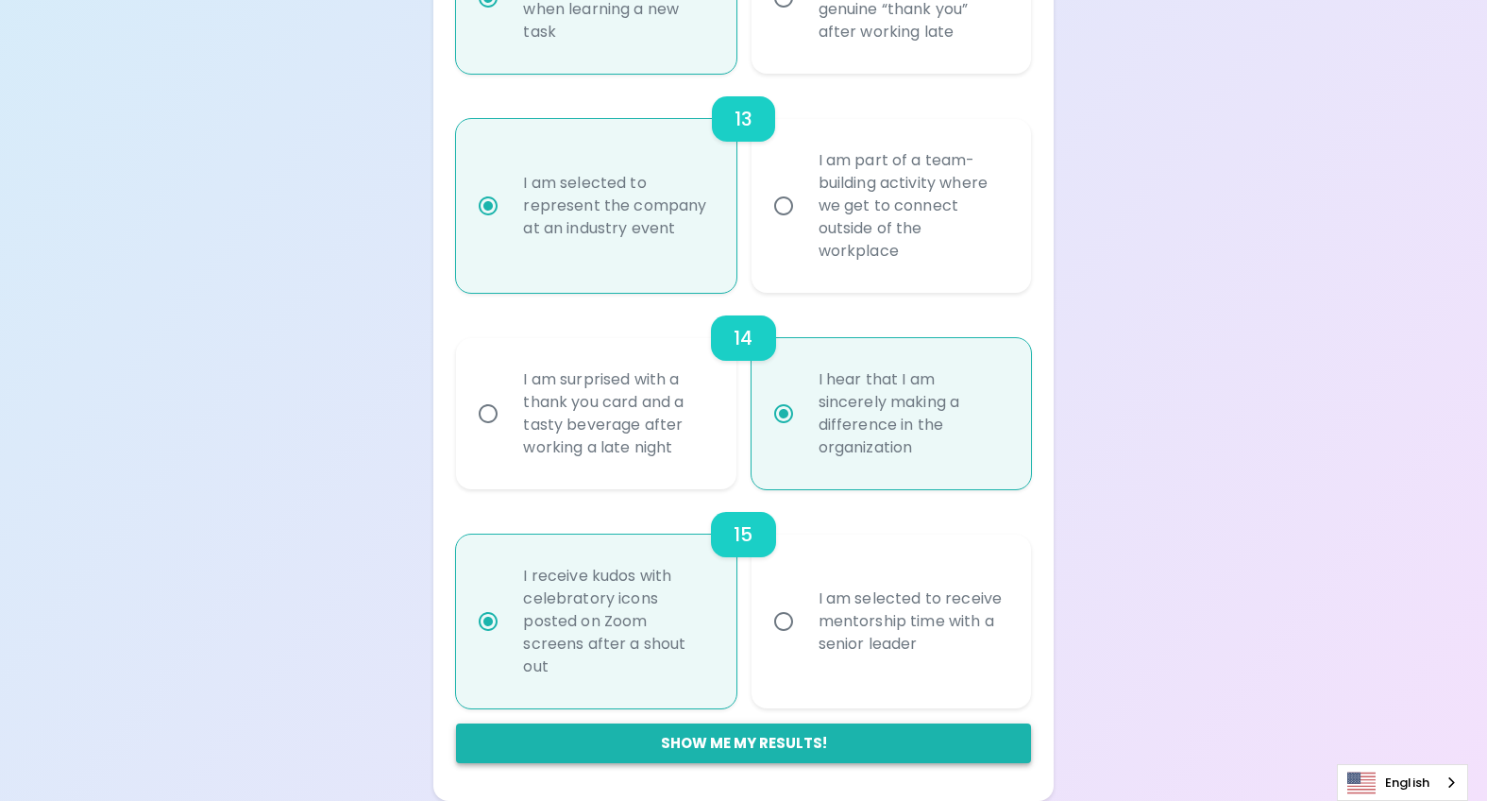
radio input "false"
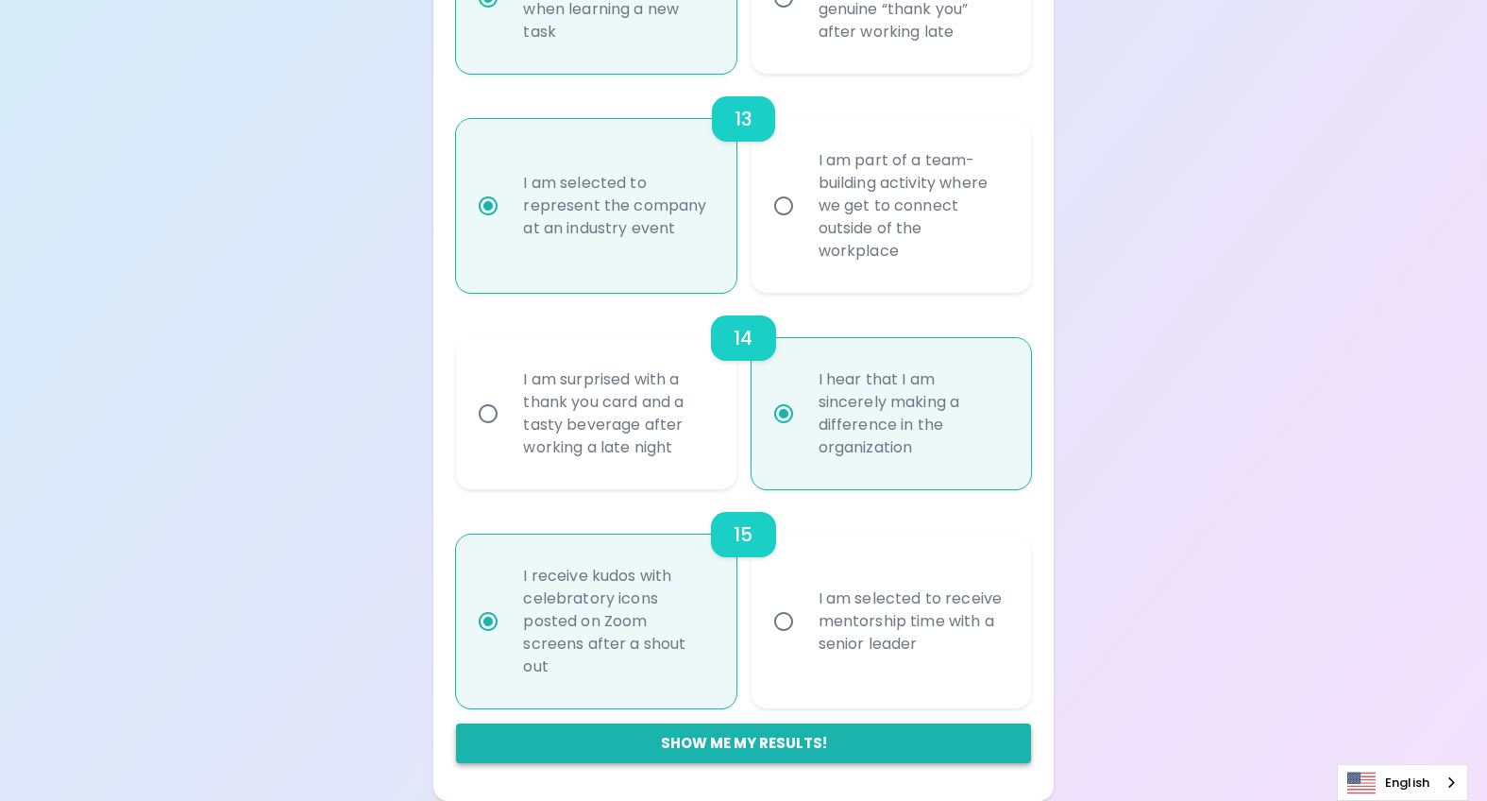
radio input "false"
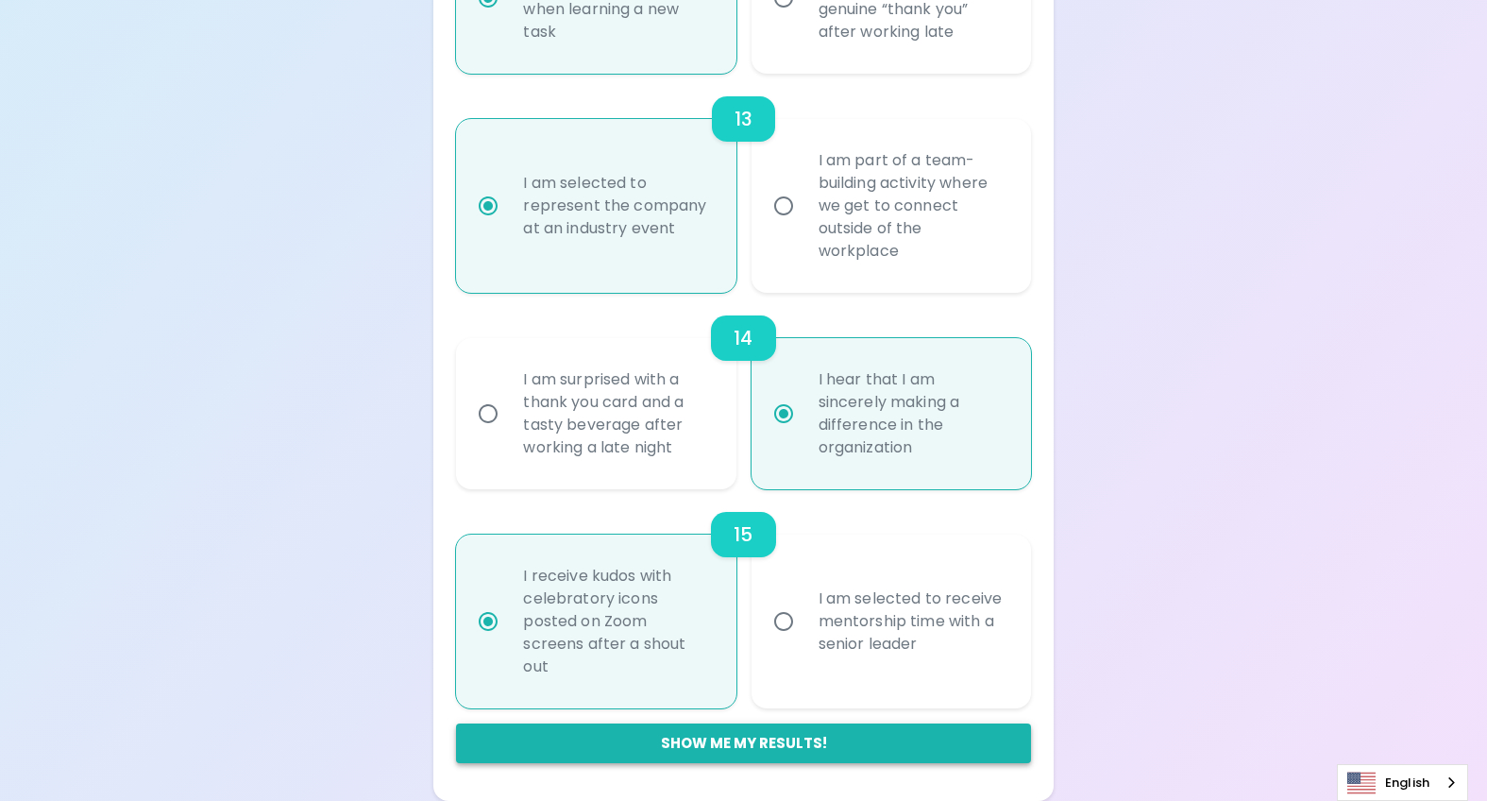
radio input "false"
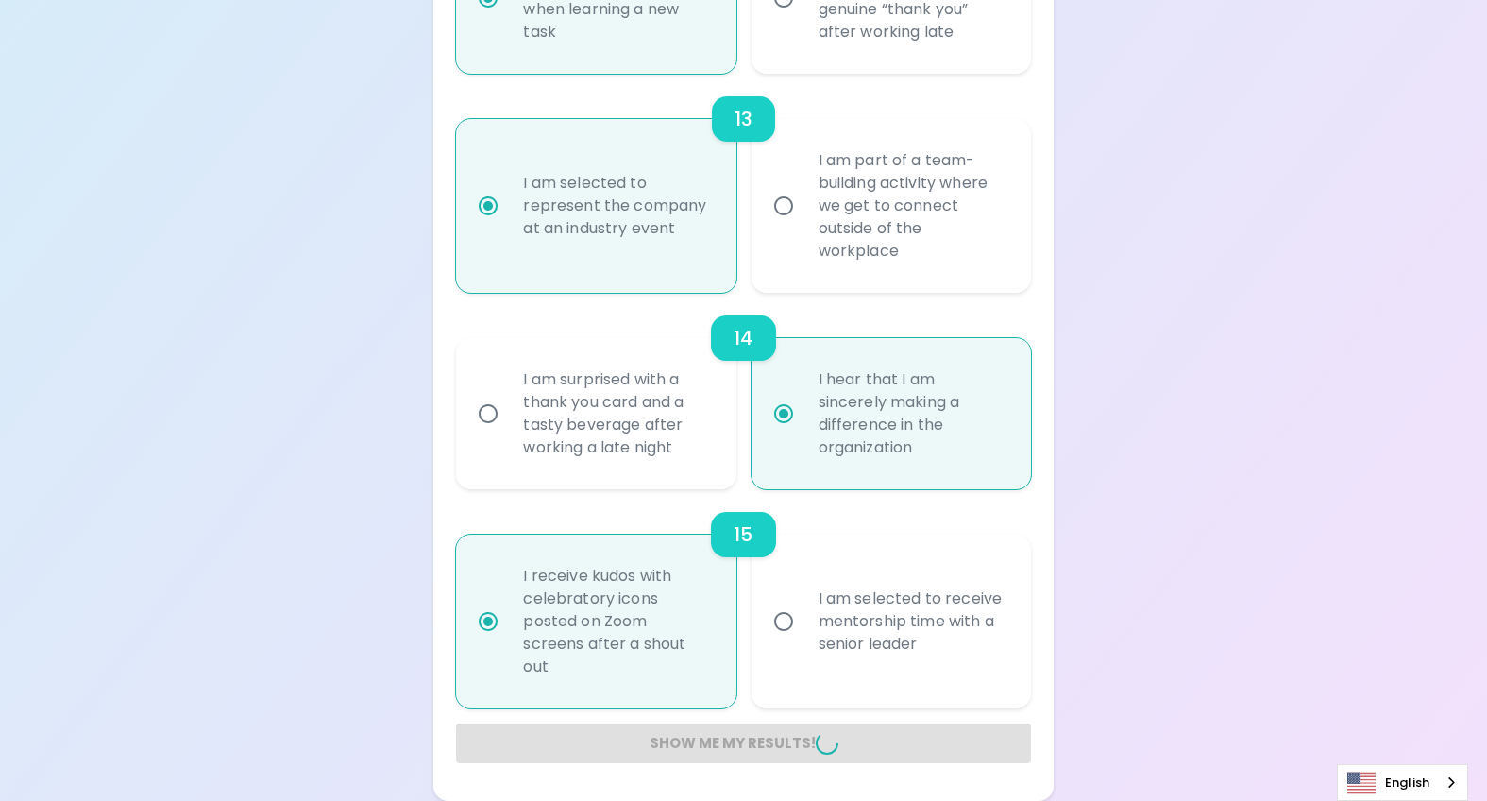
radio input "false"
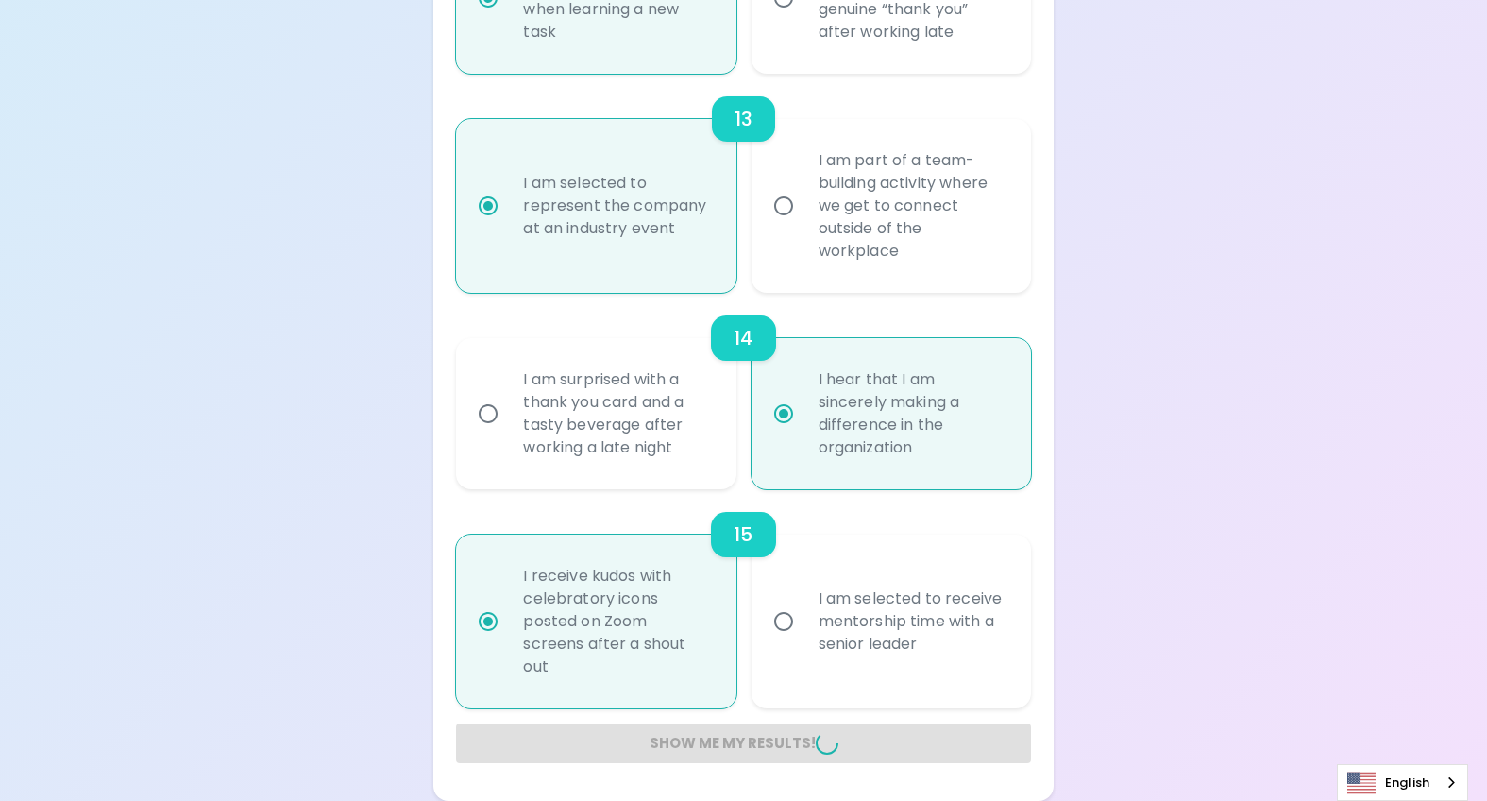
radio input "false"
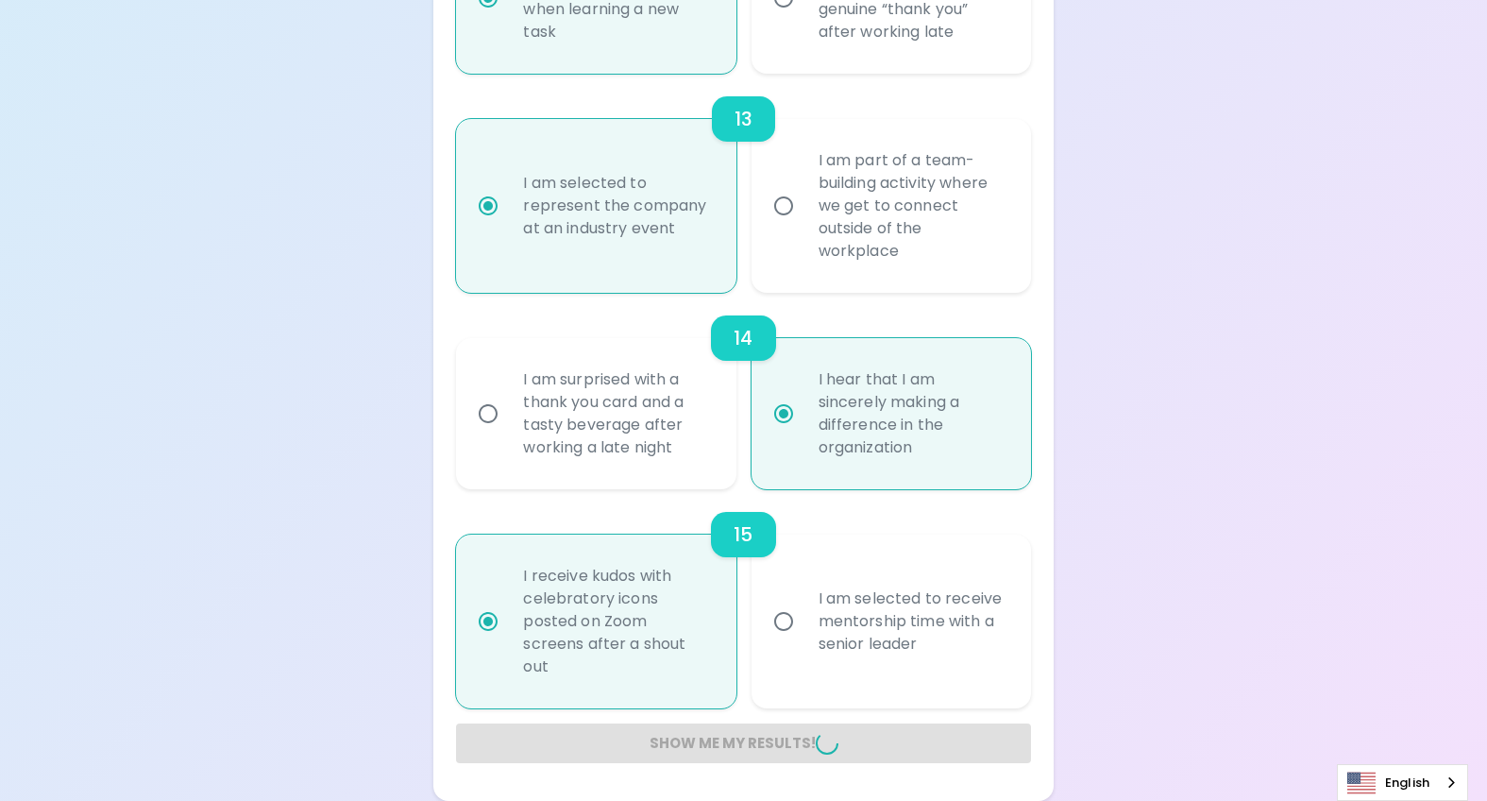
radio input "false"
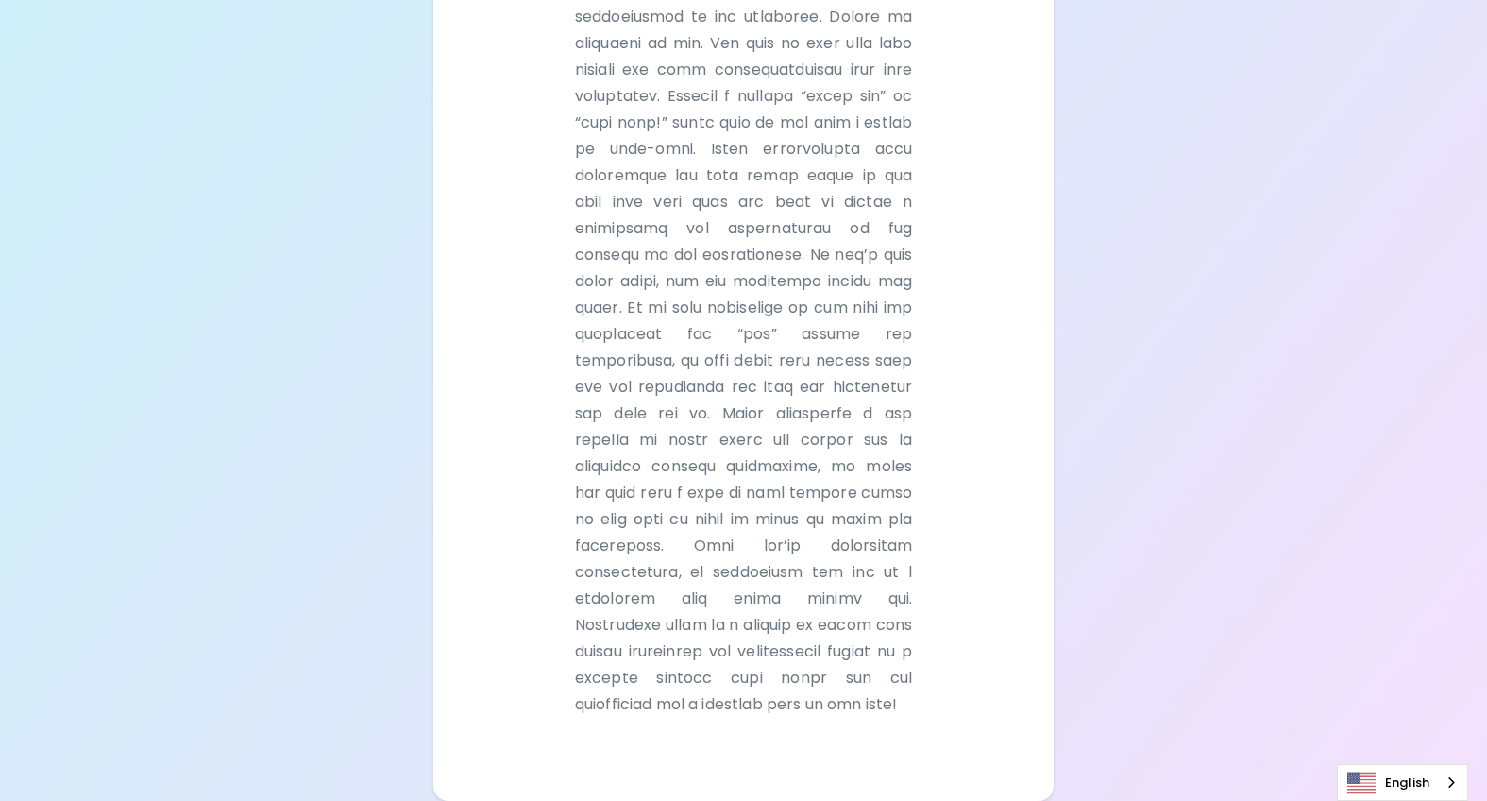
scroll to position [1422, 0]
